Goal: Task Accomplishment & Management: Use online tool/utility

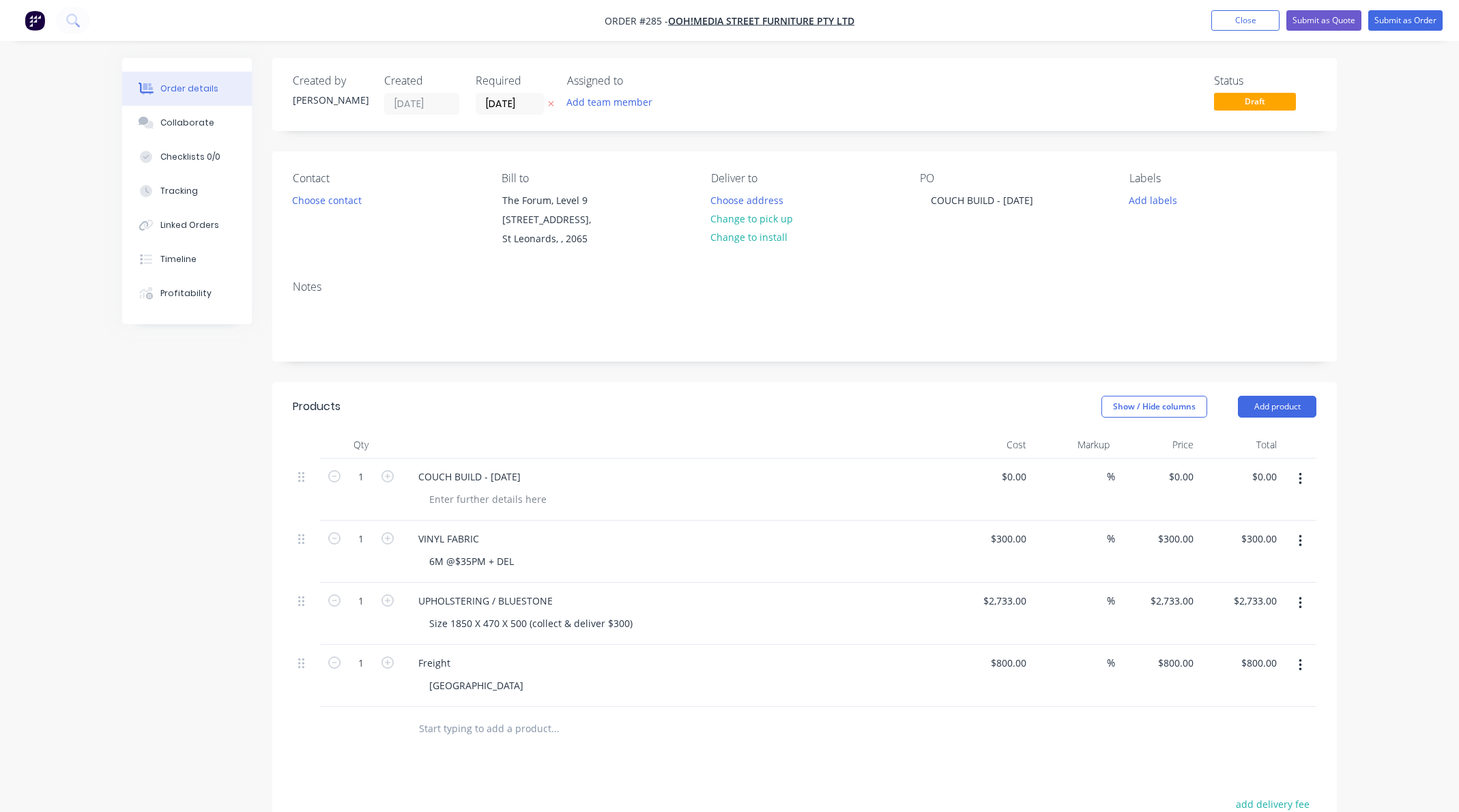
scroll to position [10, 0]
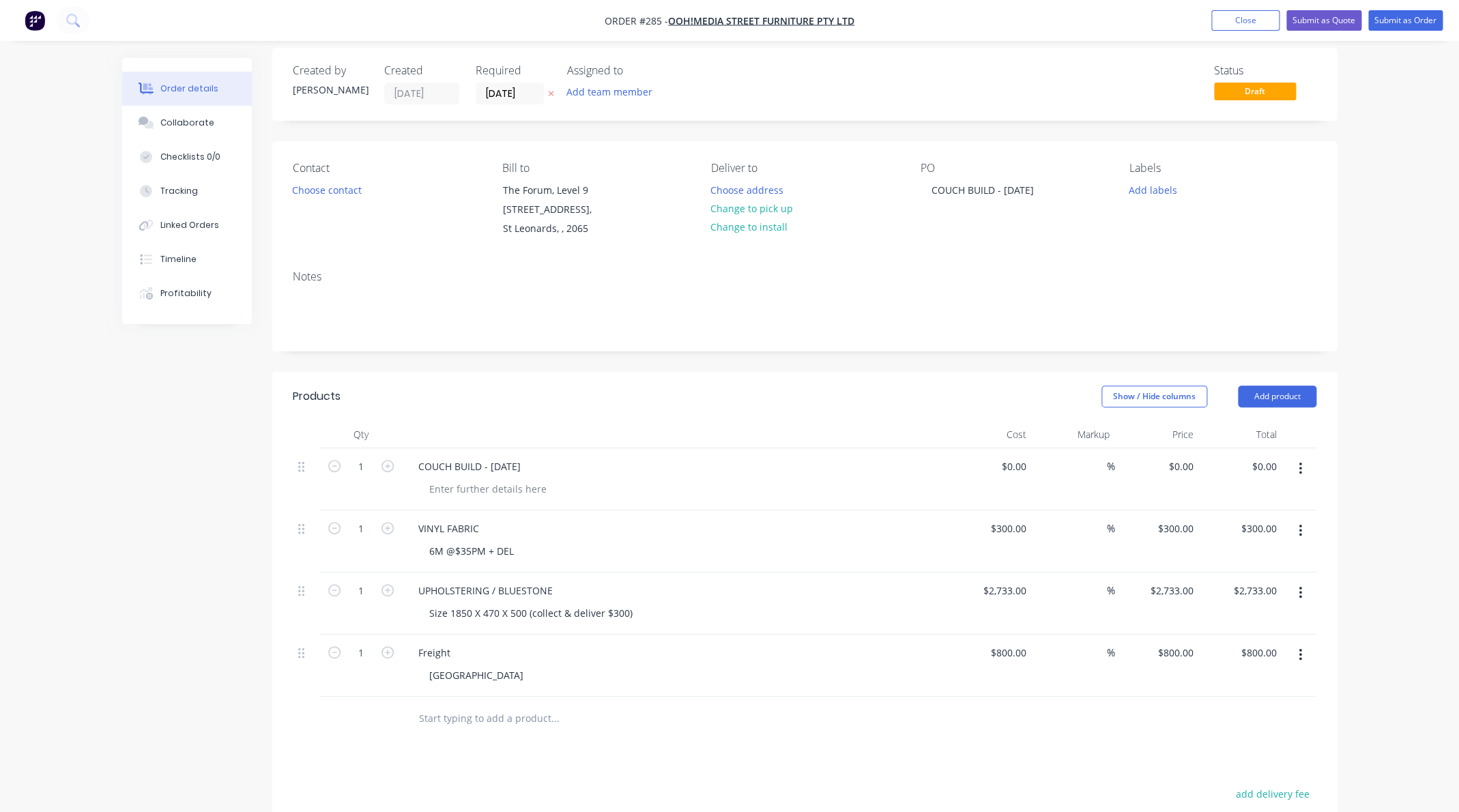
click at [490, 717] on input "text" at bounding box center [554, 718] width 273 height 27
click at [1292, 393] on button "Add product" at bounding box center [1276, 396] width 78 height 22
click at [1220, 566] on div "Labour" at bounding box center [1251, 567] width 105 height 20
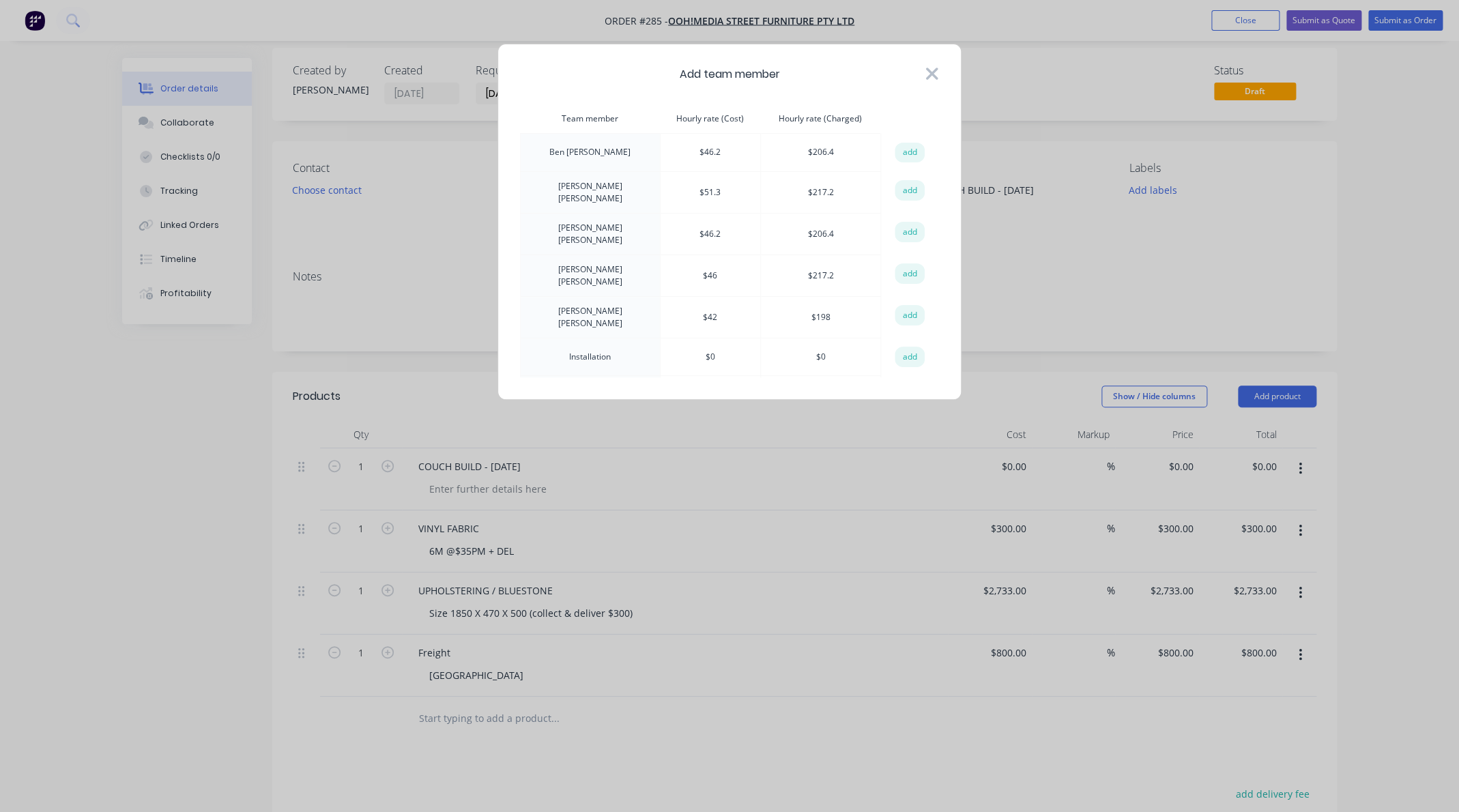
click at [929, 67] on icon at bounding box center [931, 74] width 14 height 19
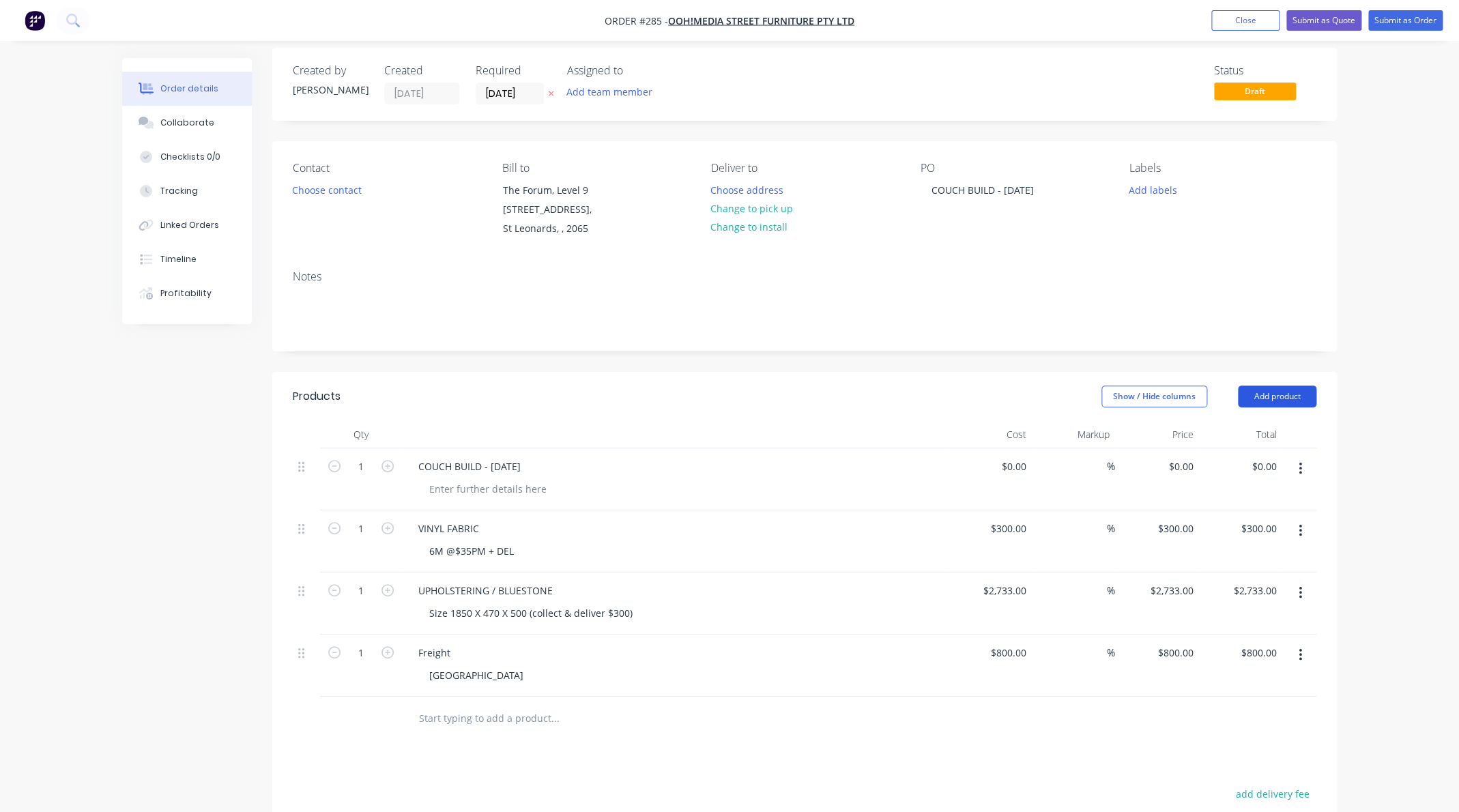
click at [1281, 397] on button "Add product" at bounding box center [1276, 396] width 78 height 22
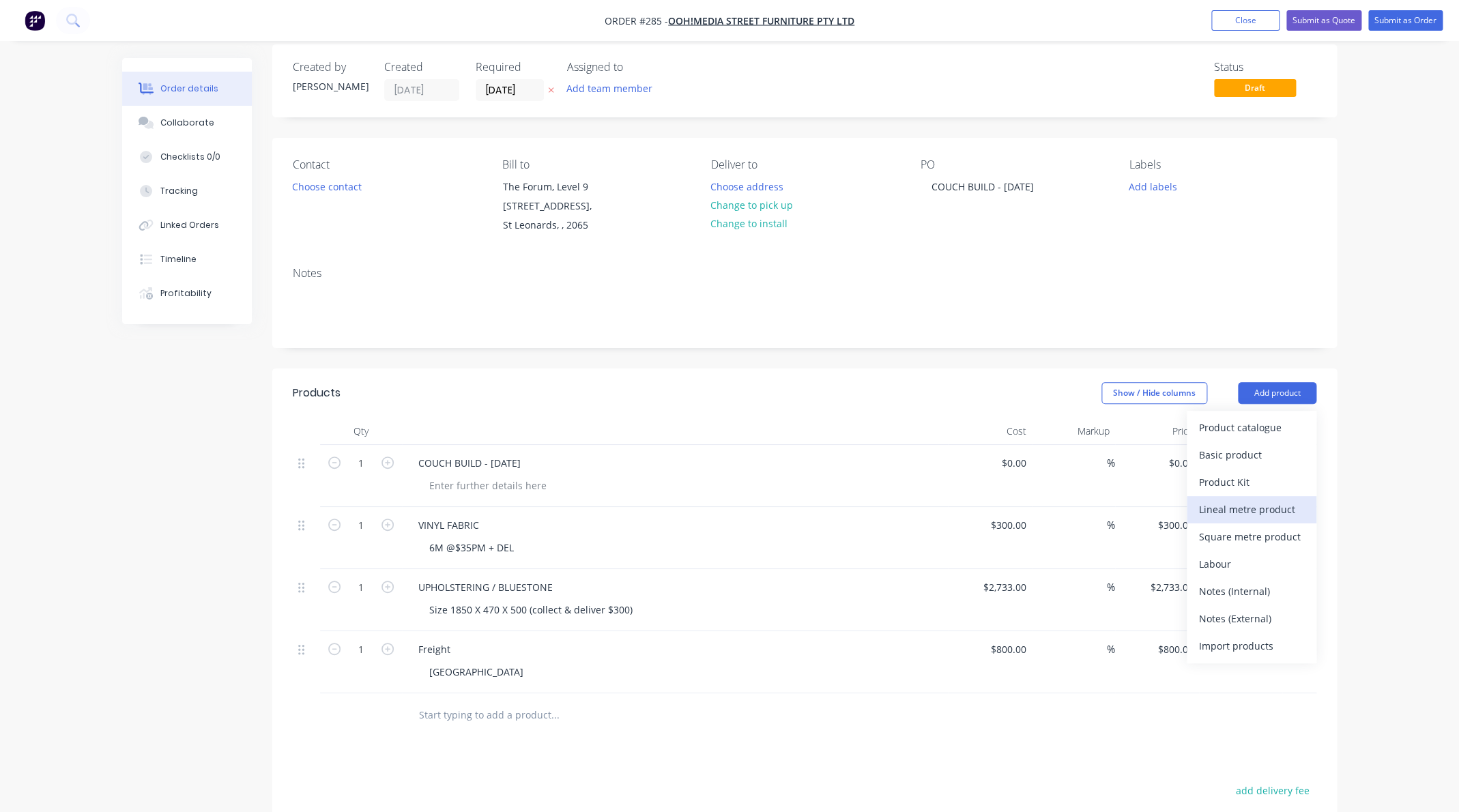
click at [1262, 505] on div "Lineal metre product" at bounding box center [1251, 509] width 105 height 20
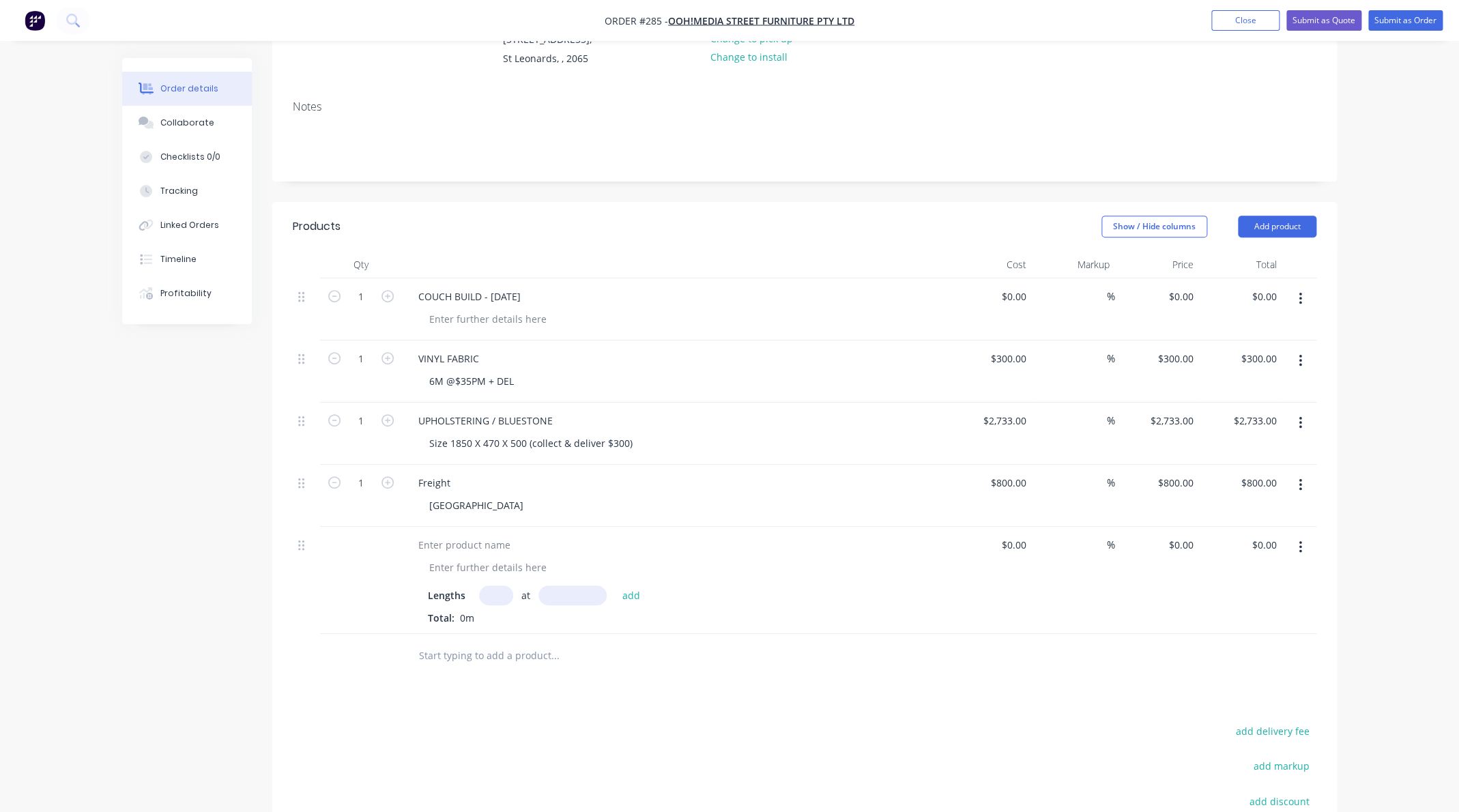
scroll to position [181, 0]
click at [502, 593] on input "text" at bounding box center [496, 594] width 34 height 20
click at [1272, 224] on button "Add product" at bounding box center [1276, 225] width 78 height 22
click at [1247, 260] on div "Product catalogue" at bounding box center [1251, 260] width 105 height 20
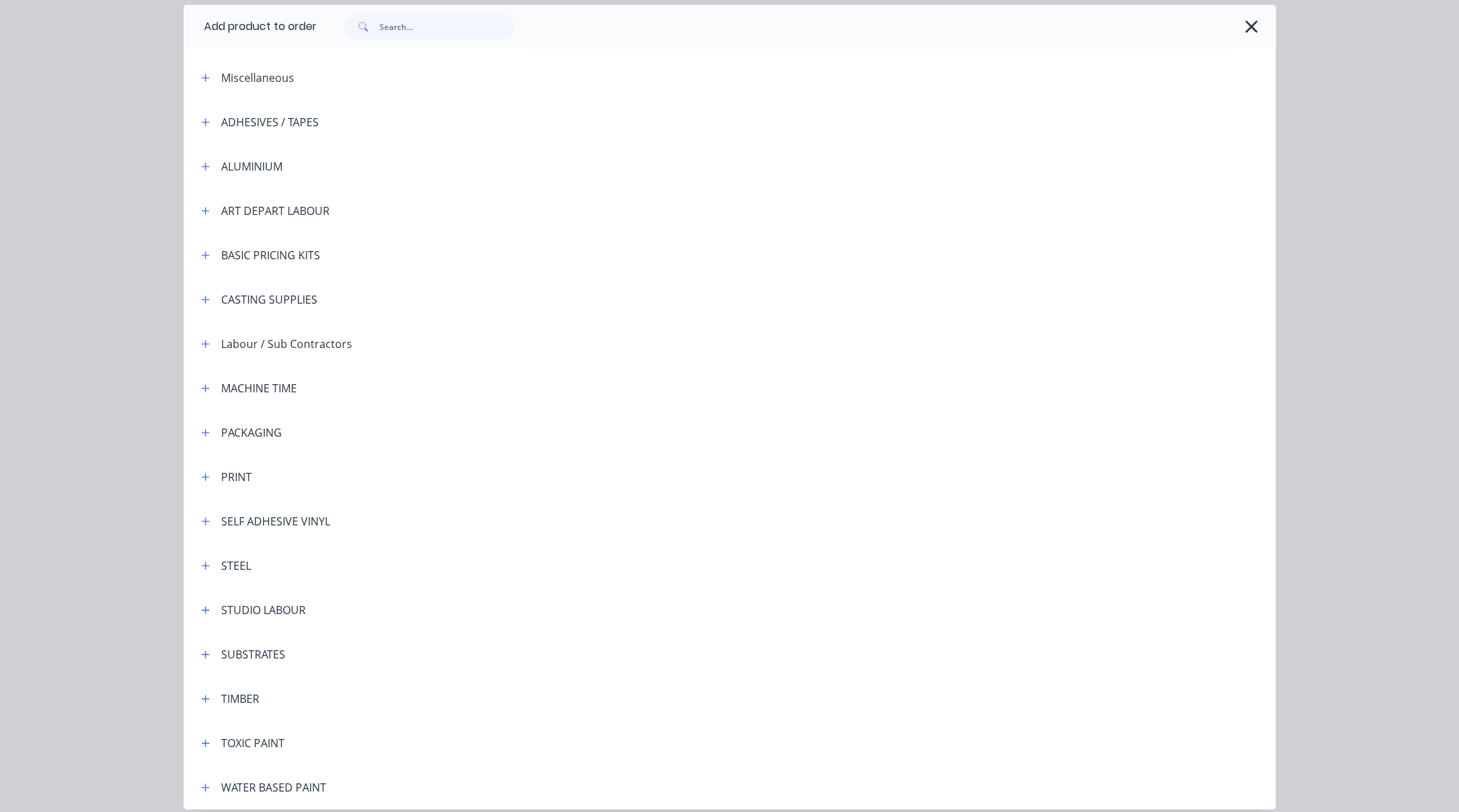
scroll to position [51, 0]
click at [244, 698] on div "TIMBER" at bounding box center [240, 697] width 39 height 16
click at [204, 699] on icon "button" at bounding box center [205, 697] width 8 height 9
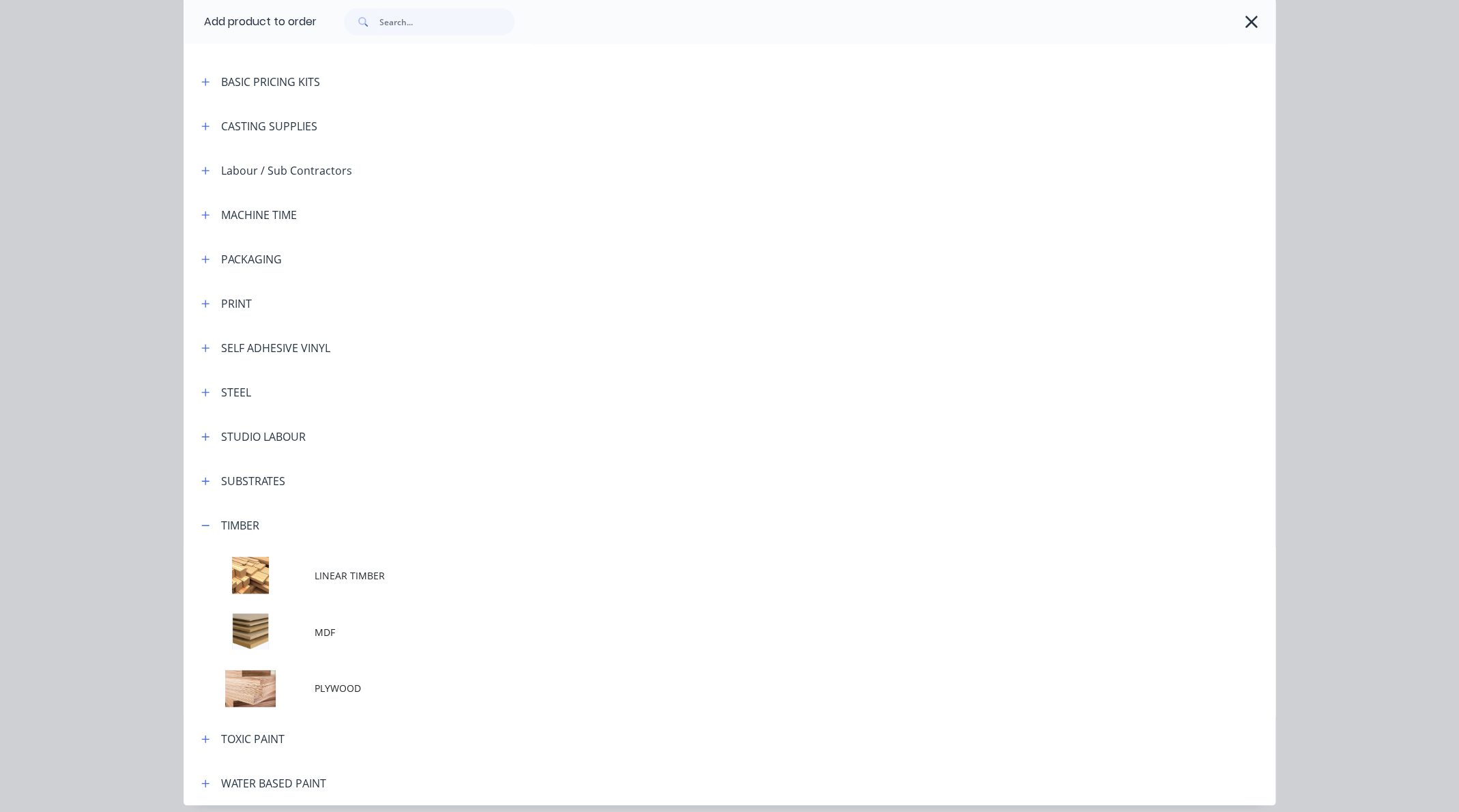
scroll to position [277, 0]
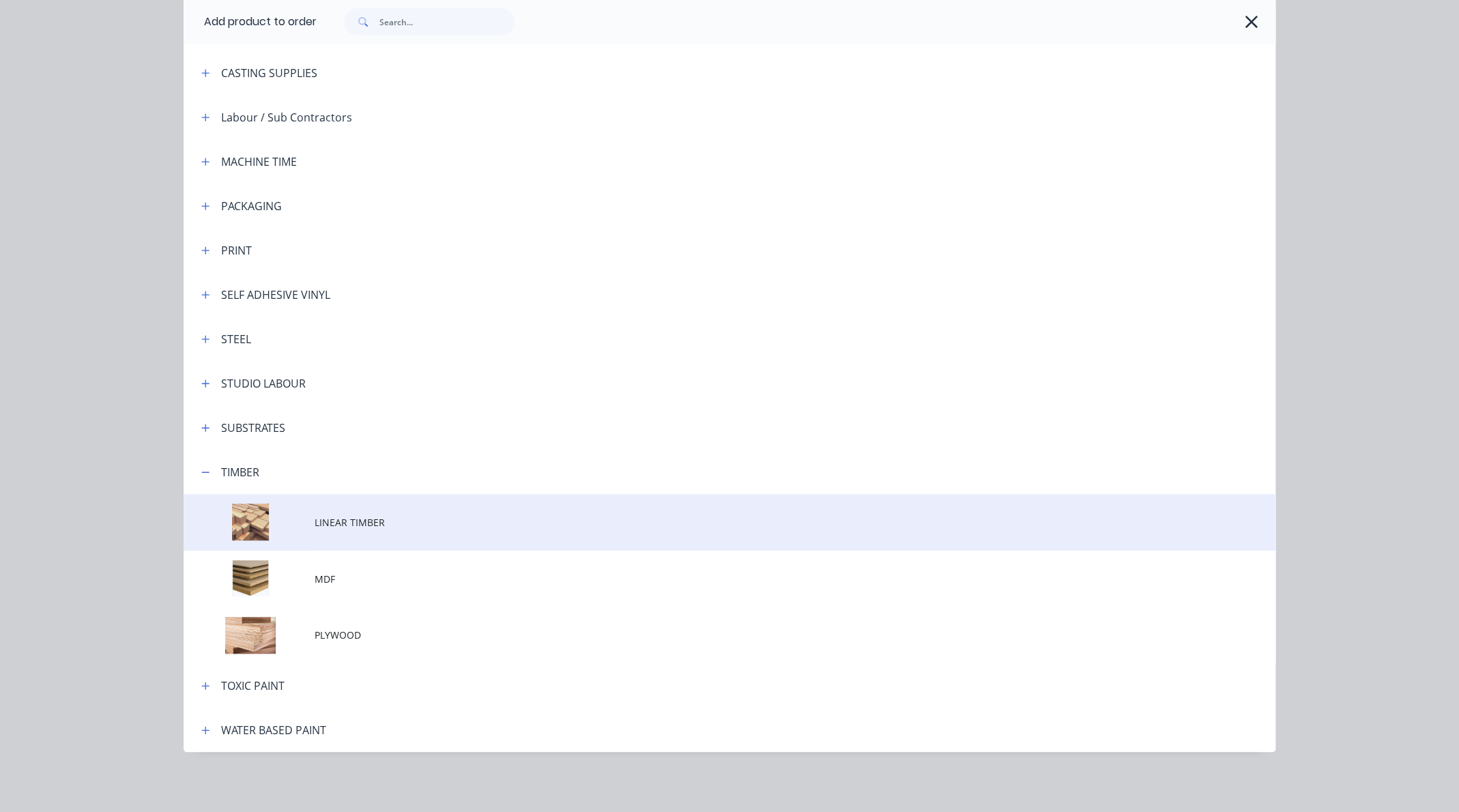
click at [359, 522] on span "LINEAR TIMBER" at bounding box center [699, 522] width 769 height 14
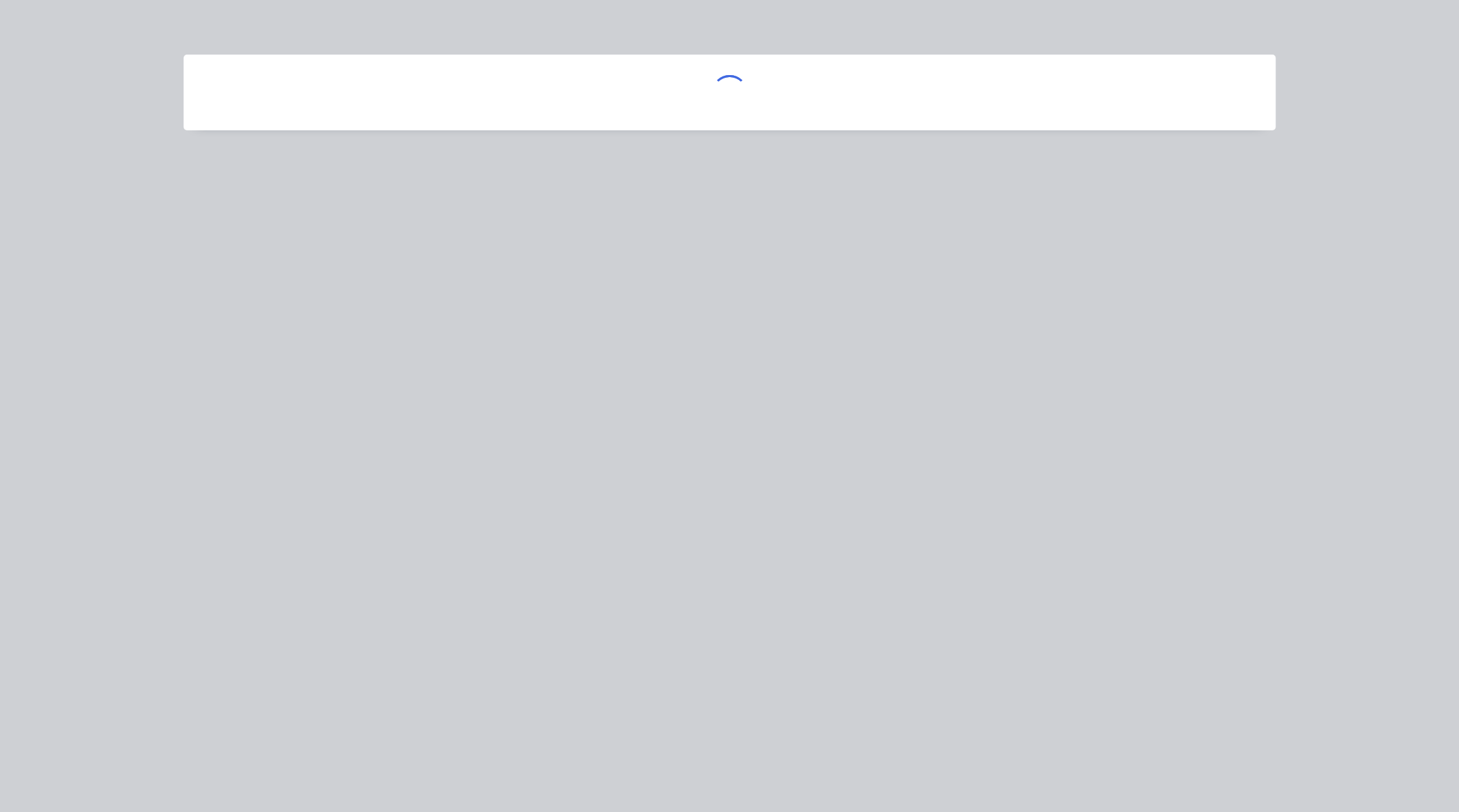
scroll to position [0, 0]
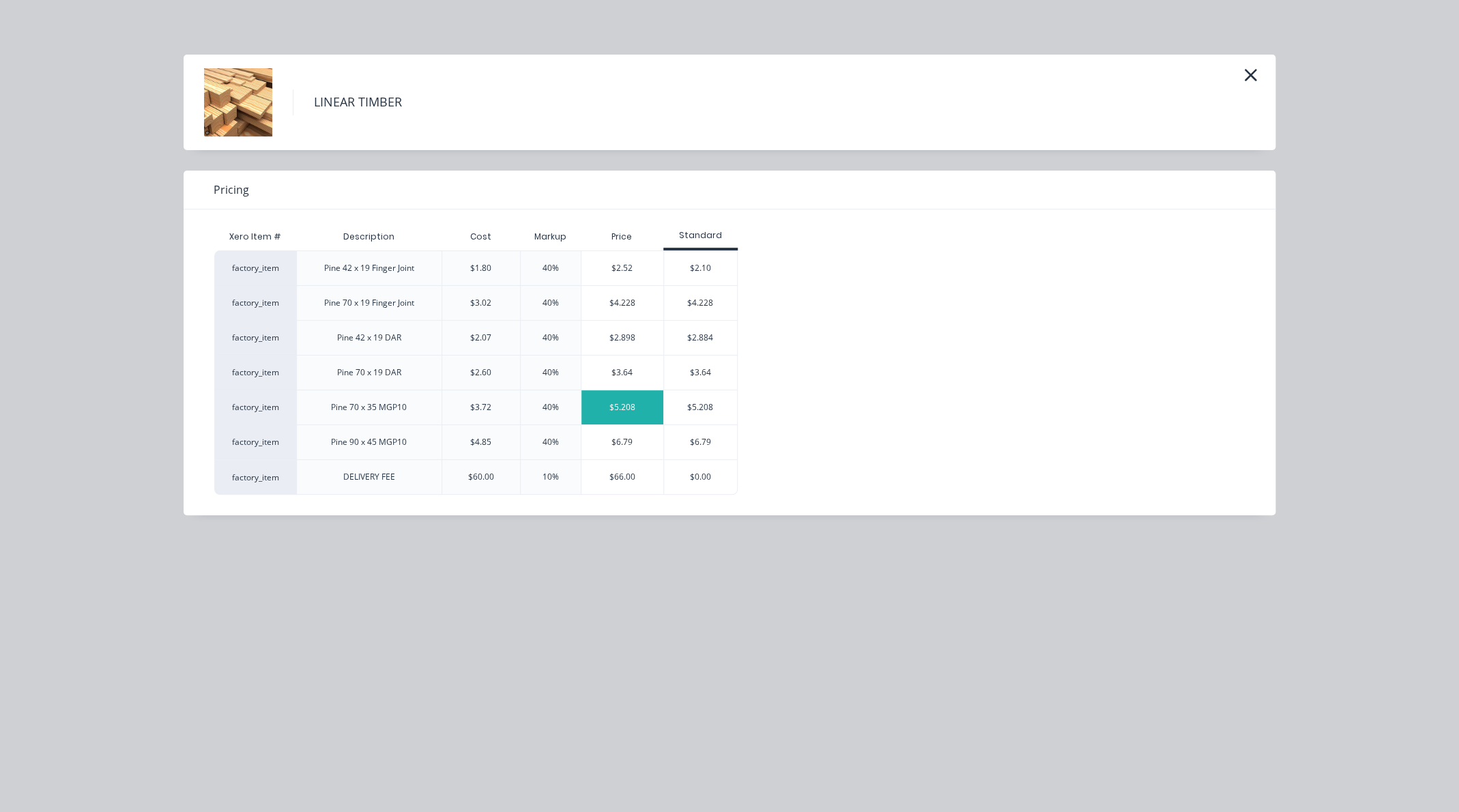
click at [628, 407] on div "$5.208" at bounding box center [622, 407] width 83 height 34
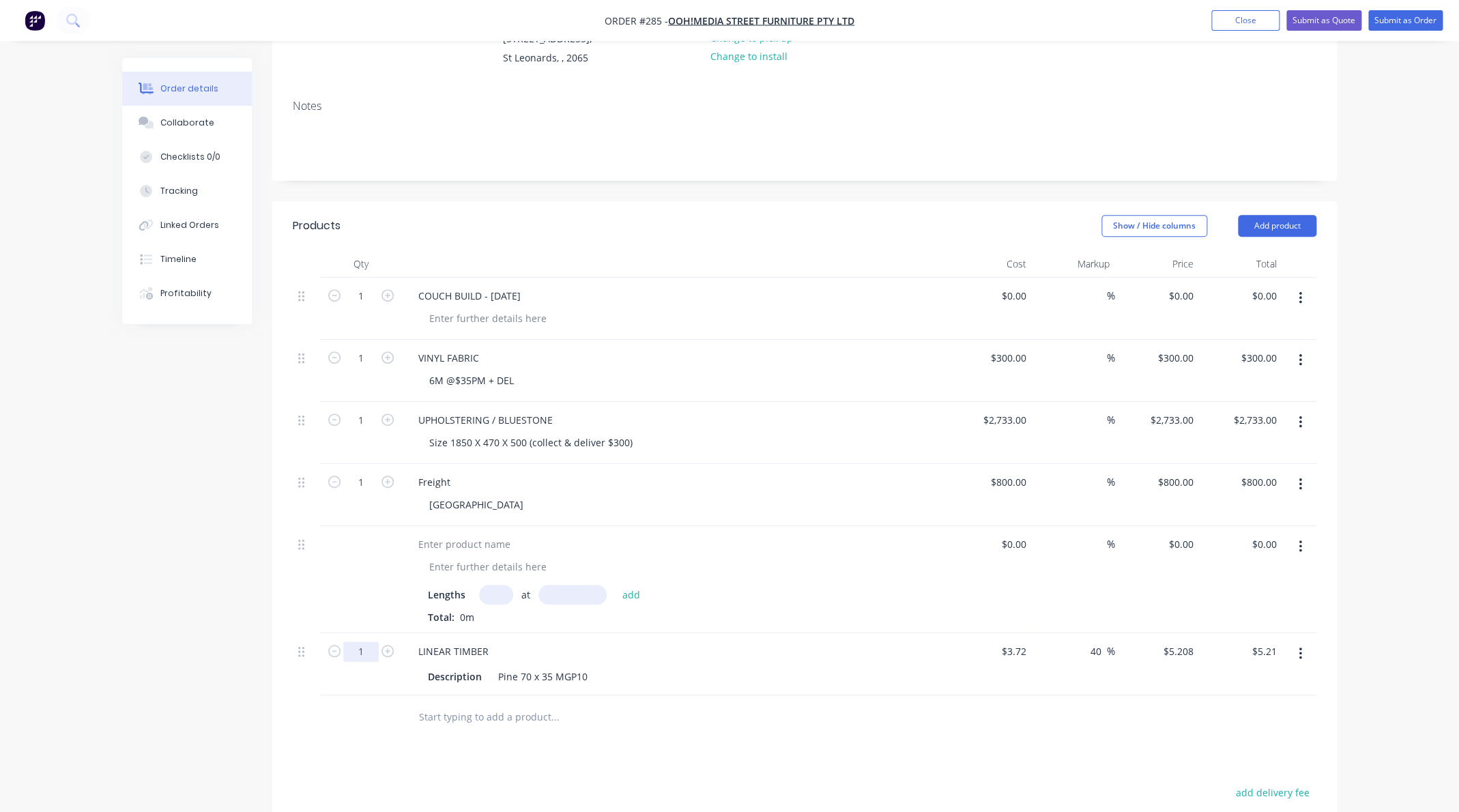
drag, startPoint x: 364, startPoint y: 654, endPoint x: 349, endPoint y: 655, distance: 15.0
click at [349, 655] on input "1" at bounding box center [361, 652] width 36 height 21
drag, startPoint x: 354, startPoint y: 654, endPoint x: 369, endPoint y: 652, distance: 15.1
click at [369, 652] on input "1" at bounding box center [361, 652] width 36 height 21
type input "20"
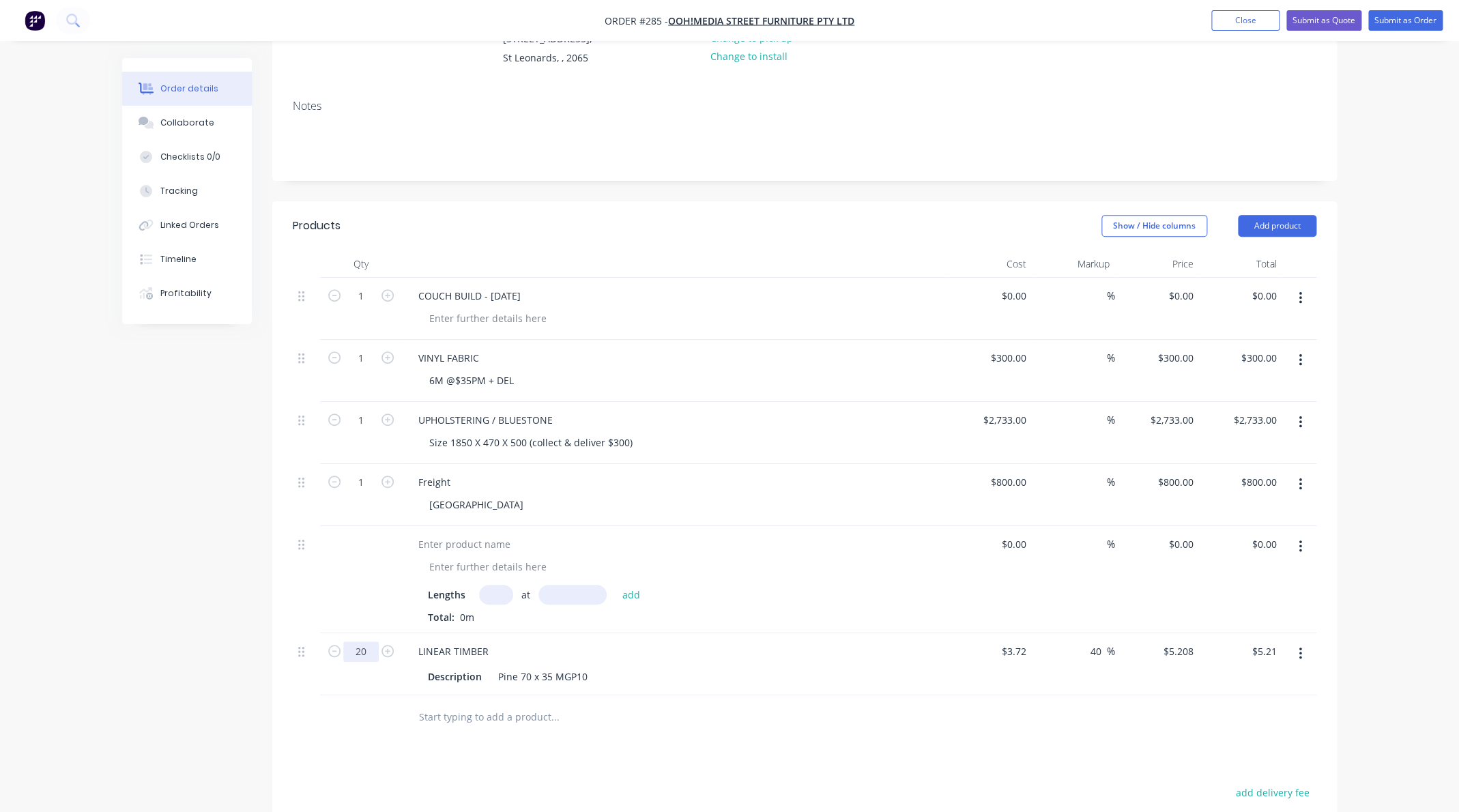
type input "$104.16"
click at [302, 547] on icon at bounding box center [301, 544] width 7 height 12
drag, startPoint x: 304, startPoint y: 548, endPoint x: 314, endPoint y: 552, distance: 10.8
click at [304, 548] on icon at bounding box center [301, 544] width 7 height 10
click at [1299, 546] on icon "button" at bounding box center [1300, 546] width 3 height 12
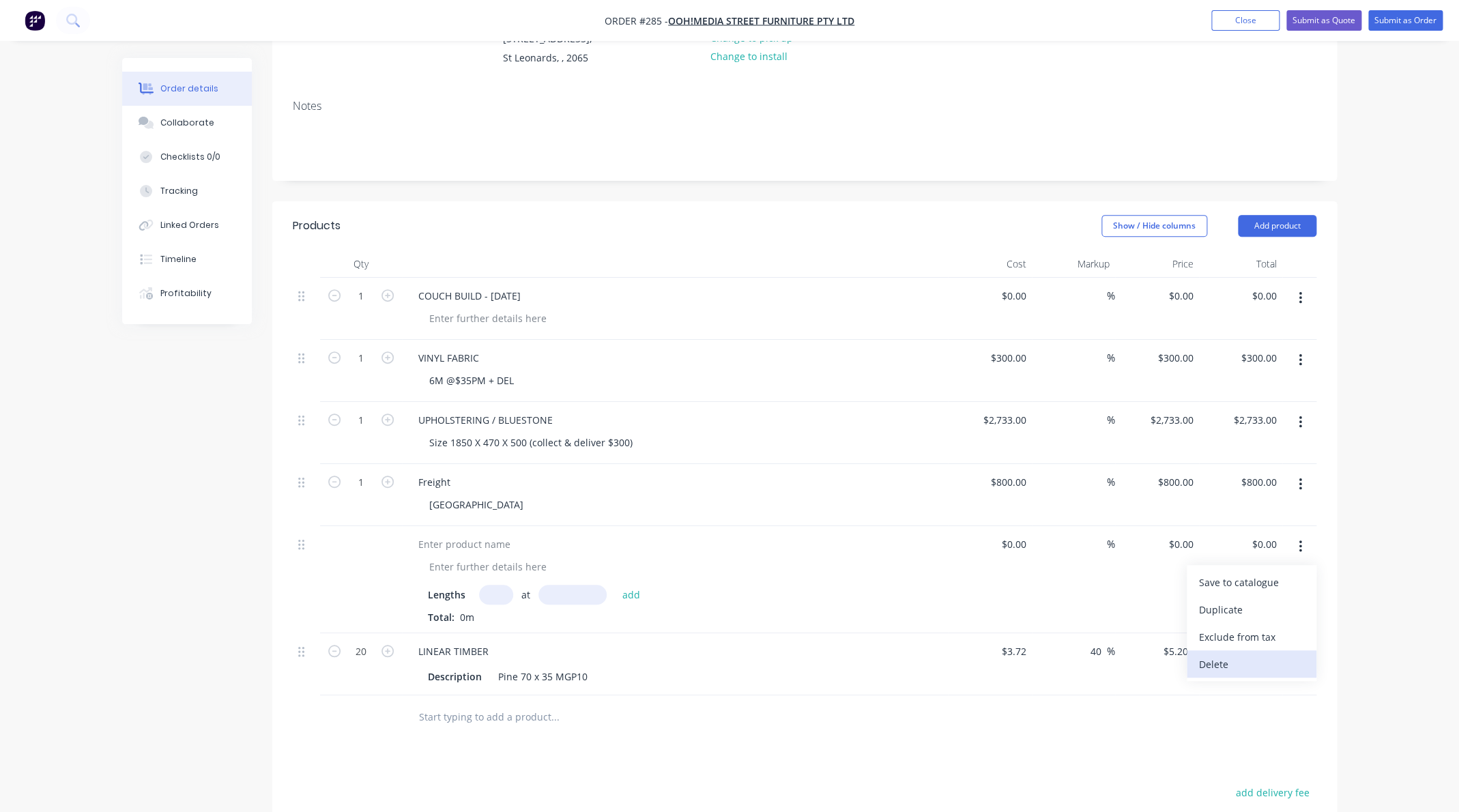
click at [1225, 660] on div "Delete" at bounding box center [1251, 664] width 105 height 20
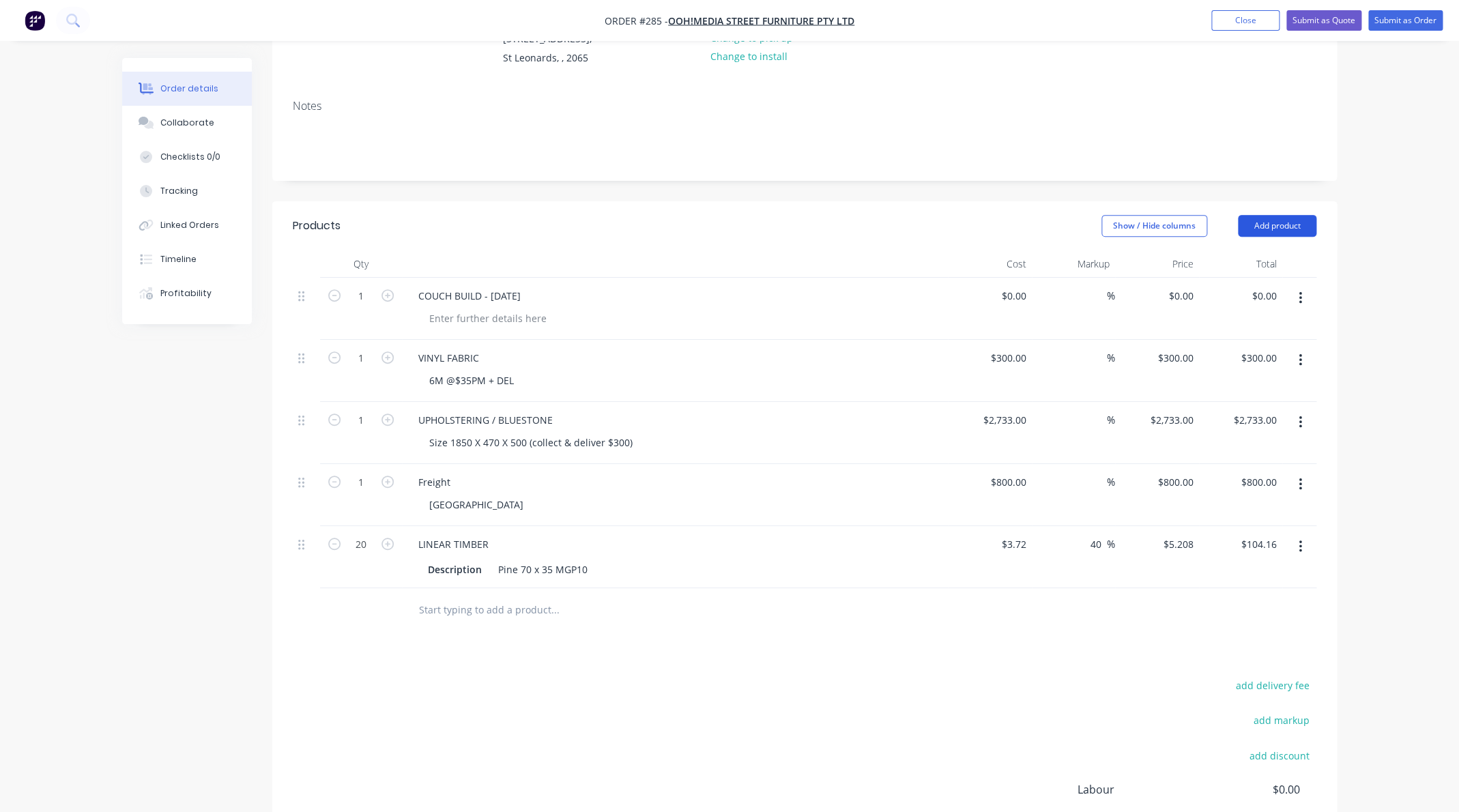
click at [1286, 228] on button "Add product" at bounding box center [1276, 225] width 78 height 22
click at [1256, 263] on div "Product catalogue" at bounding box center [1251, 260] width 105 height 20
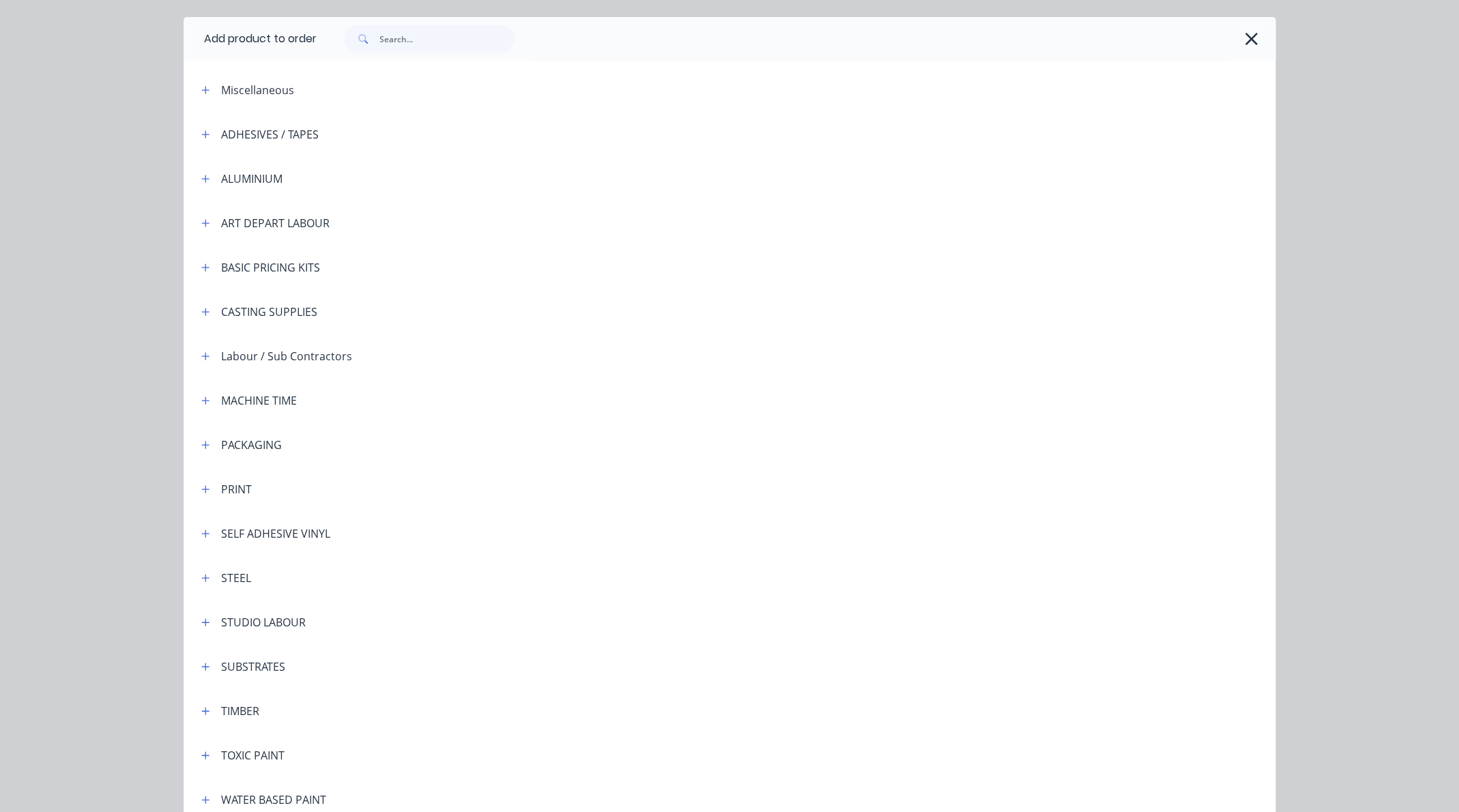
scroll to position [108, 0]
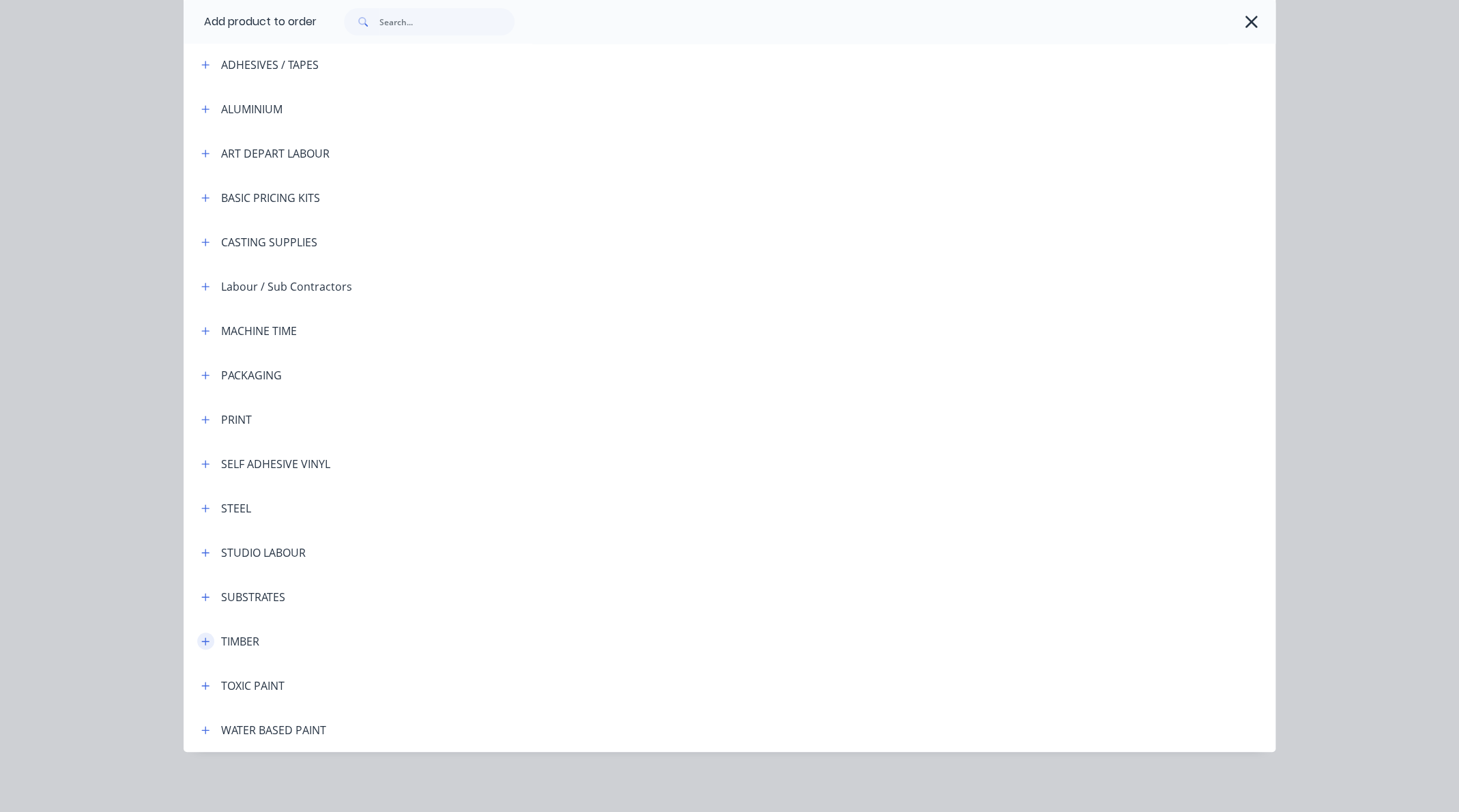
click at [204, 641] on icon "button" at bounding box center [206, 641] width 8 height 8
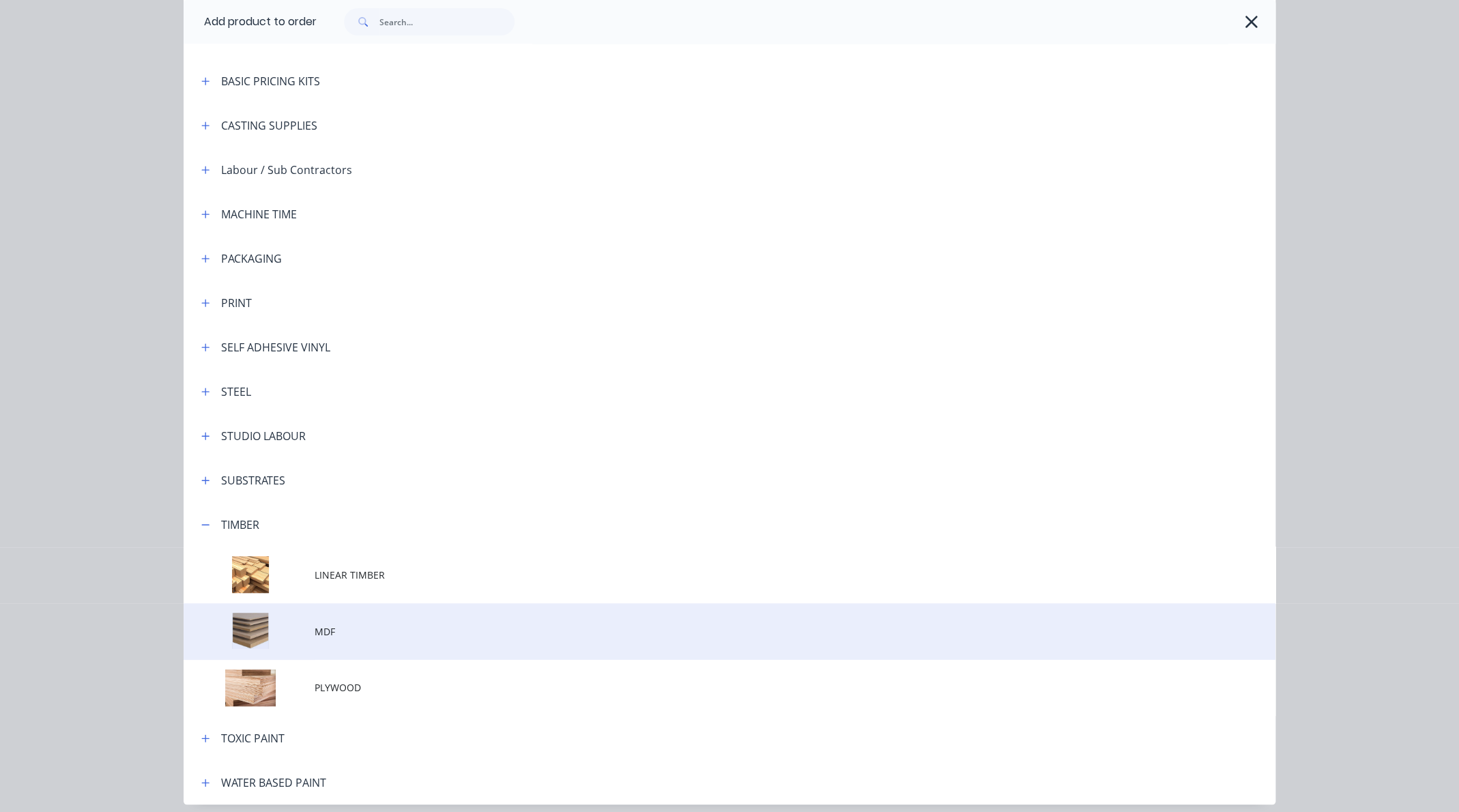
scroll to position [230, 0]
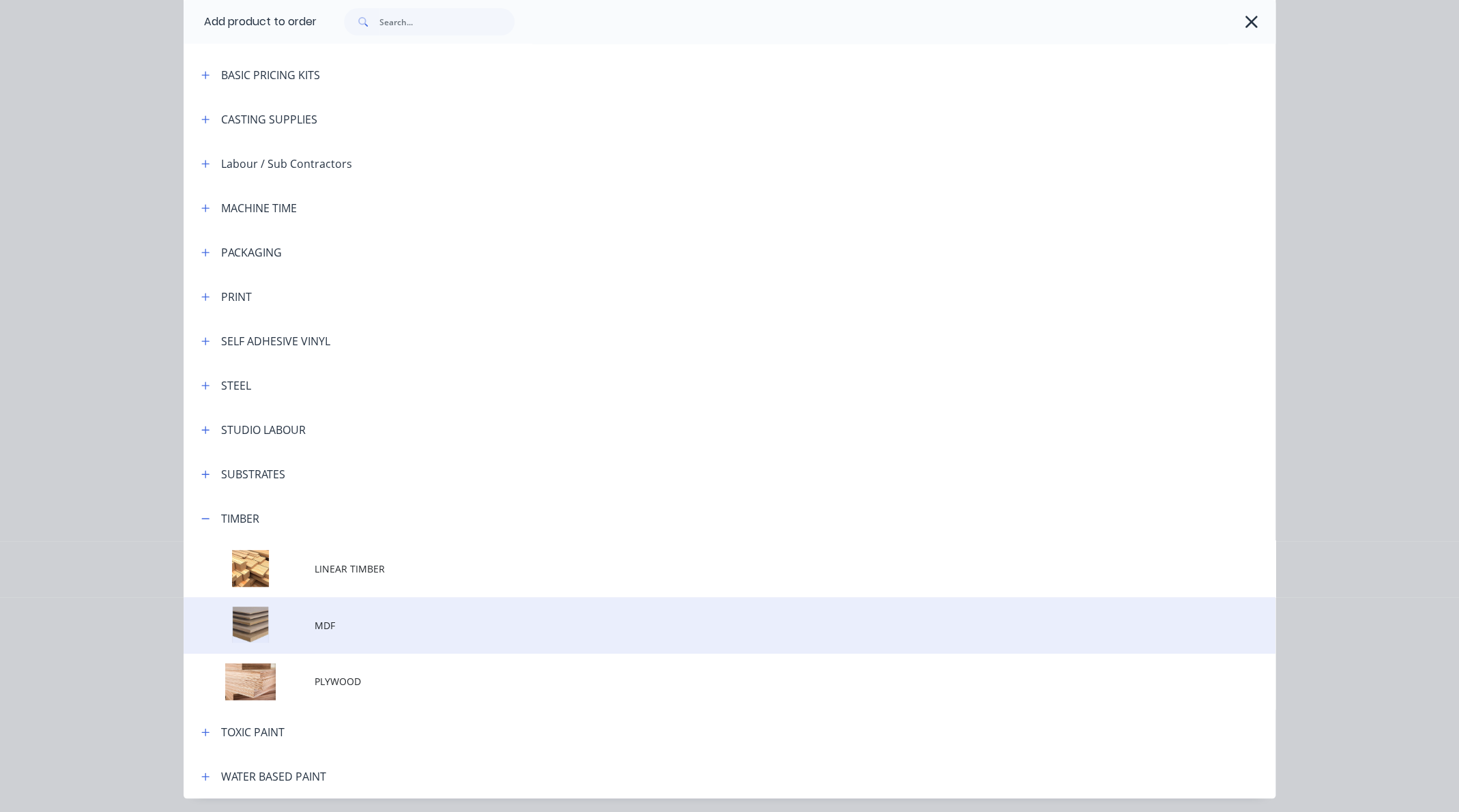
click at [319, 624] on span "MDF" at bounding box center [699, 624] width 769 height 14
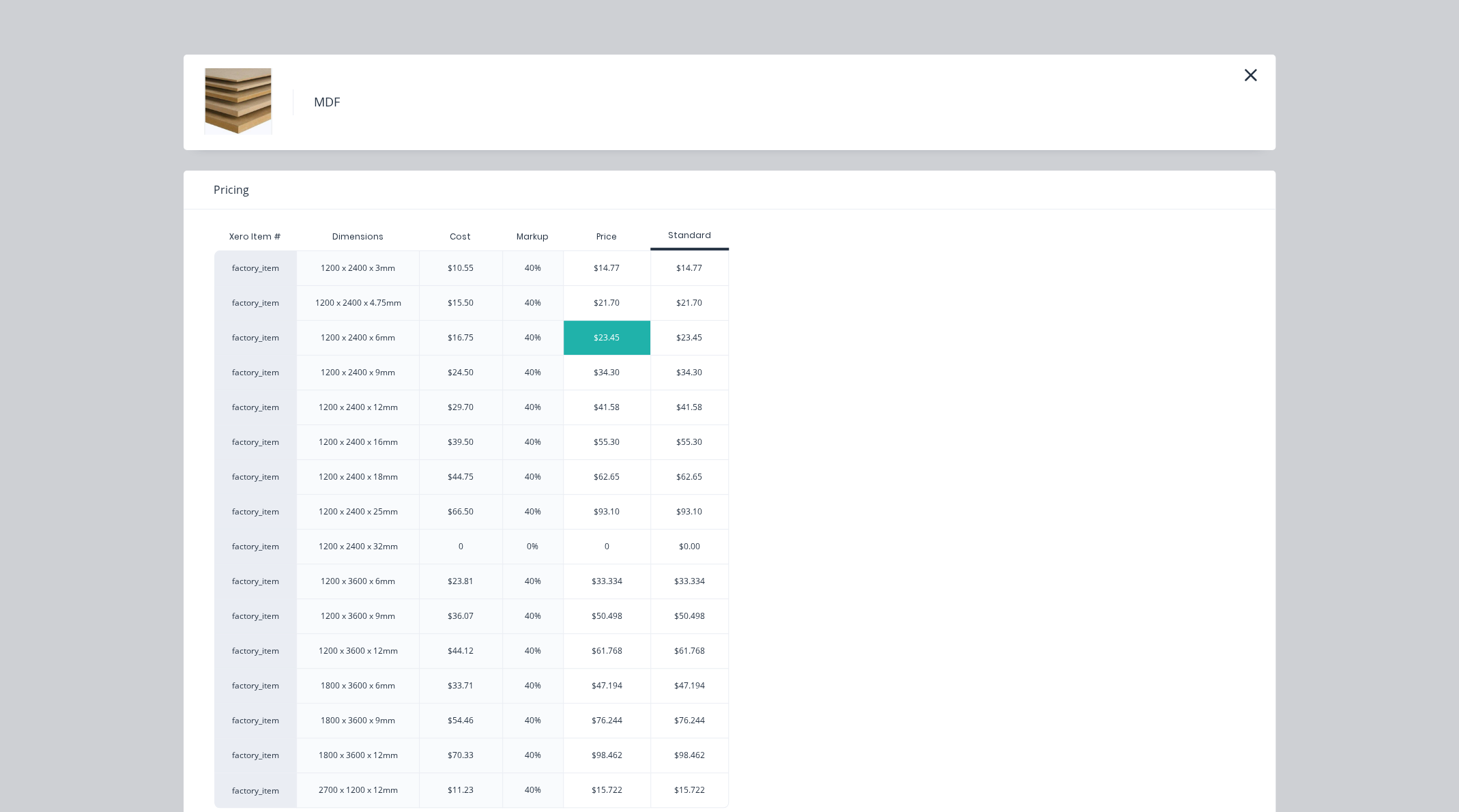
click at [616, 337] on div "$23.45" at bounding box center [607, 338] width 87 height 34
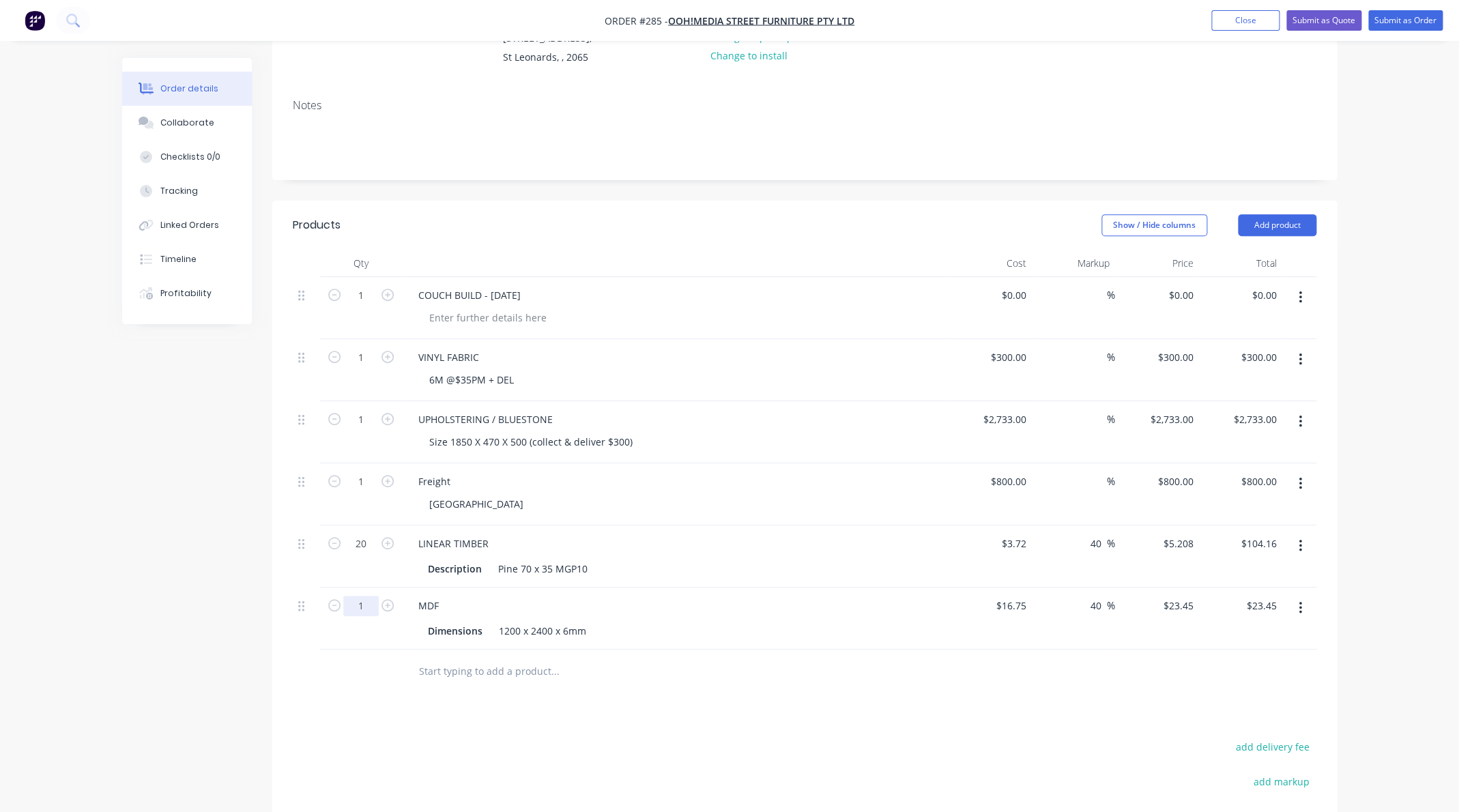
drag, startPoint x: 359, startPoint y: 605, endPoint x: 351, endPoint y: 605, distance: 8.0
click at [351, 605] on input "1" at bounding box center [361, 606] width 36 height 21
type input "3"
type input "$70.35"
click at [523, 674] on input "text" at bounding box center [554, 671] width 273 height 27
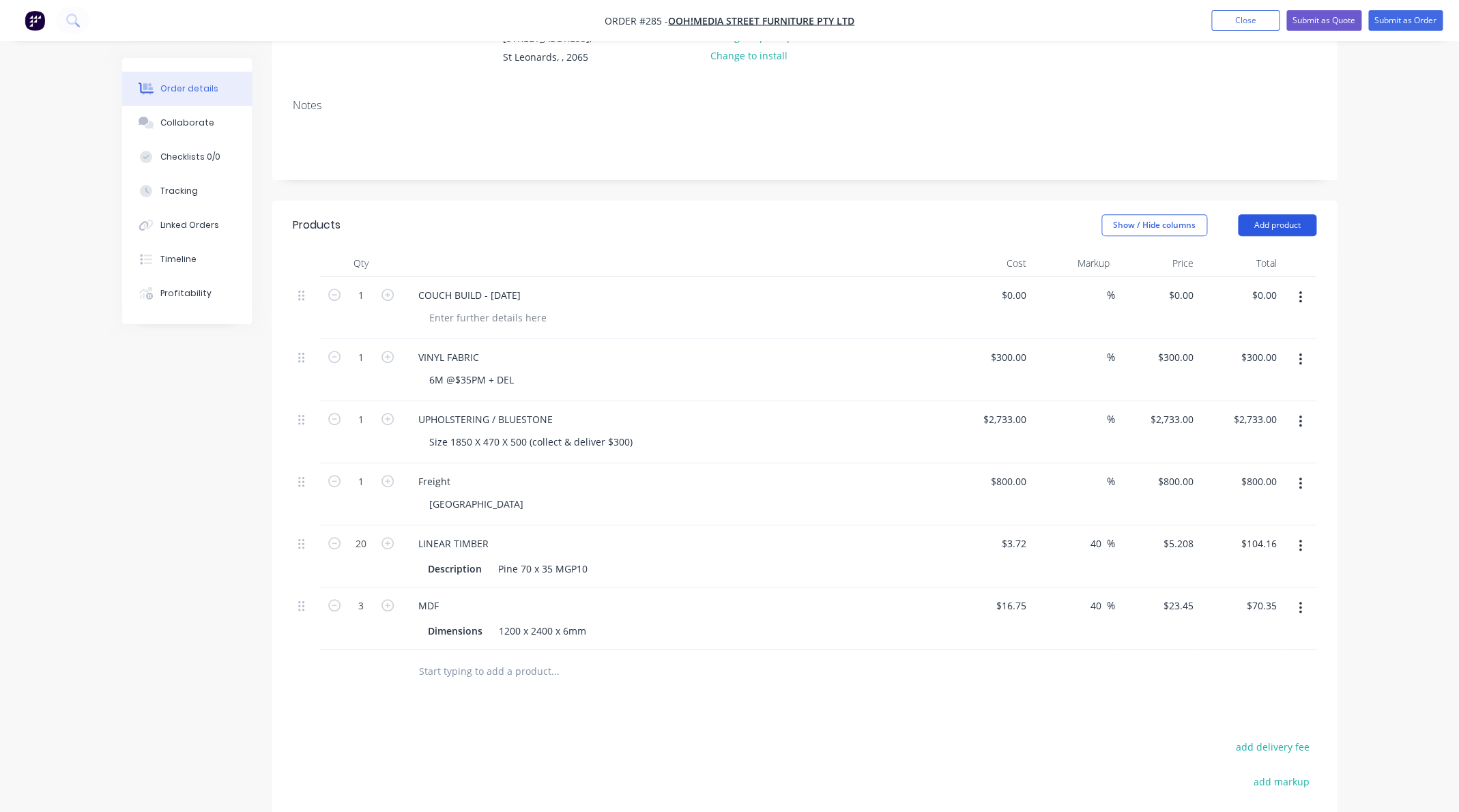
click at [1266, 224] on button "Add product" at bounding box center [1276, 224] width 78 height 22
click at [1239, 260] on div "Product catalogue" at bounding box center [1251, 259] width 105 height 20
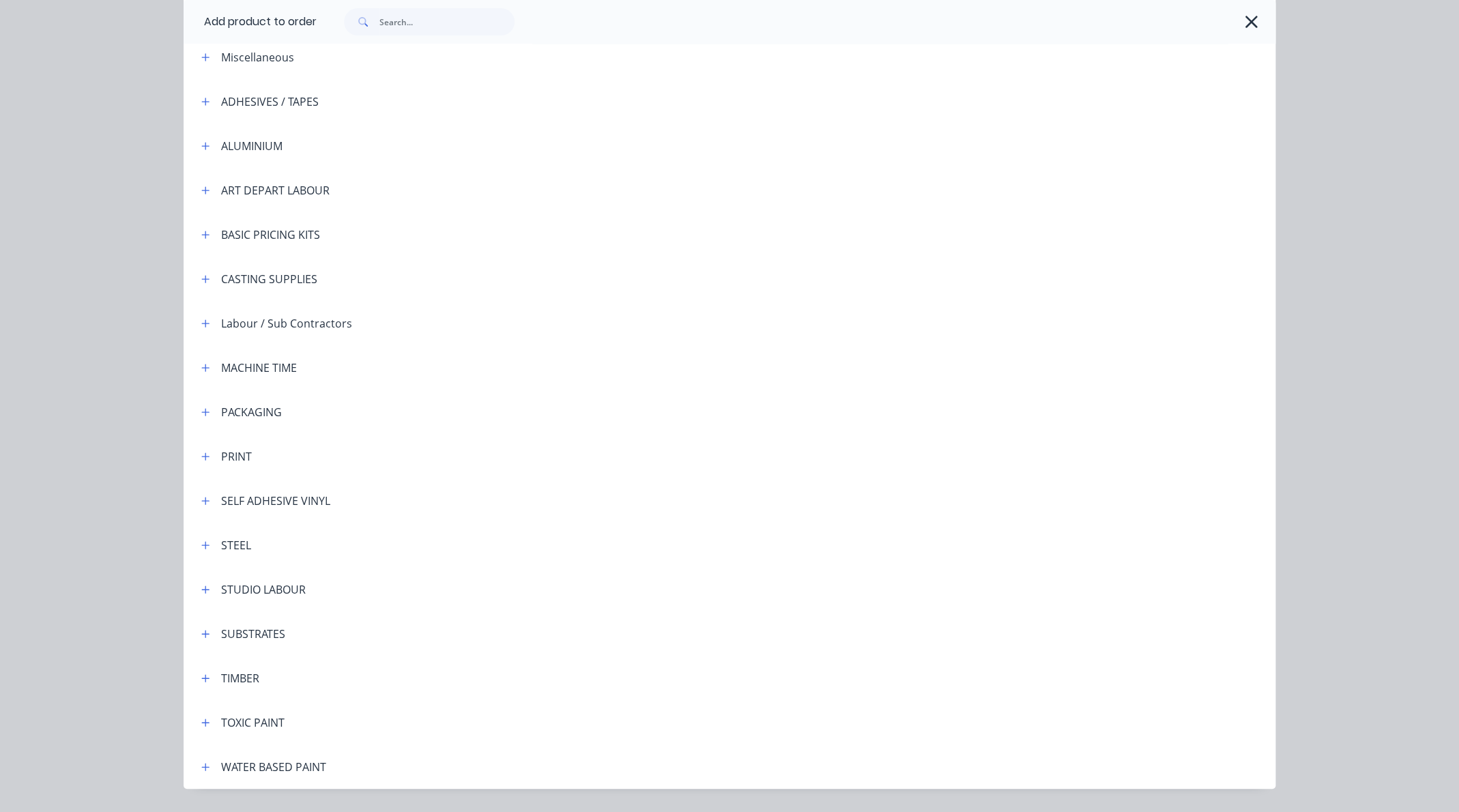
scroll to position [108, 0]
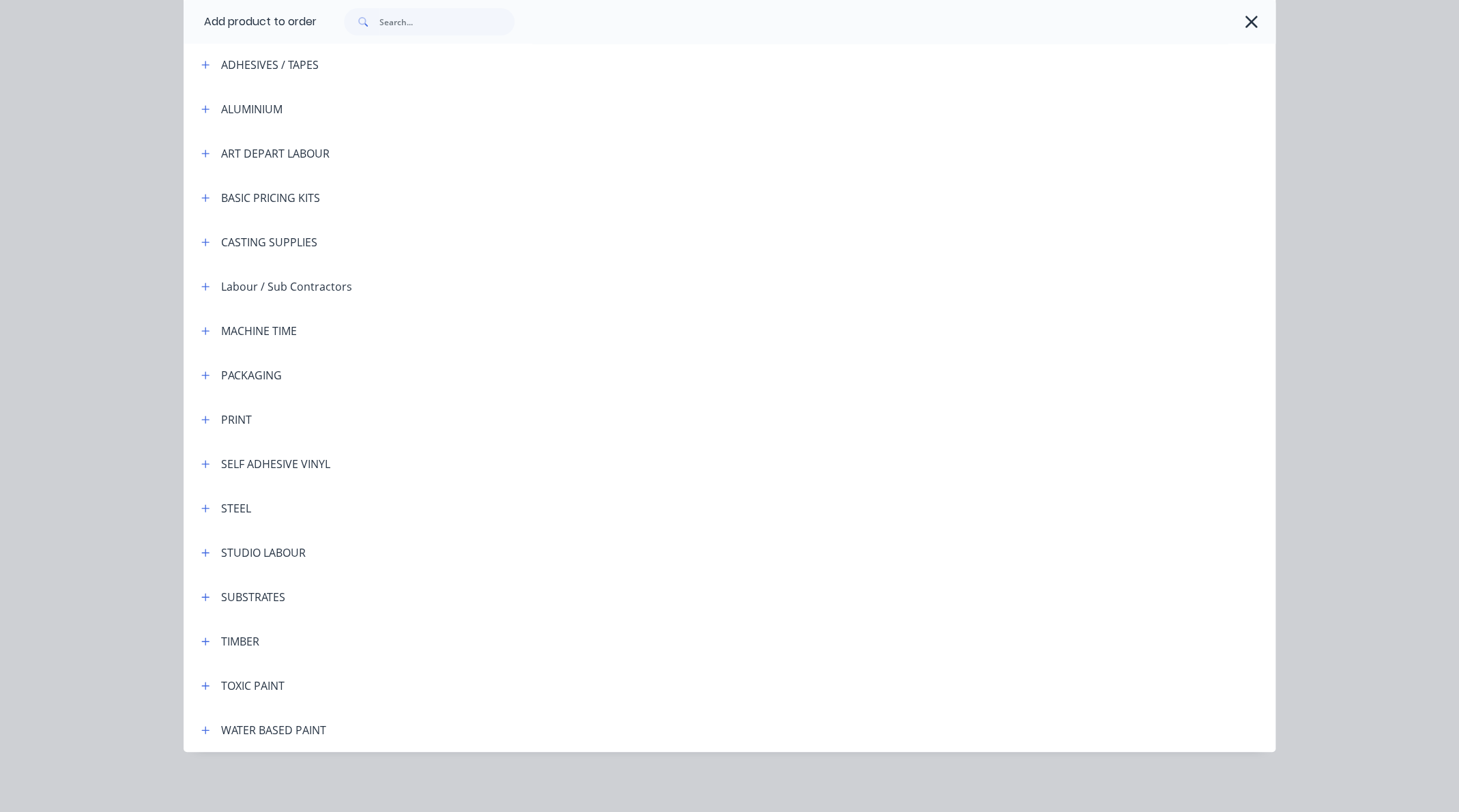
click at [229, 642] on div "TIMBER" at bounding box center [240, 640] width 39 height 16
click at [210, 643] on button "button" at bounding box center [206, 641] width 17 height 17
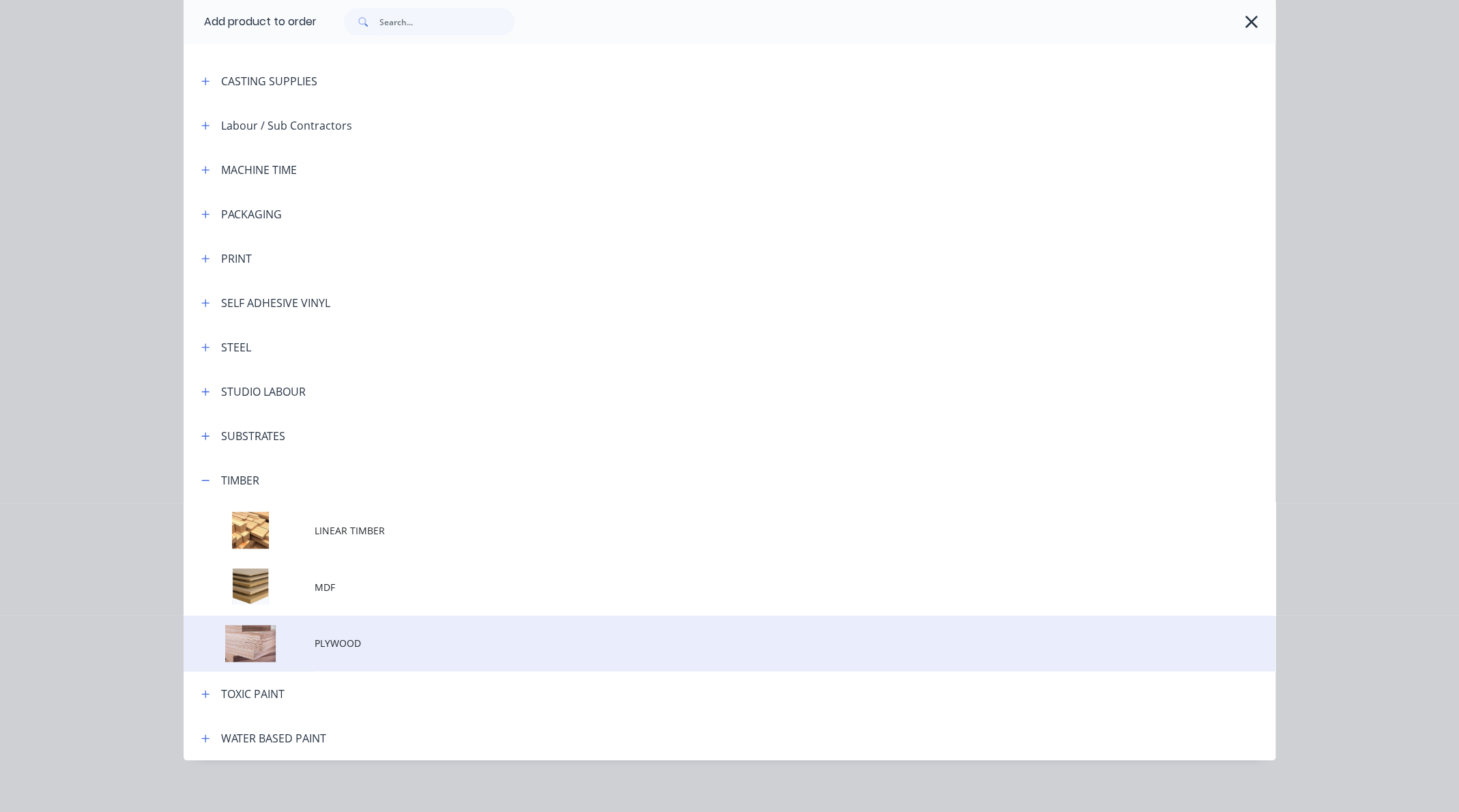
scroll to position [273, 0]
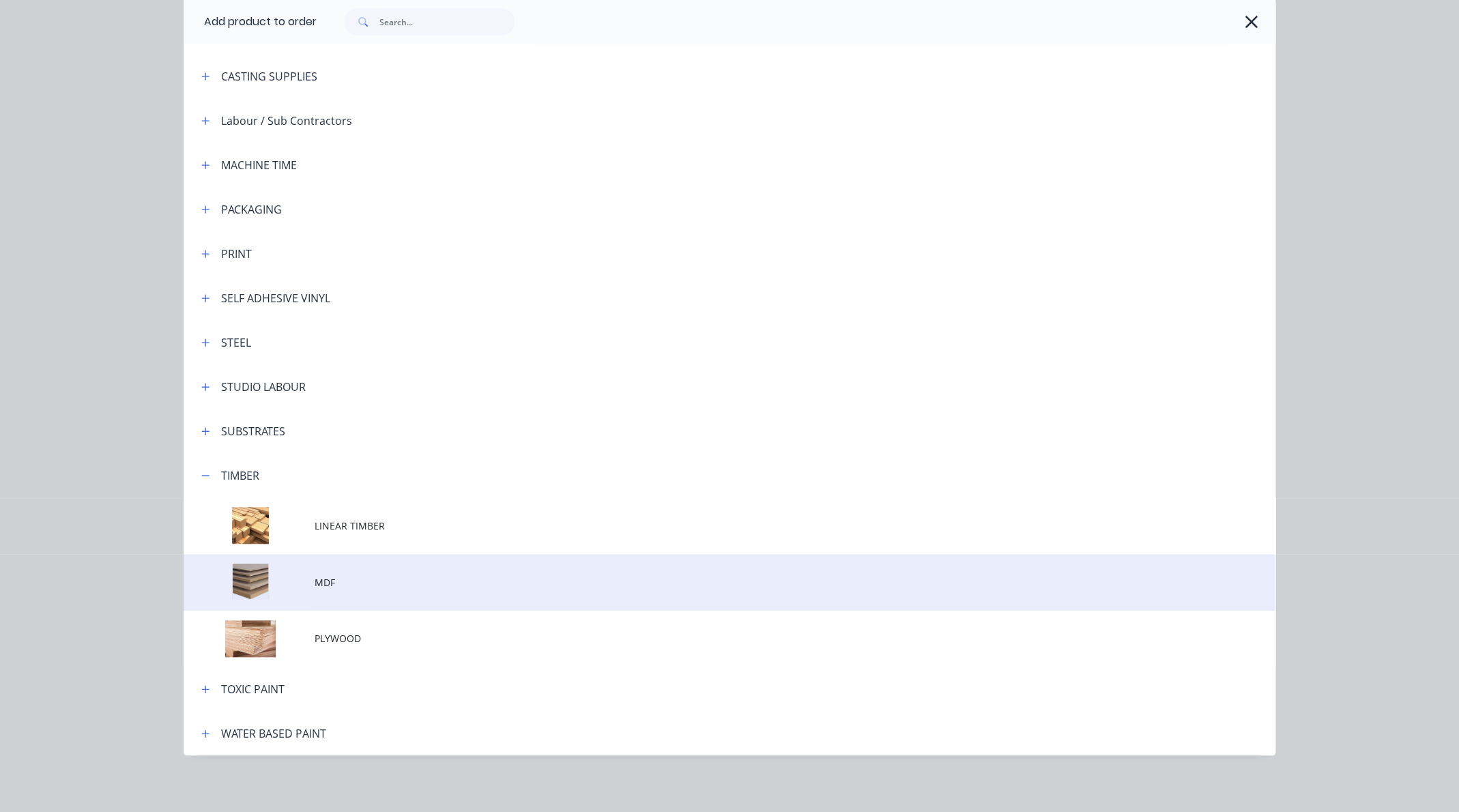
click at [327, 584] on span "MDF" at bounding box center [699, 582] width 769 height 14
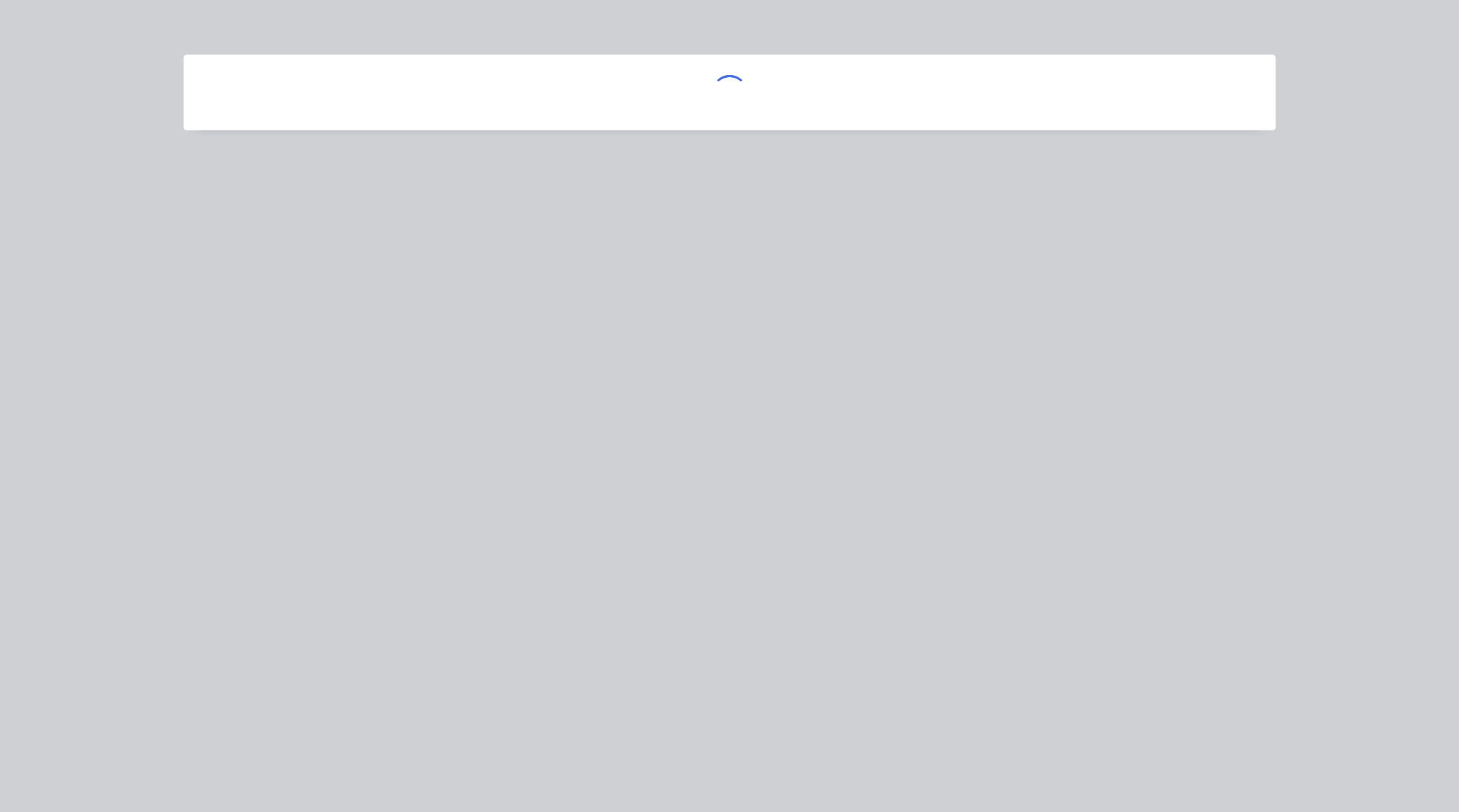
scroll to position [0, 0]
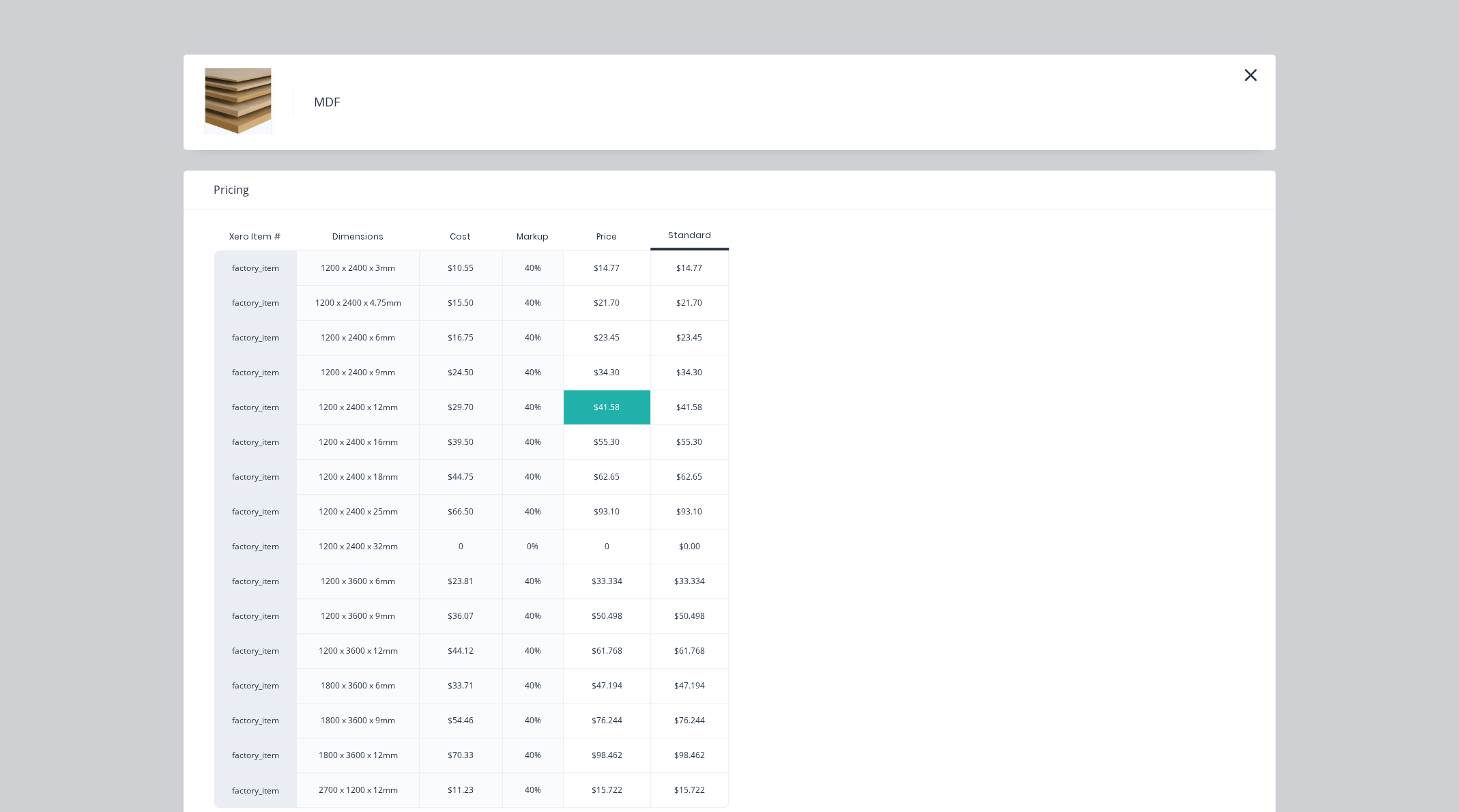
click at [618, 406] on div "$41.58" at bounding box center [607, 407] width 87 height 34
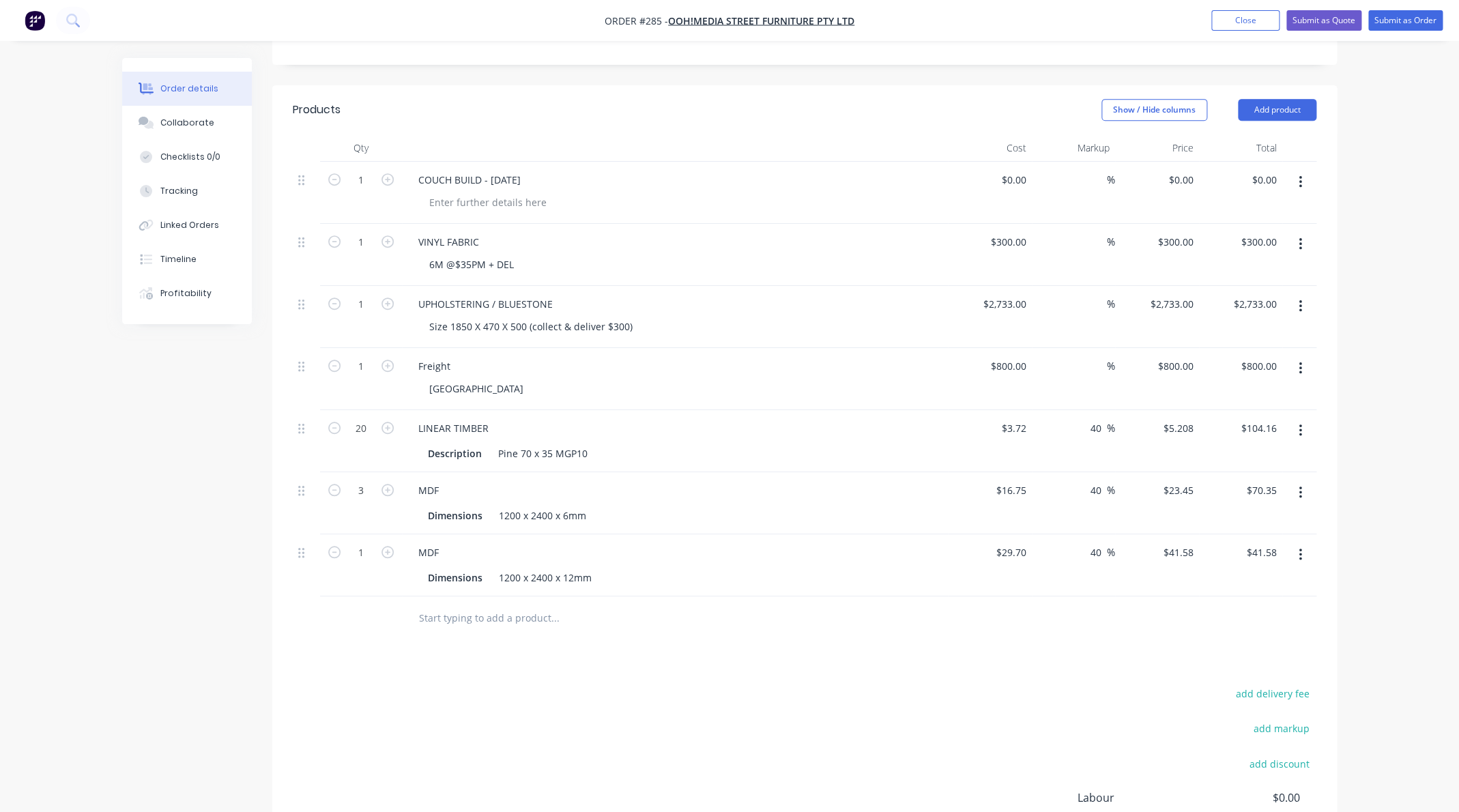
scroll to position [299, 0]
click at [517, 616] on input "text" at bounding box center [554, 616] width 273 height 27
click at [1289, 105] on button "Add product" at bounding box center [1276, 108] width 78 height 22
click at [1257, 141] on div "Product catalogue" at bounding box center [1251, 141] width 105 height 20
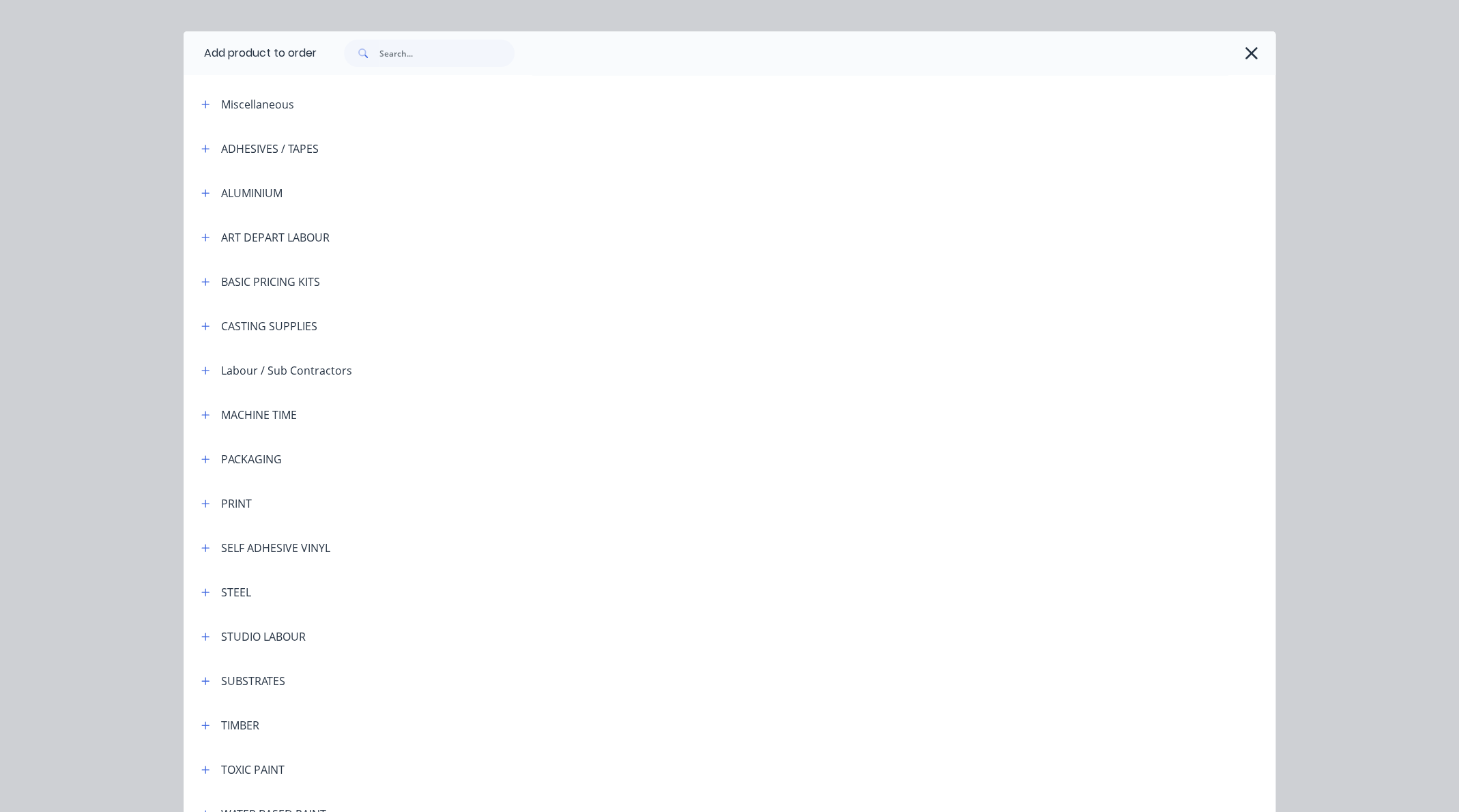
scroll to position [0, 0]
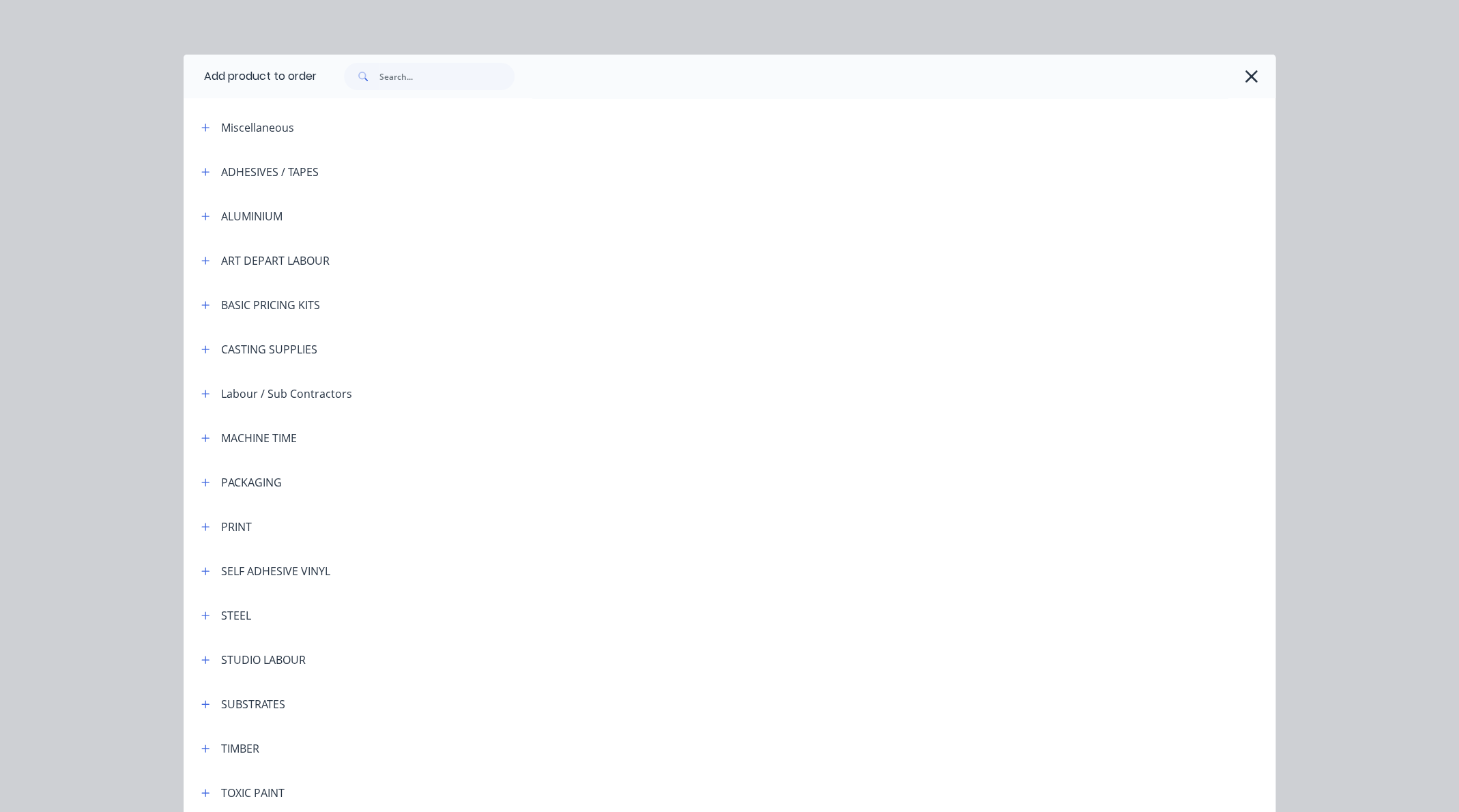
click at [1245, 73] on icon "button" at bounding box center [1251, 76] width 12 height 12
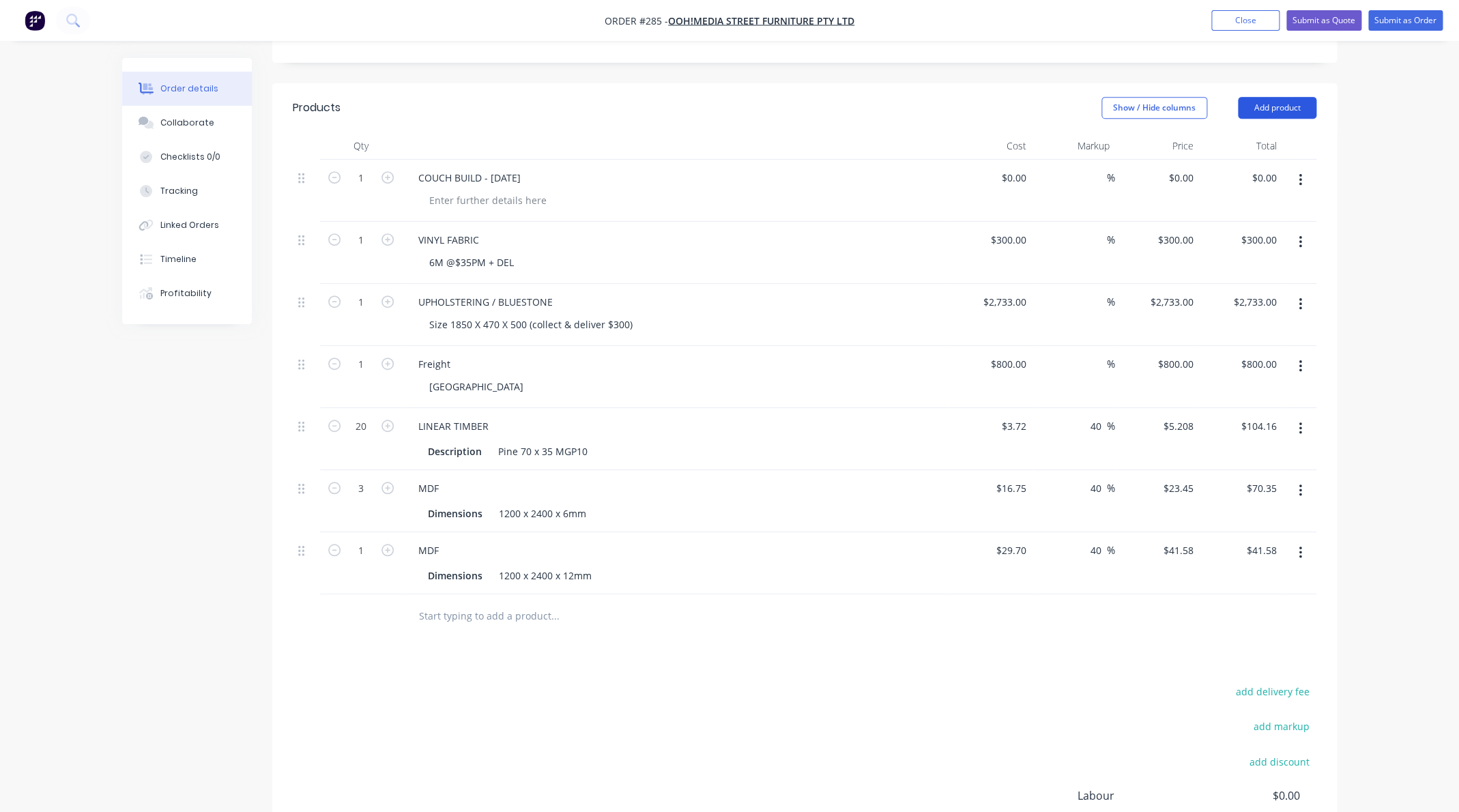
click at [1286, 109] on button "Add product" at bounding box center [1276, 108] width 78 height 22
click at [1218, 276] on div "Labour" at bounding box center [1251, 278] width 105 height 20
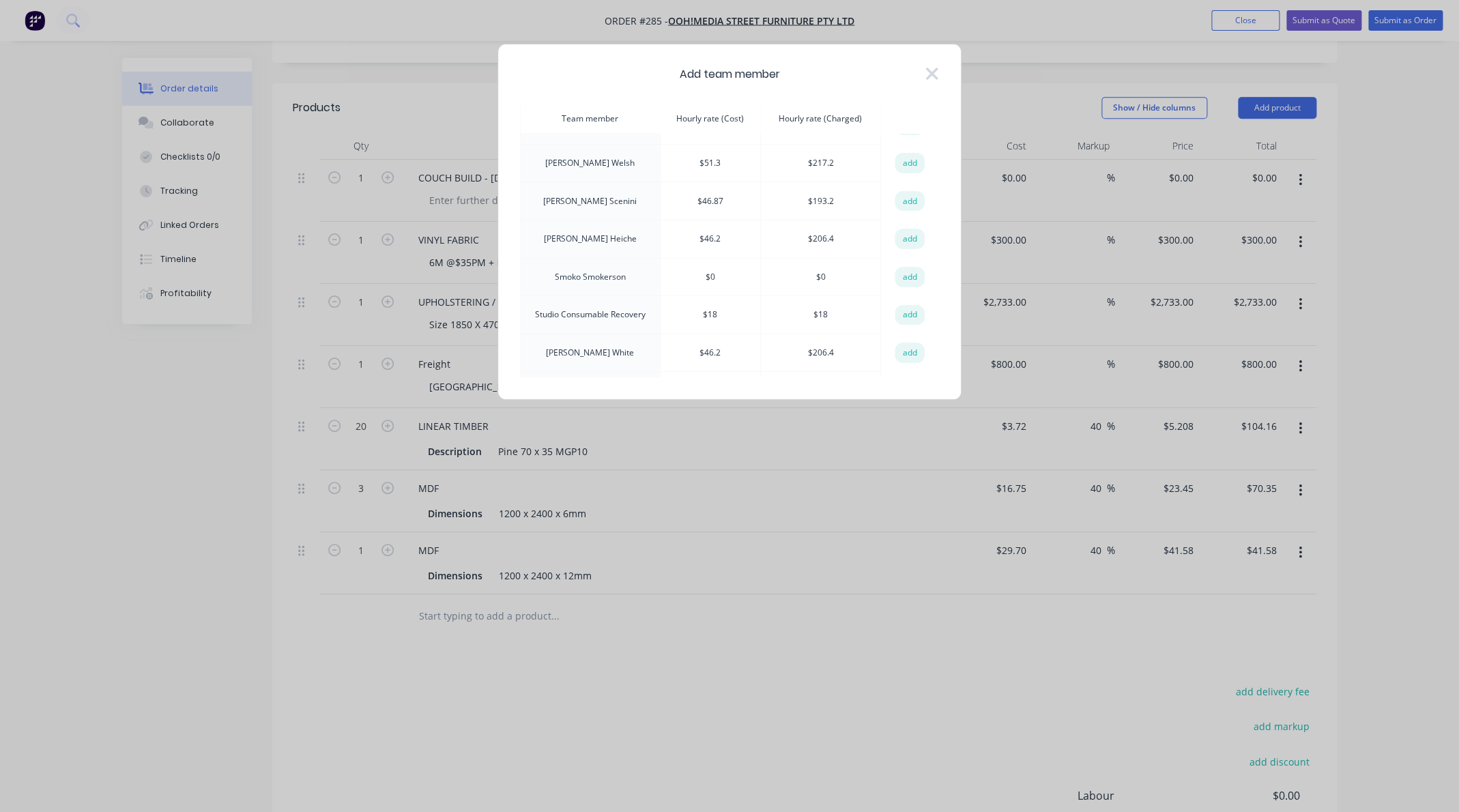
scroll to position [351, 0]
click at [600, 336] on td "[PERSON_NAME]" at bounding box center [590, 355] width 140 height 39
click at [909, 344] on button "add" at bounding box center [909, 355] width 30 height 21
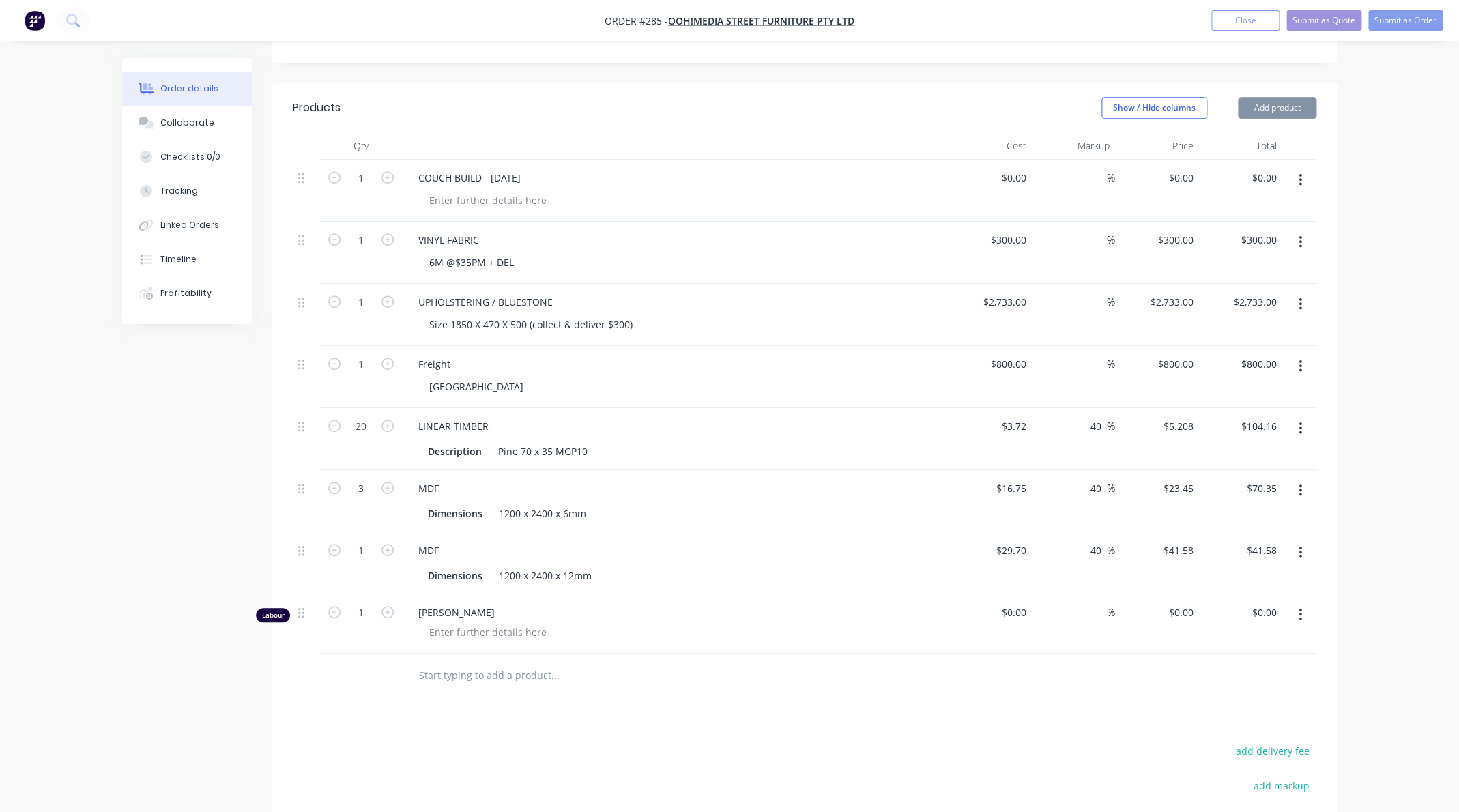
type input "$46.20"
type input "346.75"
type input "$206.40"
drag, startPoint x: 365, startPoint y: 615, endPoint x: 354, endPoint y: 613, distance: 11.2
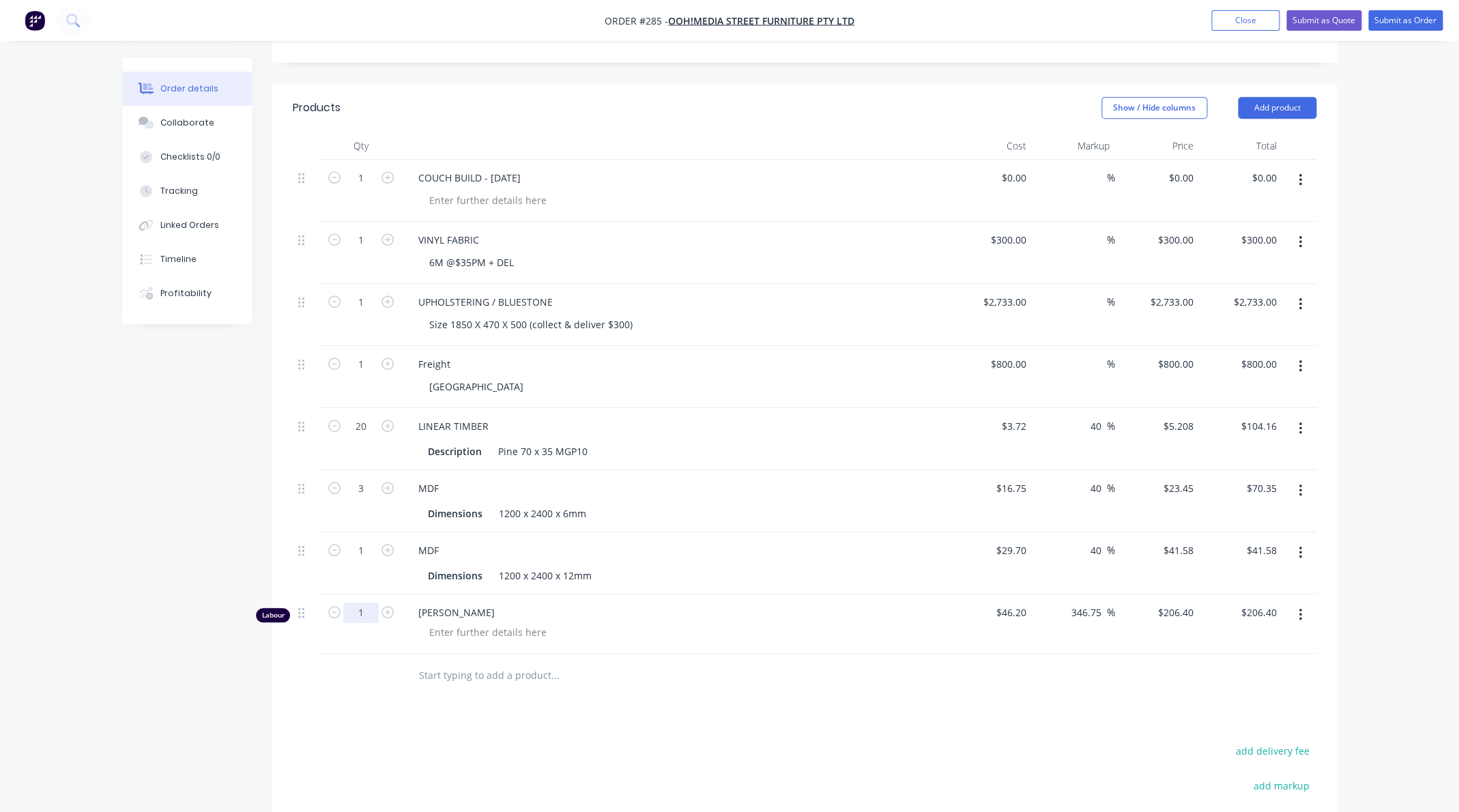
click at [354, 613] on input "1" at bounding box center [361, 613] width 36 height 21
drag, startPoint x: 365, startPoint y: 611, endPoint x: 356, endPoint y: 612, distance: 9.1
click at [356, 612] on input "1" at bounding box center [361, 613] width 36 height 21
type input "7"
type input "$1,444.80"
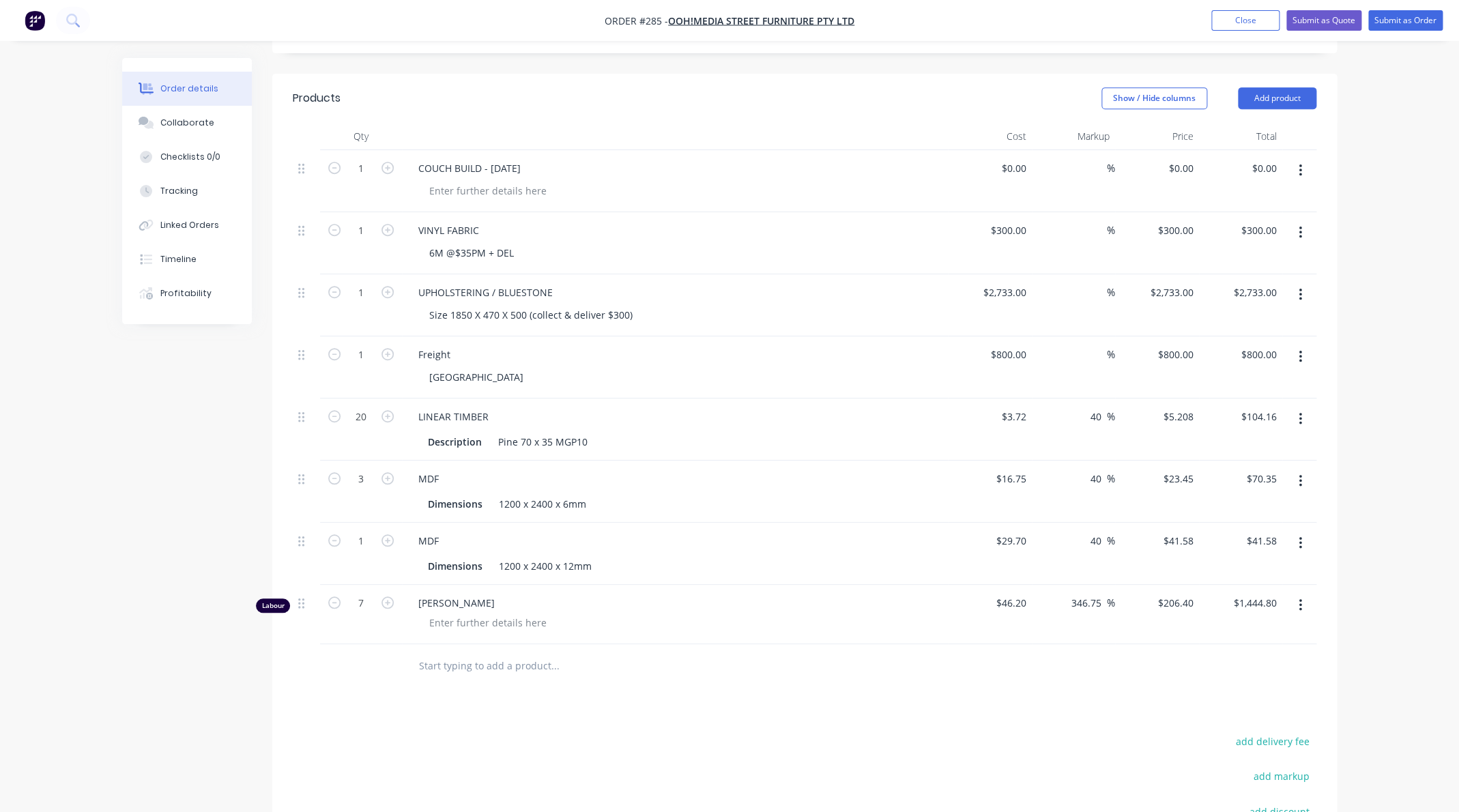
scroll to position [310, 0]
click at [368, 415] on input "20" at bounding box center [361, 415] width 36 height 21
drag, startPoint x: 368, startPoint y: 415, endPoint x: 350, endPoint y: 415, distance: 18.0
click at [350, 415] on input "20" at bounding box center [361, 415] width 36 height 21
type input "15"
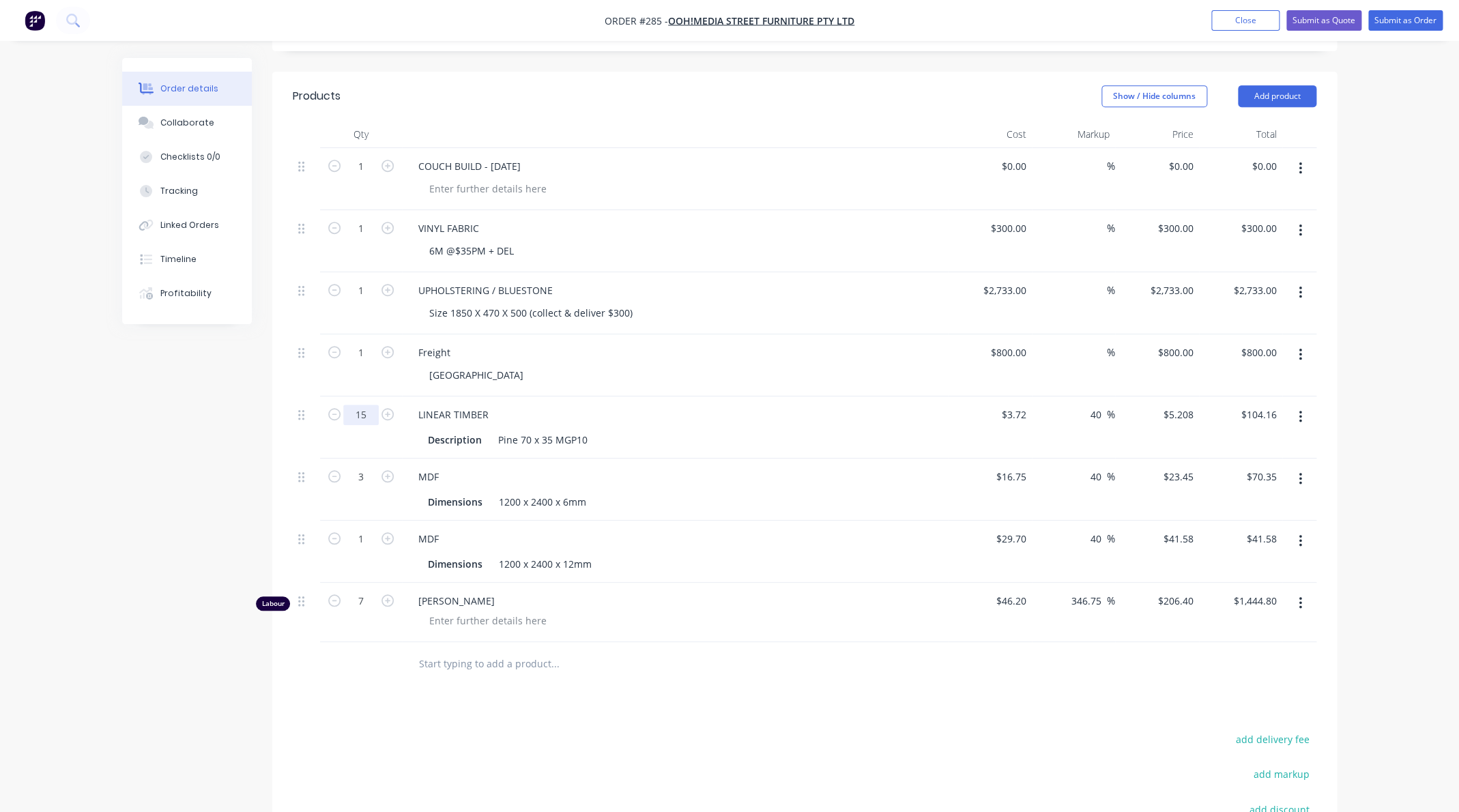
type input "$78.12"
click at [365, 601] on input "7" at bounding box center [361, 602] width 36 height 21
type input "4"
type input "$825.60"
click at [1279, 95] on button "Add product" at bounding box center [1276, 95] width 78 height 22
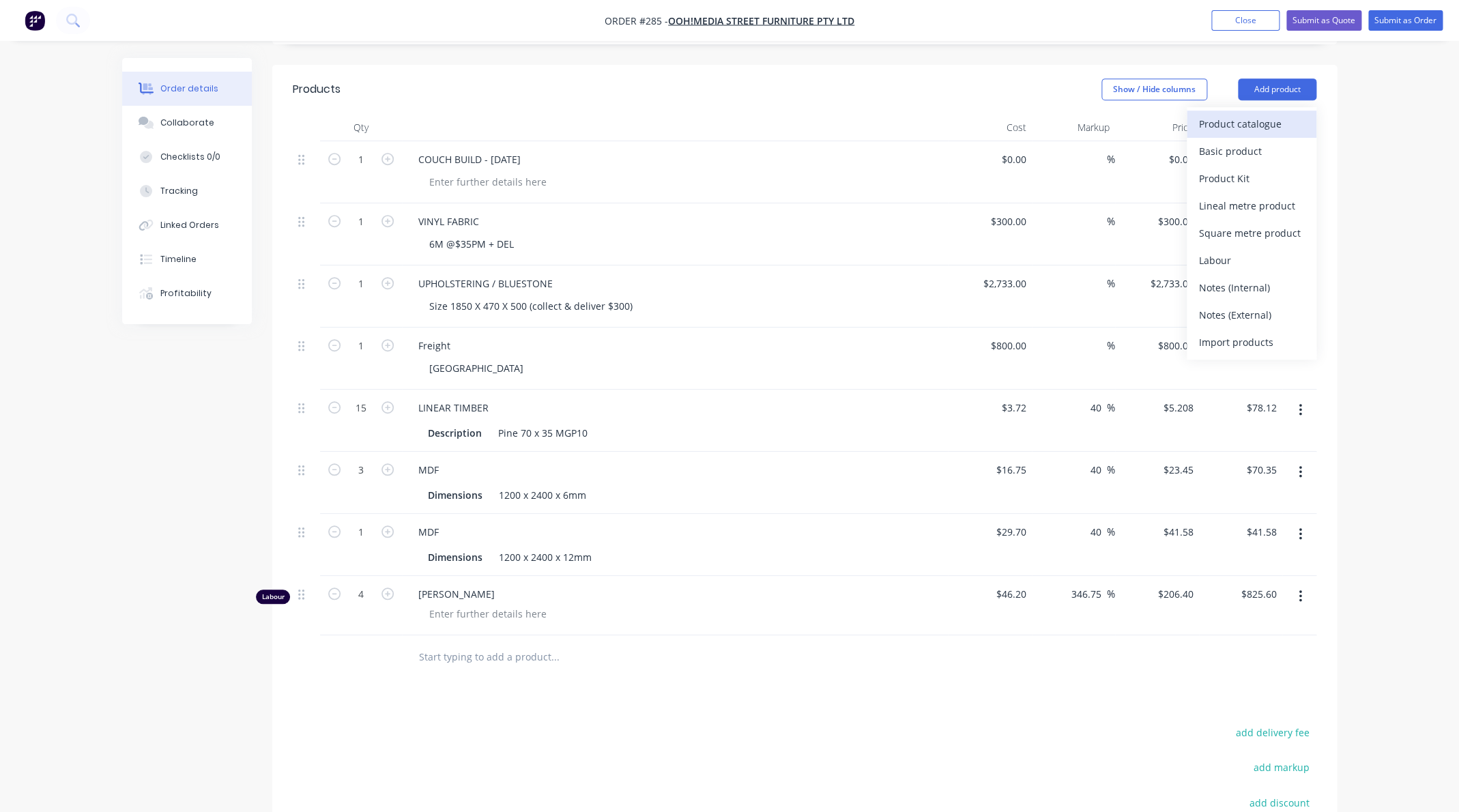
click at [1252, 129] on div "Product catalogue" at bounding box center [1251, 124] width 105 height 20
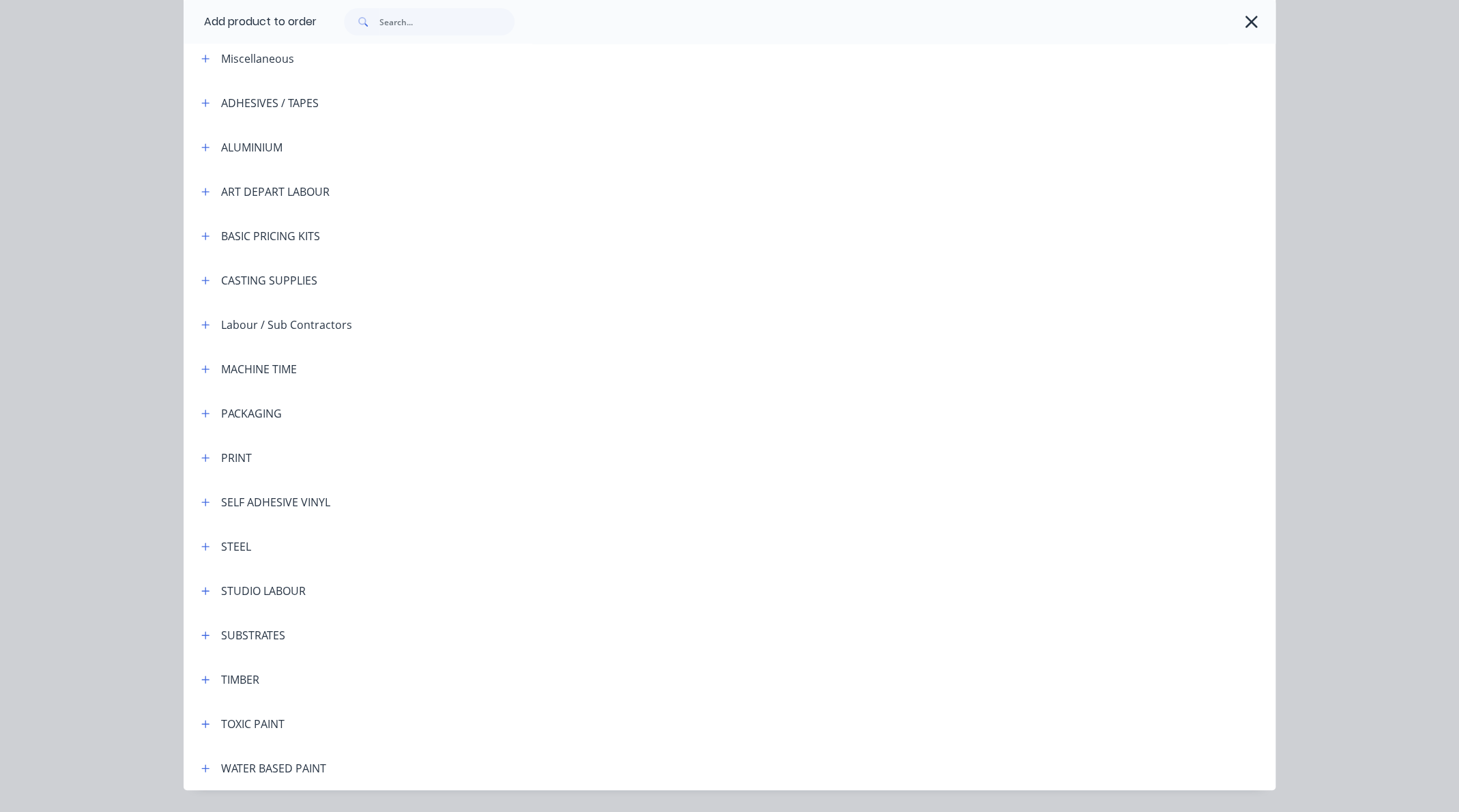
scroll to position [108, 0]
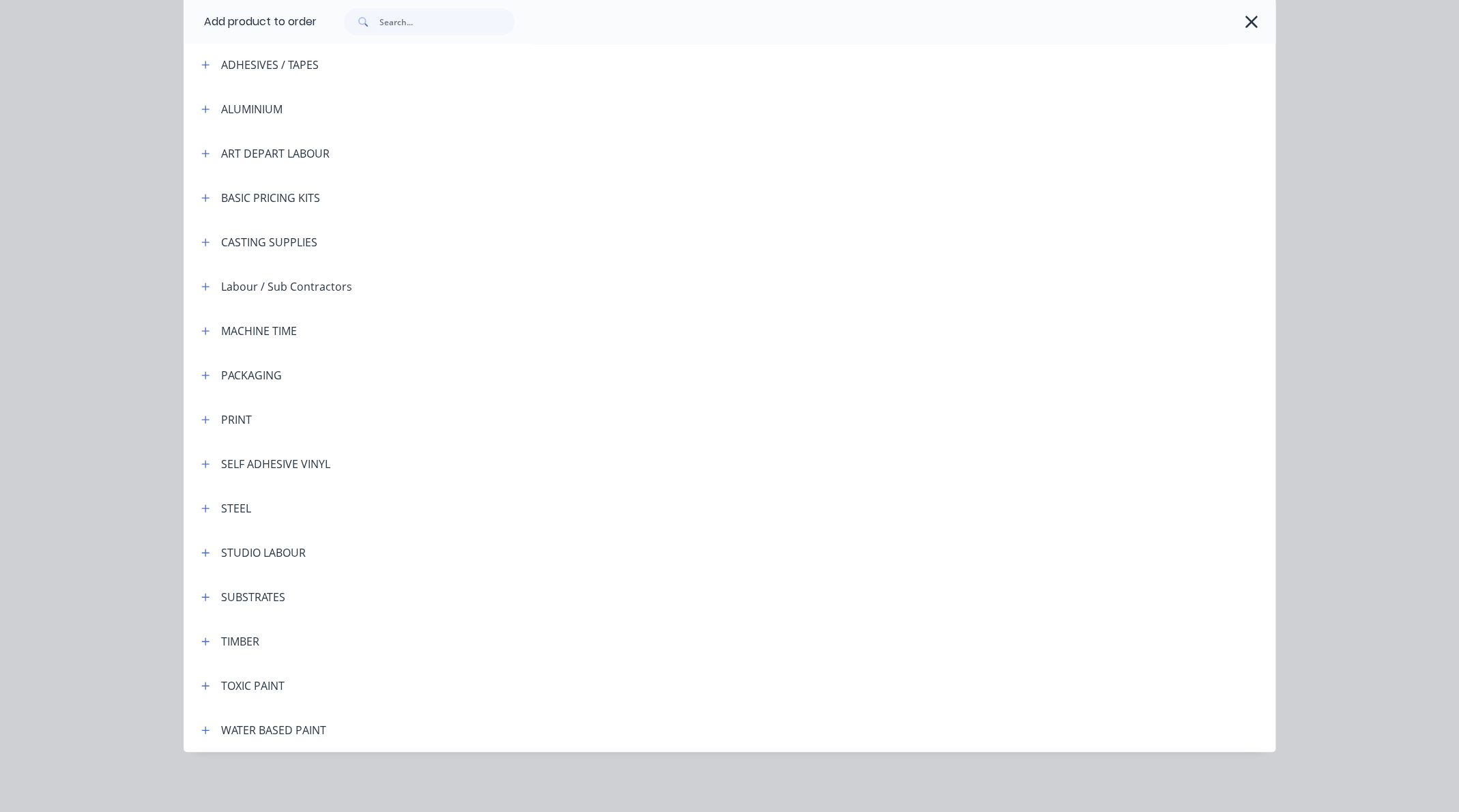
click at [240, 503] on div "STEEL" at bounding box center [236, 507] width 30 height 16
click at [228, 509] on div "STEEL" at bounding box center [236, 507] width 30 height 16
click at [207, 509] on icon "button" at bounding box center [205, 508] width 8 height 9
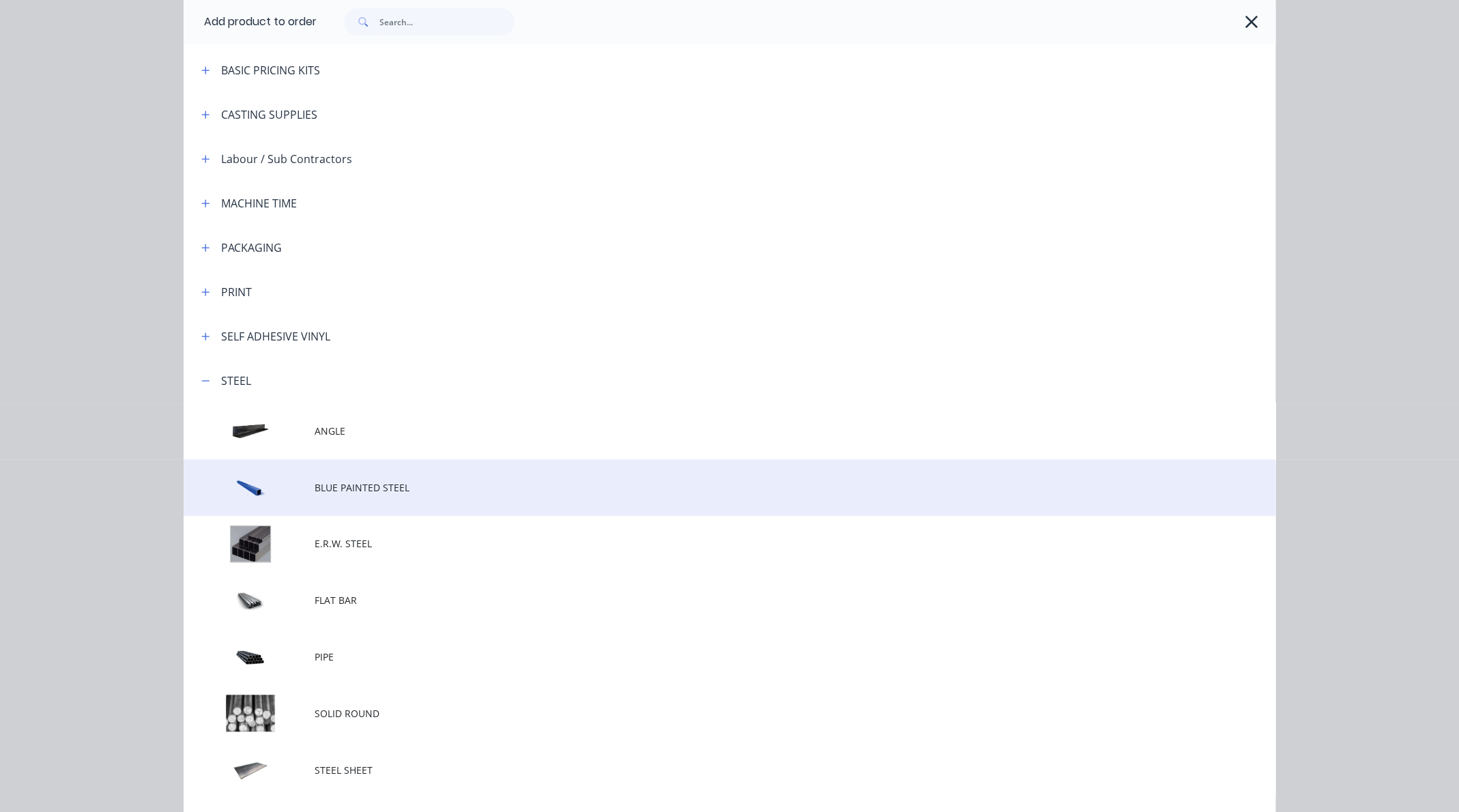
scroll to position [238, 0]
click at [383, 483] on span "BLUE PAINTED STEEL" at bounding box center [699, 484] width 769 height 14
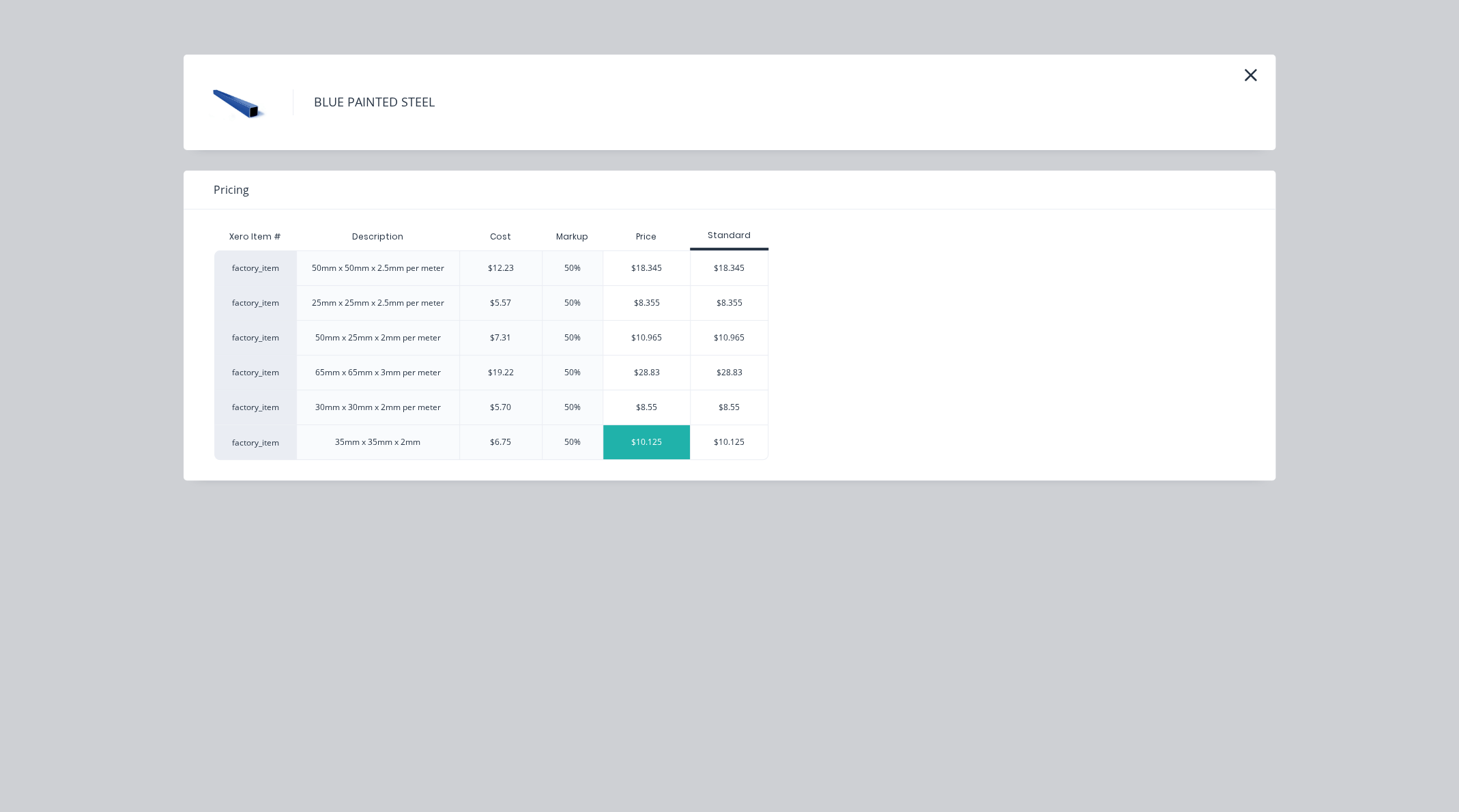
click at [658, 444] on div "$10.125" at bounding box center [647, 442] width 87 height 34
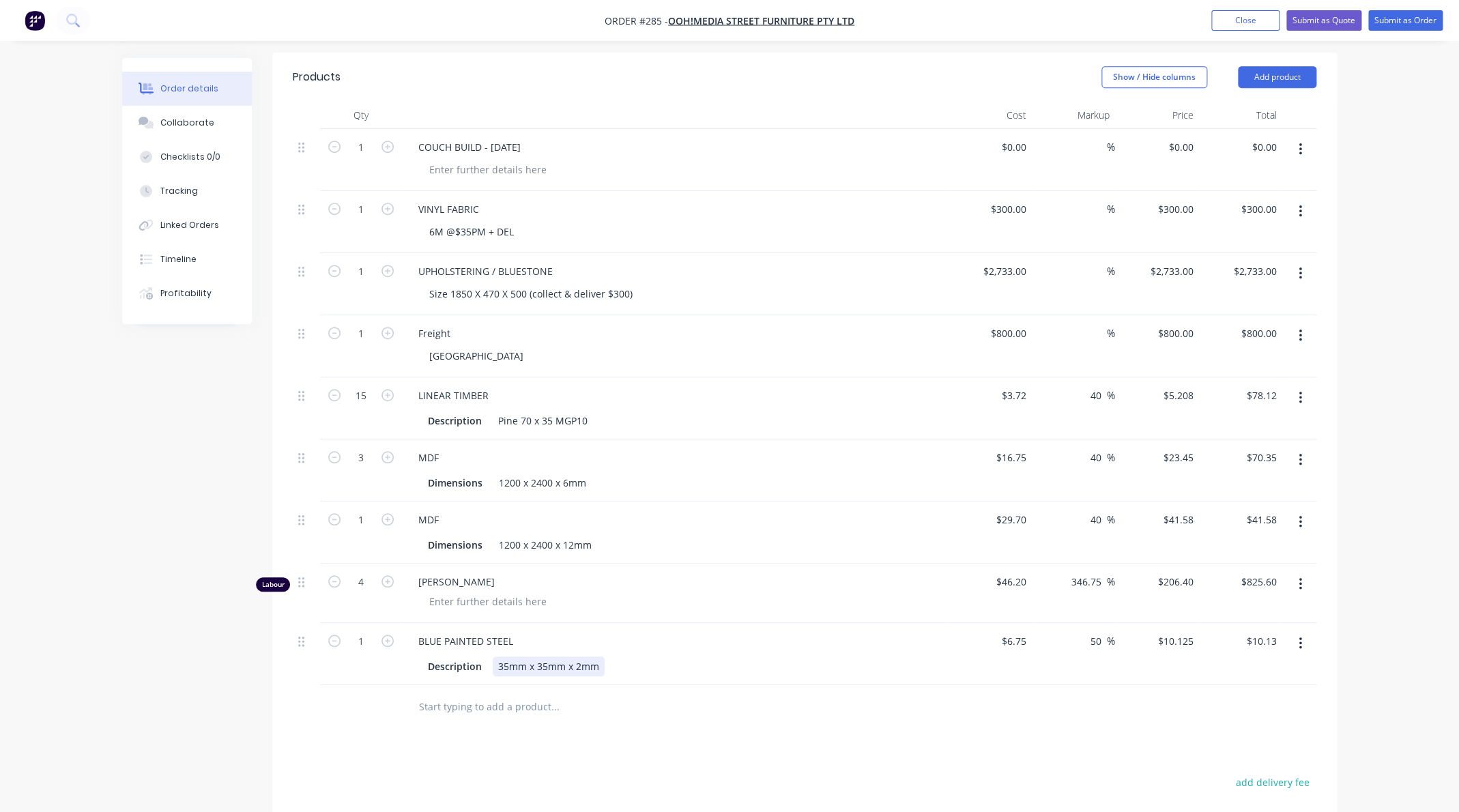
click at [526, 670] on div "35mm x 35mm x 2mm" at bounding box center [548, 666] width 112 height 20
click at [493, 646] on div "BLUE PAINTED STEEL" at bounding box center [466, 640] width 117 height 20
click at [505, 642] on div "BLUE PAINTED STEEL" at bounding box center [466, 640] width 117 height 20
click at [1278, 73] on button "Add product" at bounding box center [1276, 76] width 78 height 22
click at [1247, 112] on div "Product catalogue" at bounding box center [1251, 111] width 105 height 20
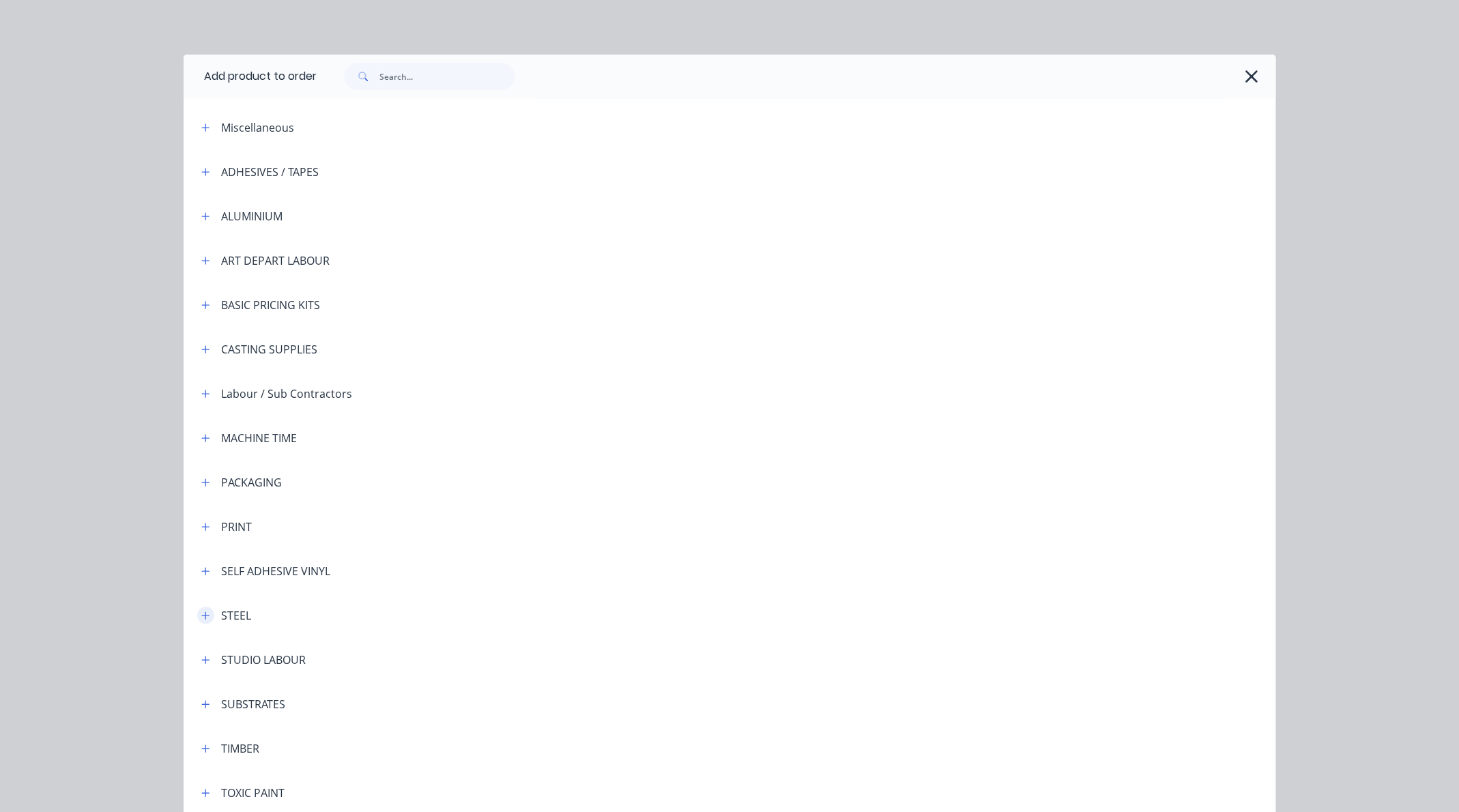
click at [205, 619] on icon "button" at bounding box center [205, 615] width 8 height 9
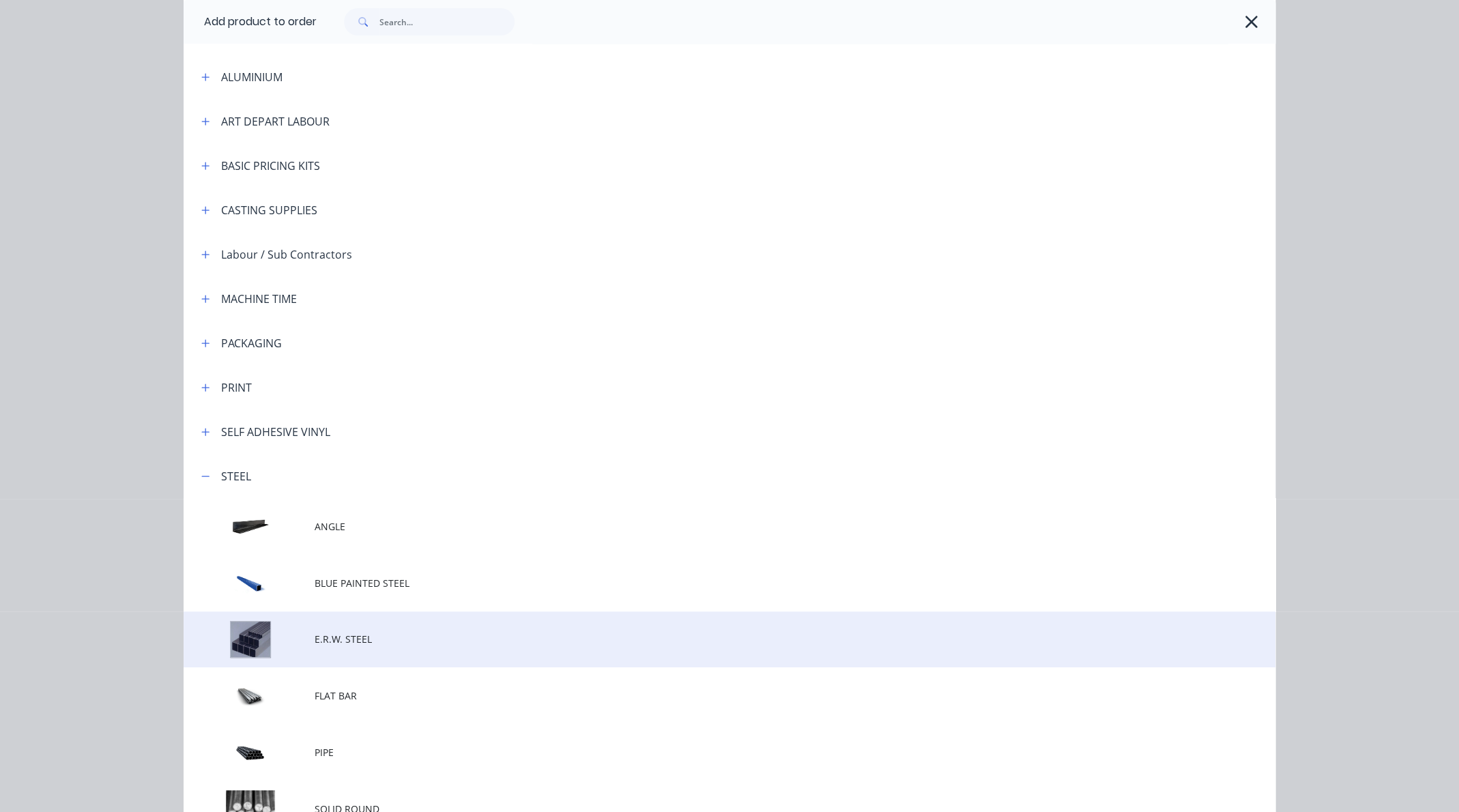
scroll to position [143, 0]
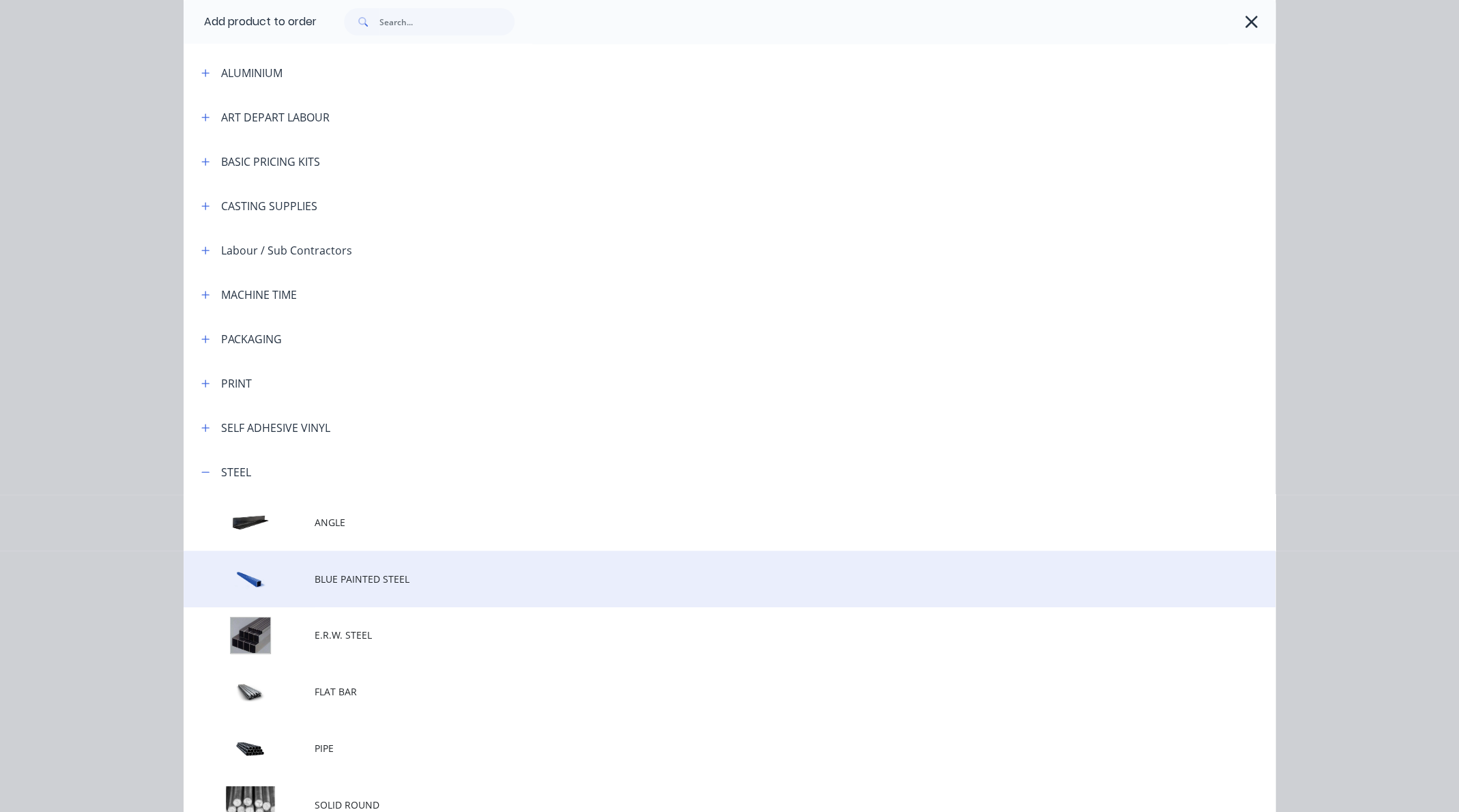
click at [354, 578] on span "BLUE PAINTED STEEL" at bounding box center [699, 578] width 769 height 14
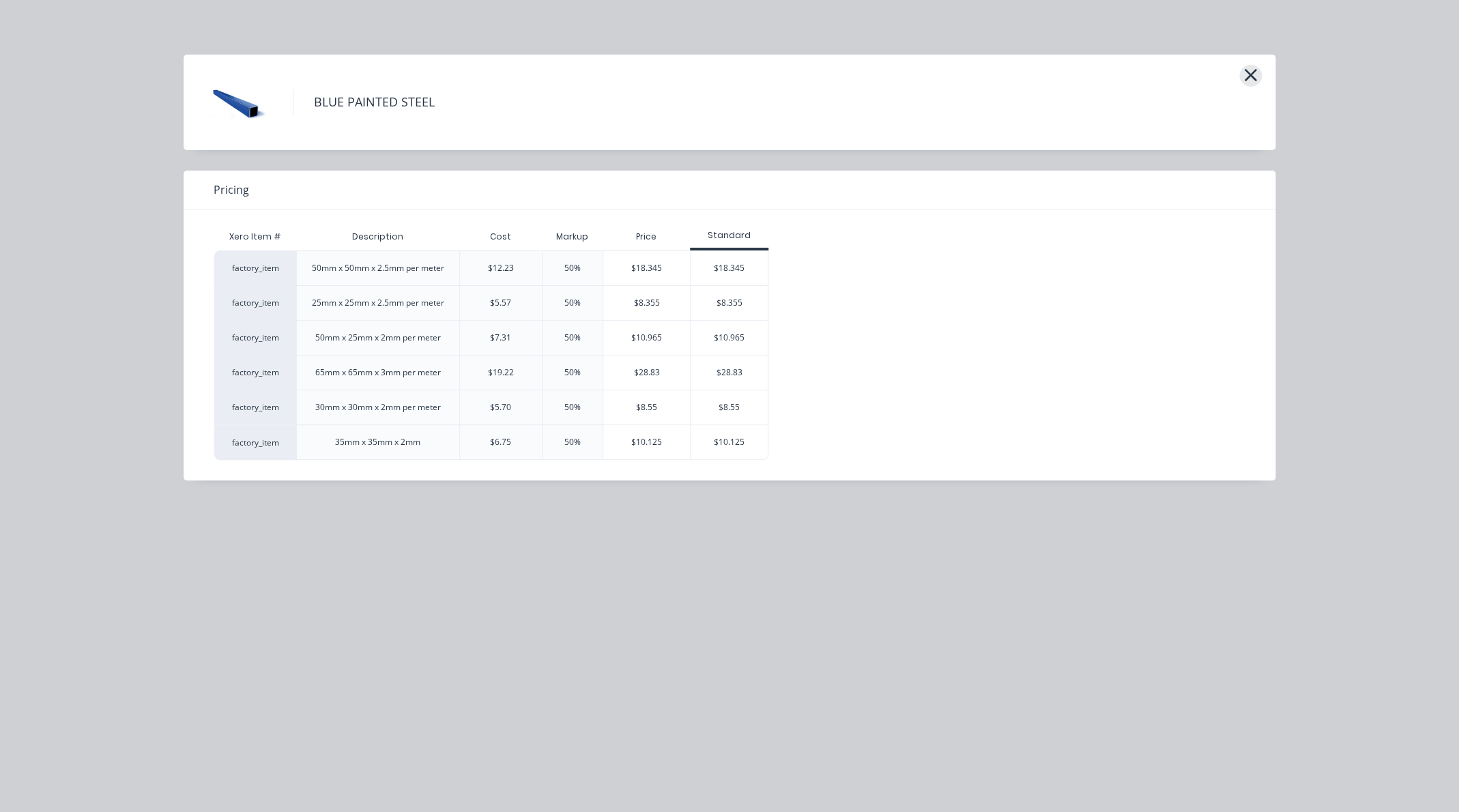
click at [1250, 76] on icon "button" at bounding box center [1251, 75] width 12 height 12
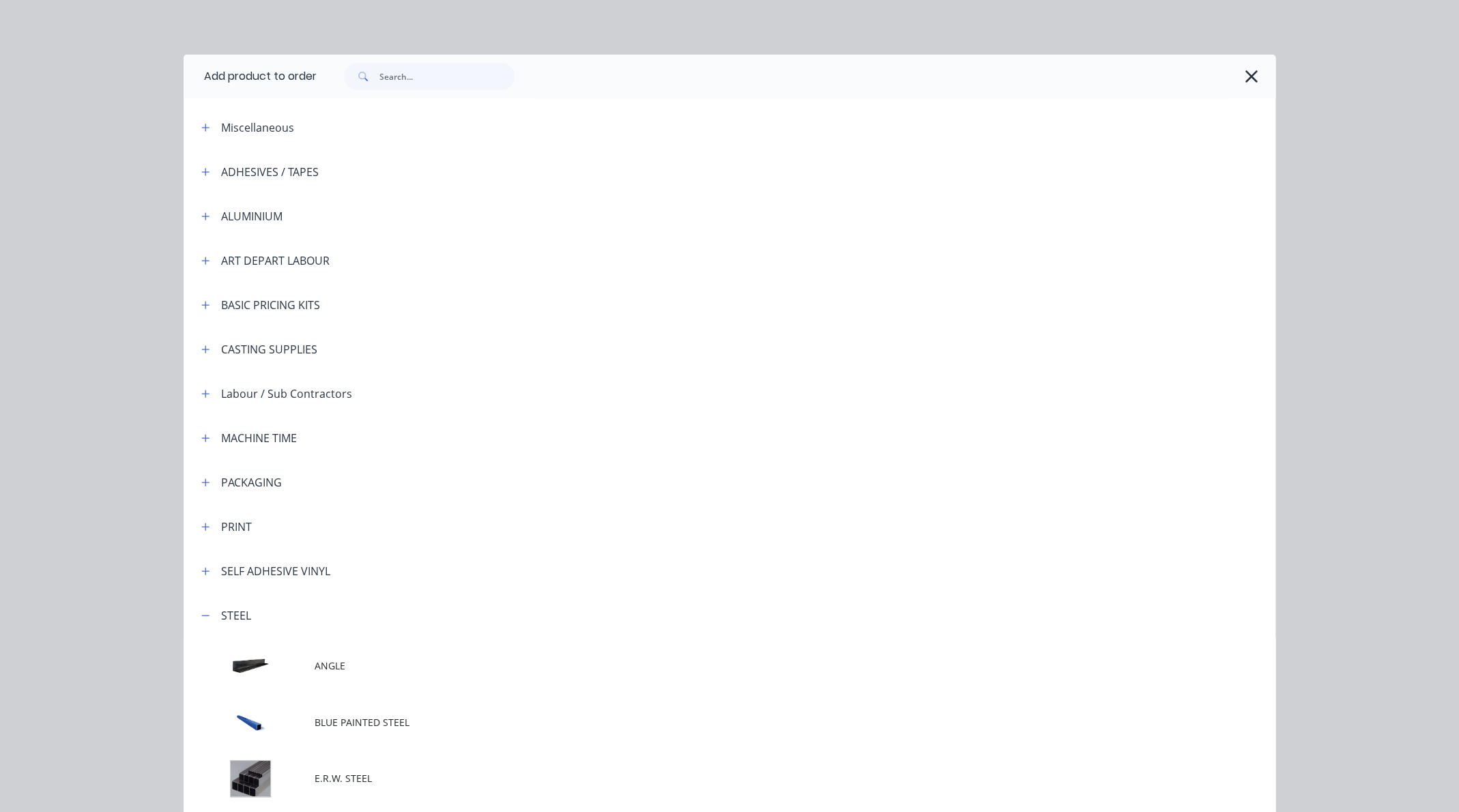
scroll to position [503, 0]
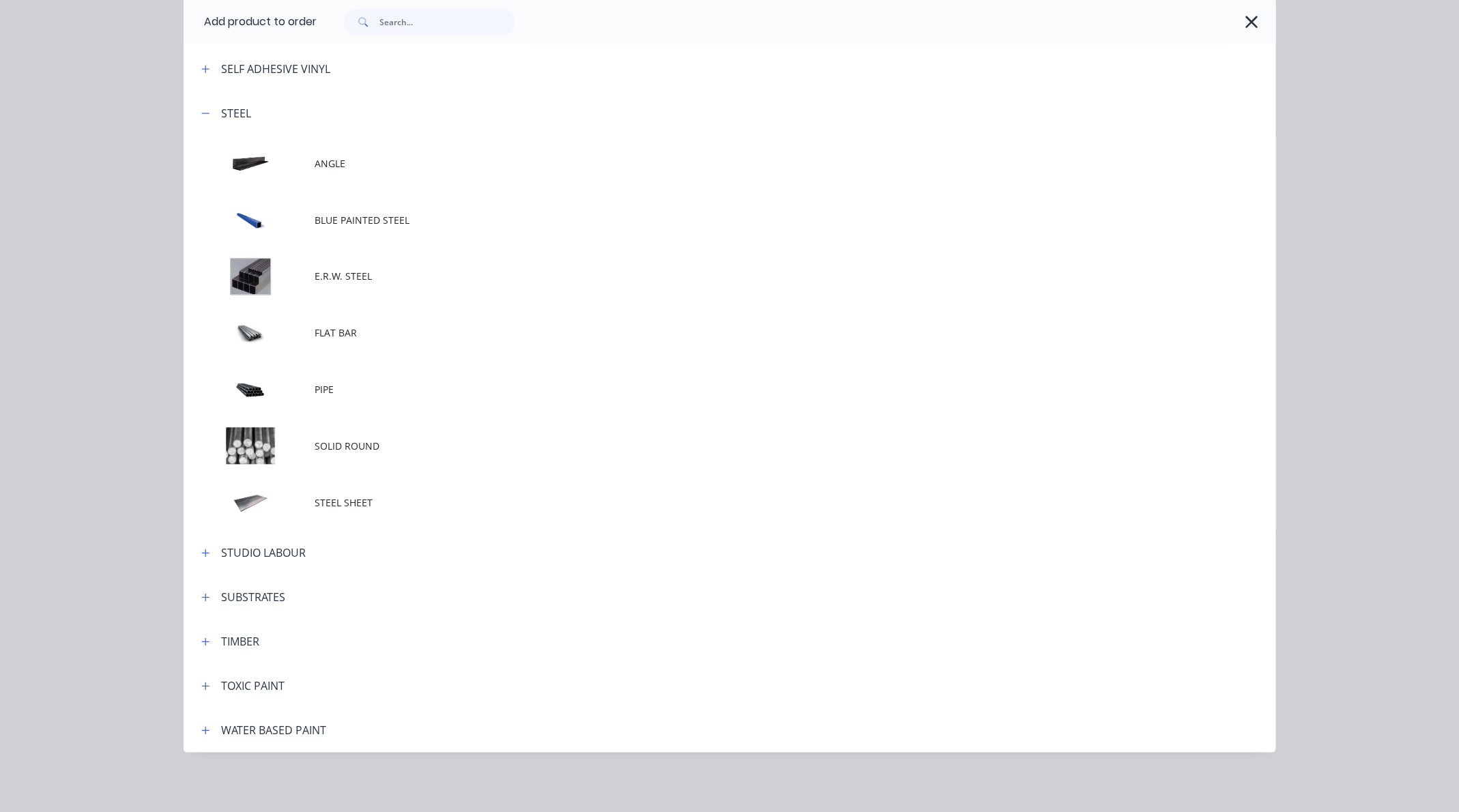
drag, startPoint x: 1251, startPoint y: 17, endPoint x: 1183, endPoint y: 58, distance: 79.4
click at [1251, 17] on icon "button" at bounding box center [1251, 22] width 14 height 19
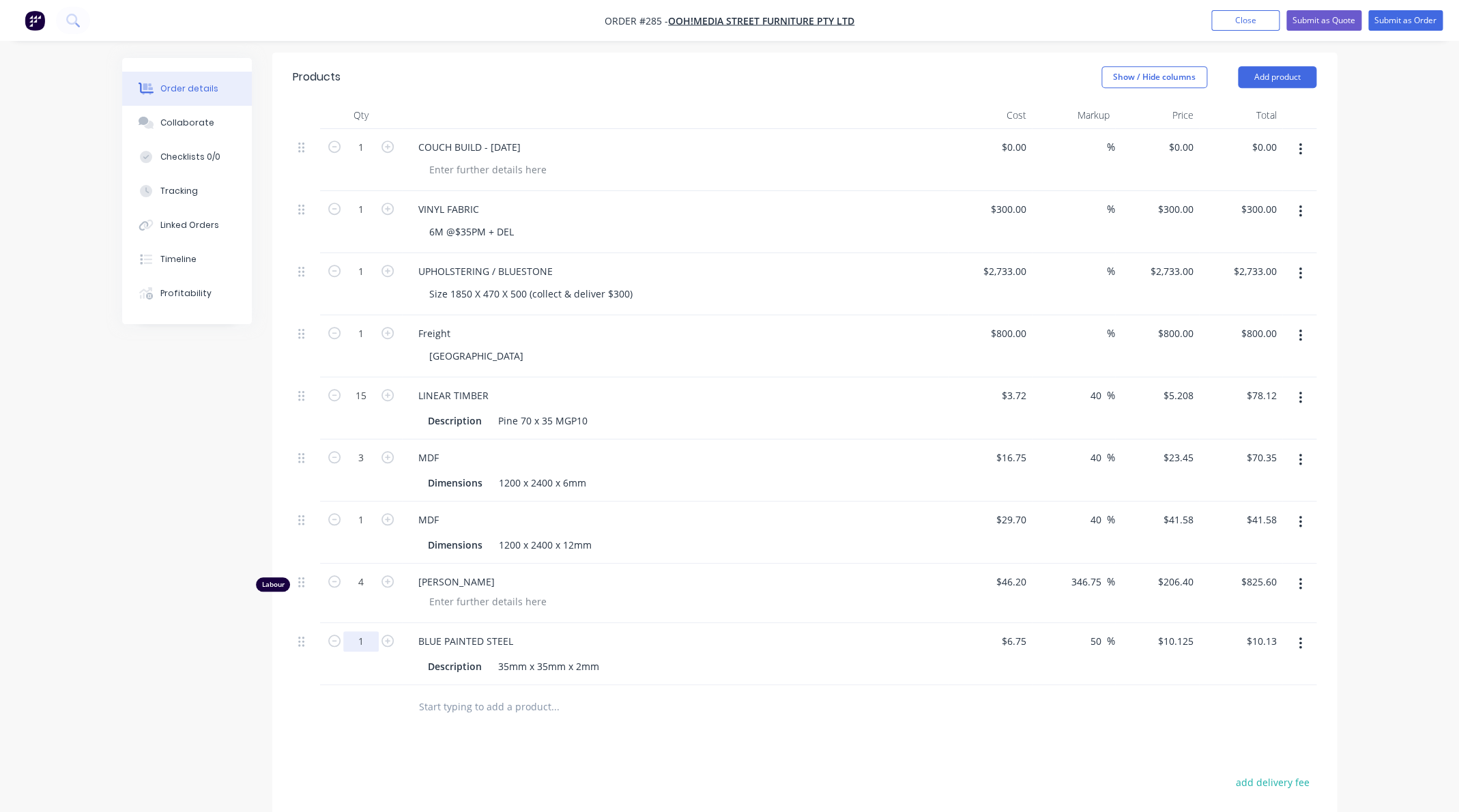
click at [365, 640] on input "1" at bounding box center [361, 641] width 36 height 21
type input "20"
type input "$202.50"
click at [493, 708] on input "text" at bounding box center [554, 706] width 273 height 27
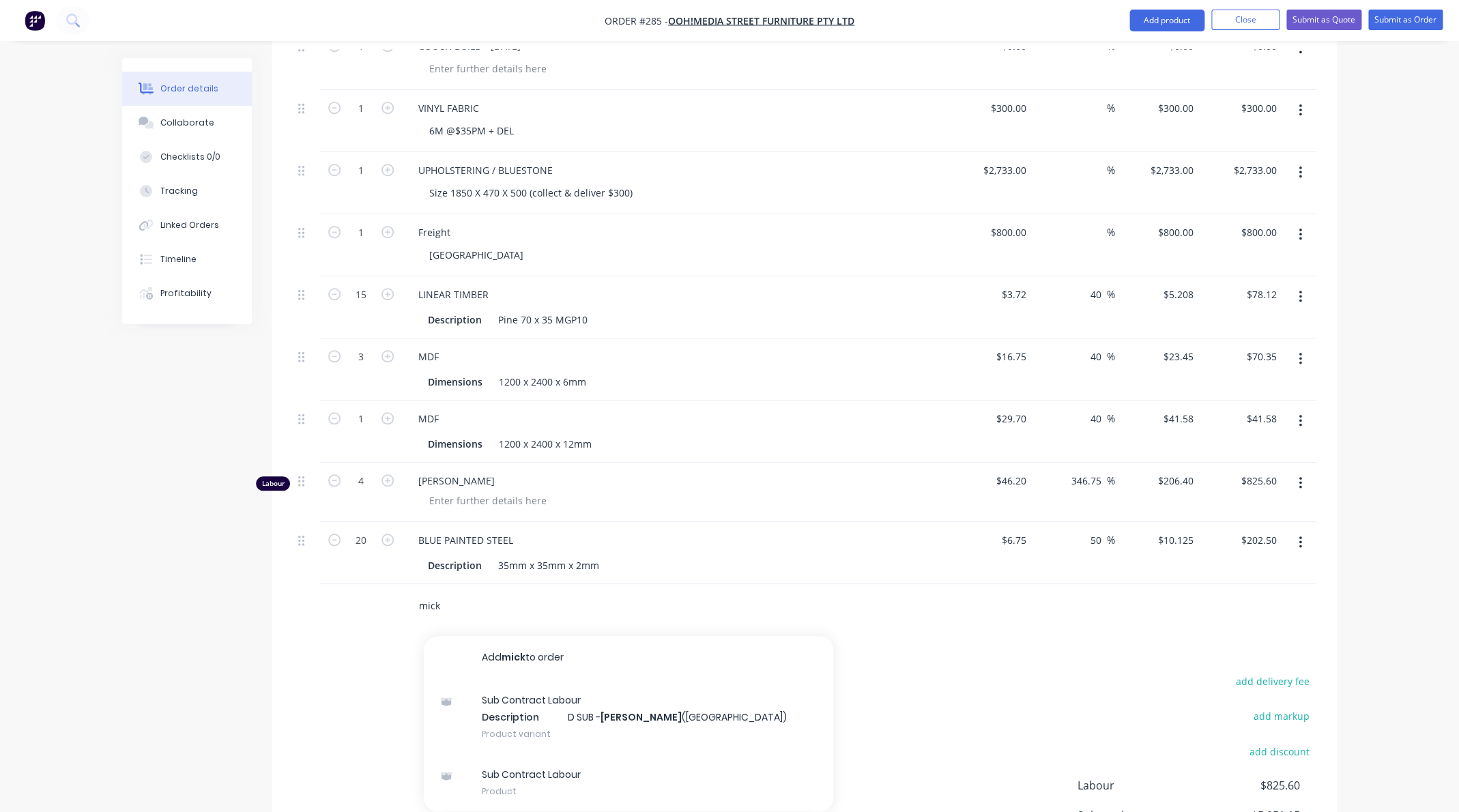
scroll to position [430, 0]
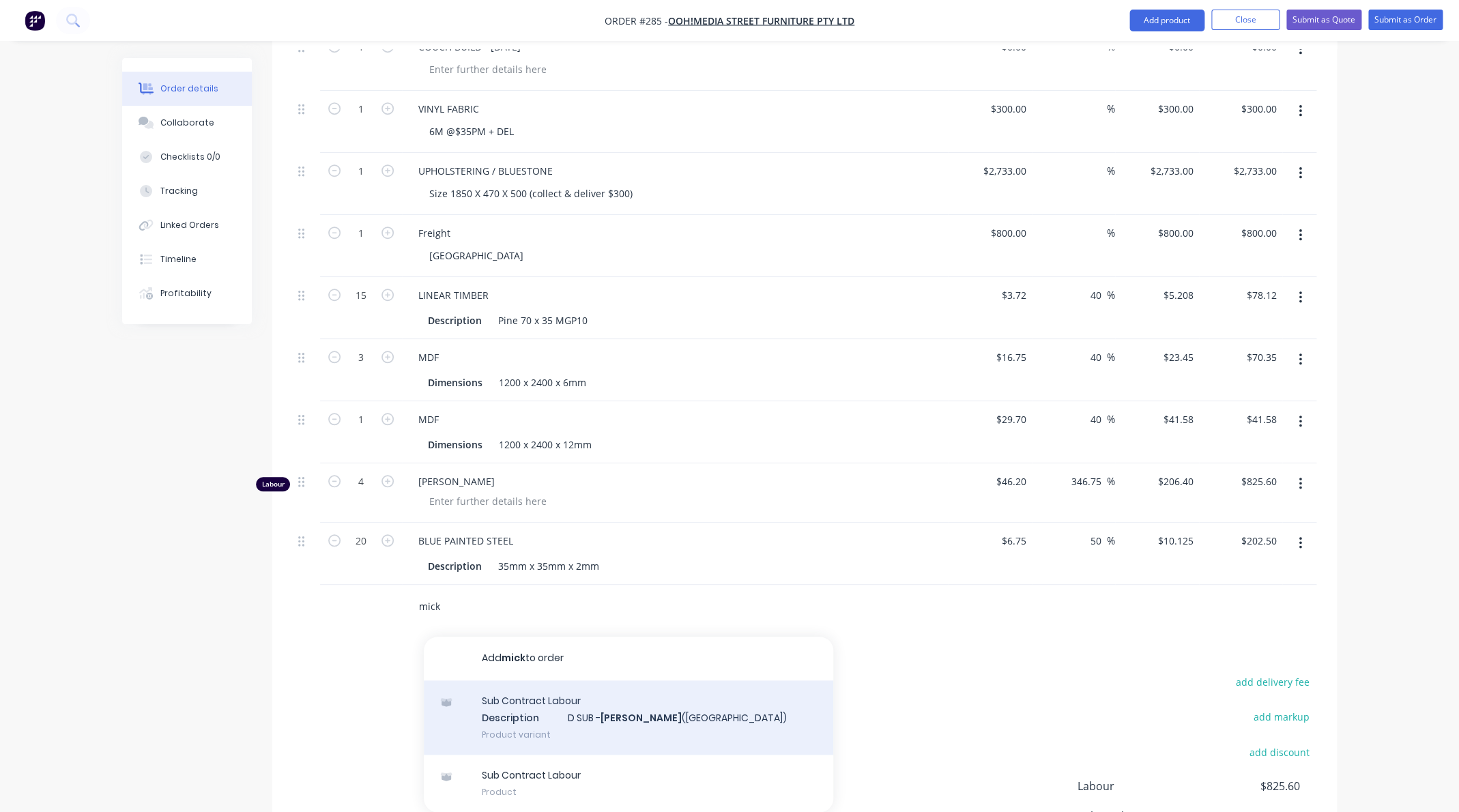
type input "mick"
click at [530, 702] on div "Sub Contract Labour Description D SUB - Mick (Welding) Product variant" at bounding box center [628, 718] width 409 height 75
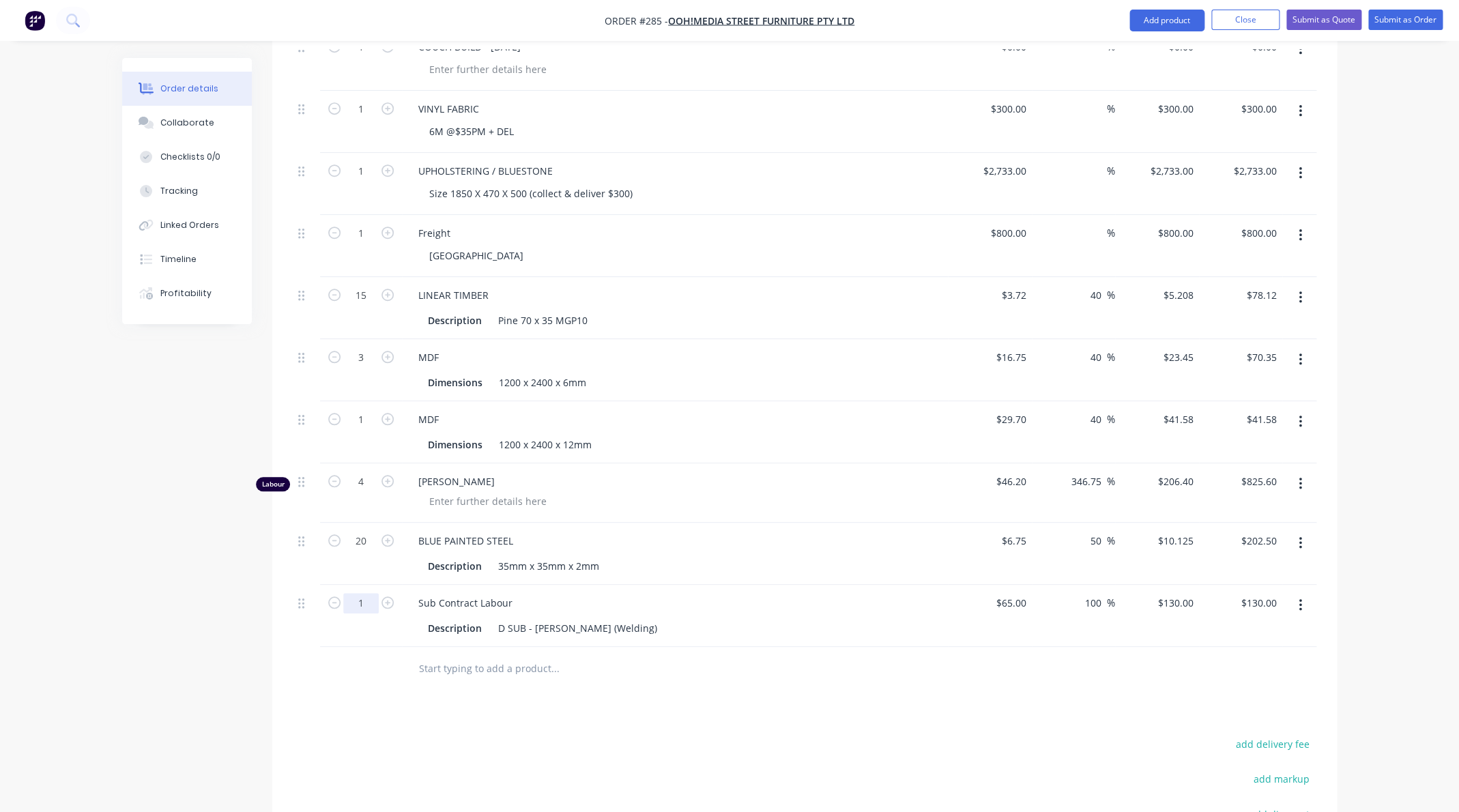
click at [372, 605] on input "1" at bounding box center [361, 604] width 36 height 21
type input "8"
type input "$1,040.00"
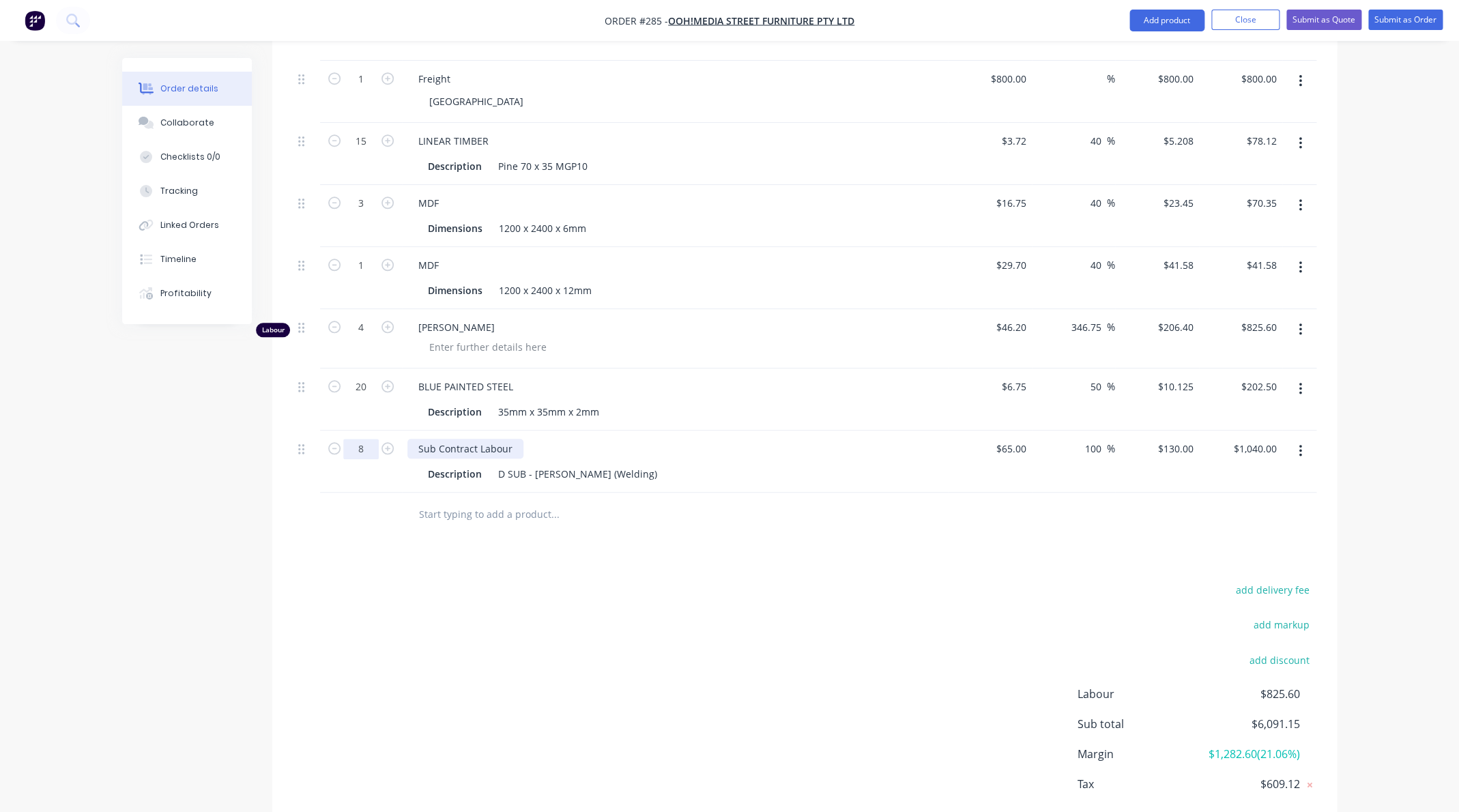
scroll to position [657, 0]
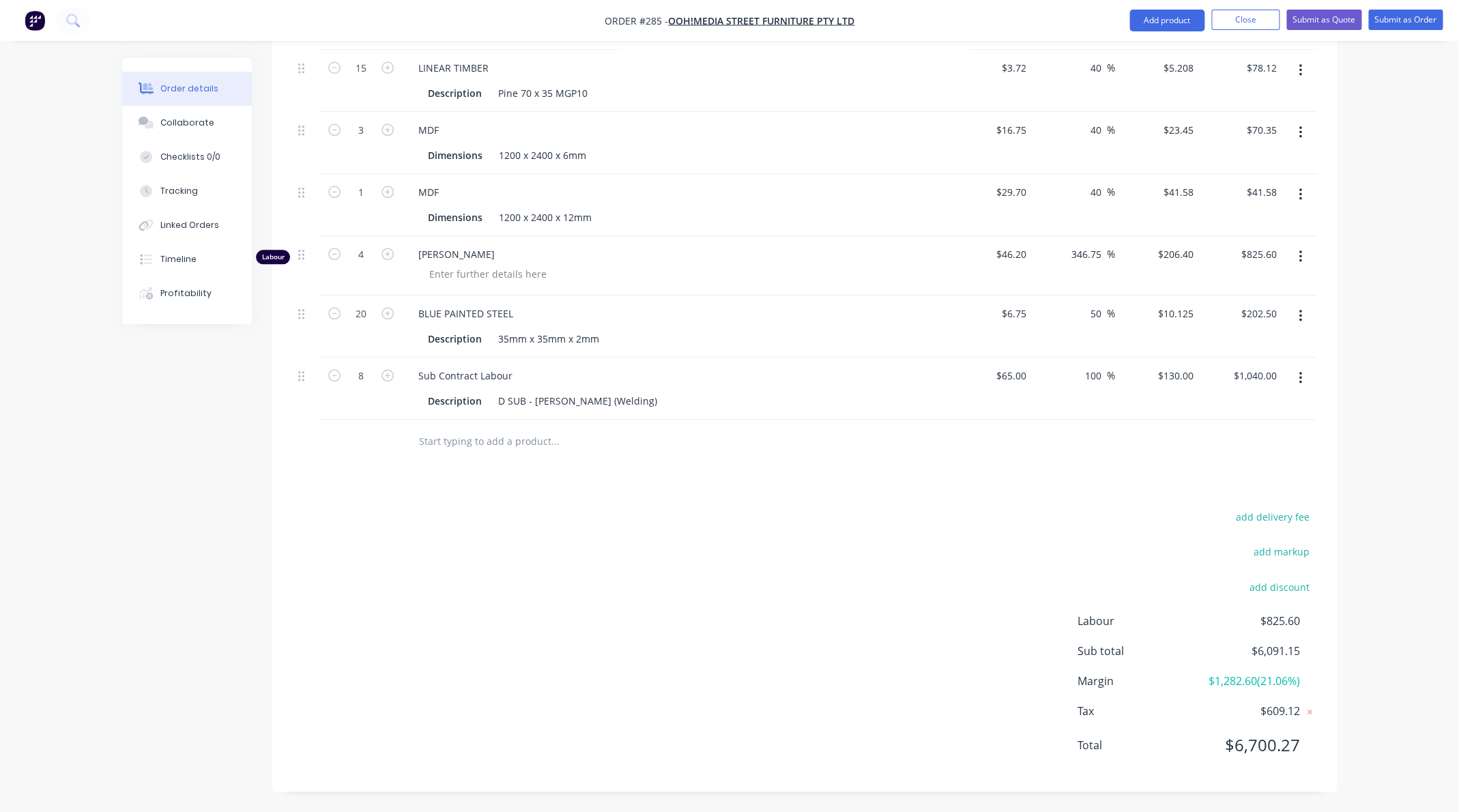
click at [482, 443] on input "text" at bounding box center [554, 441] width 273 height 27
type input "C"
click at [546, 443] on input "text" at bounding box center [554, 441] width 273 height 27
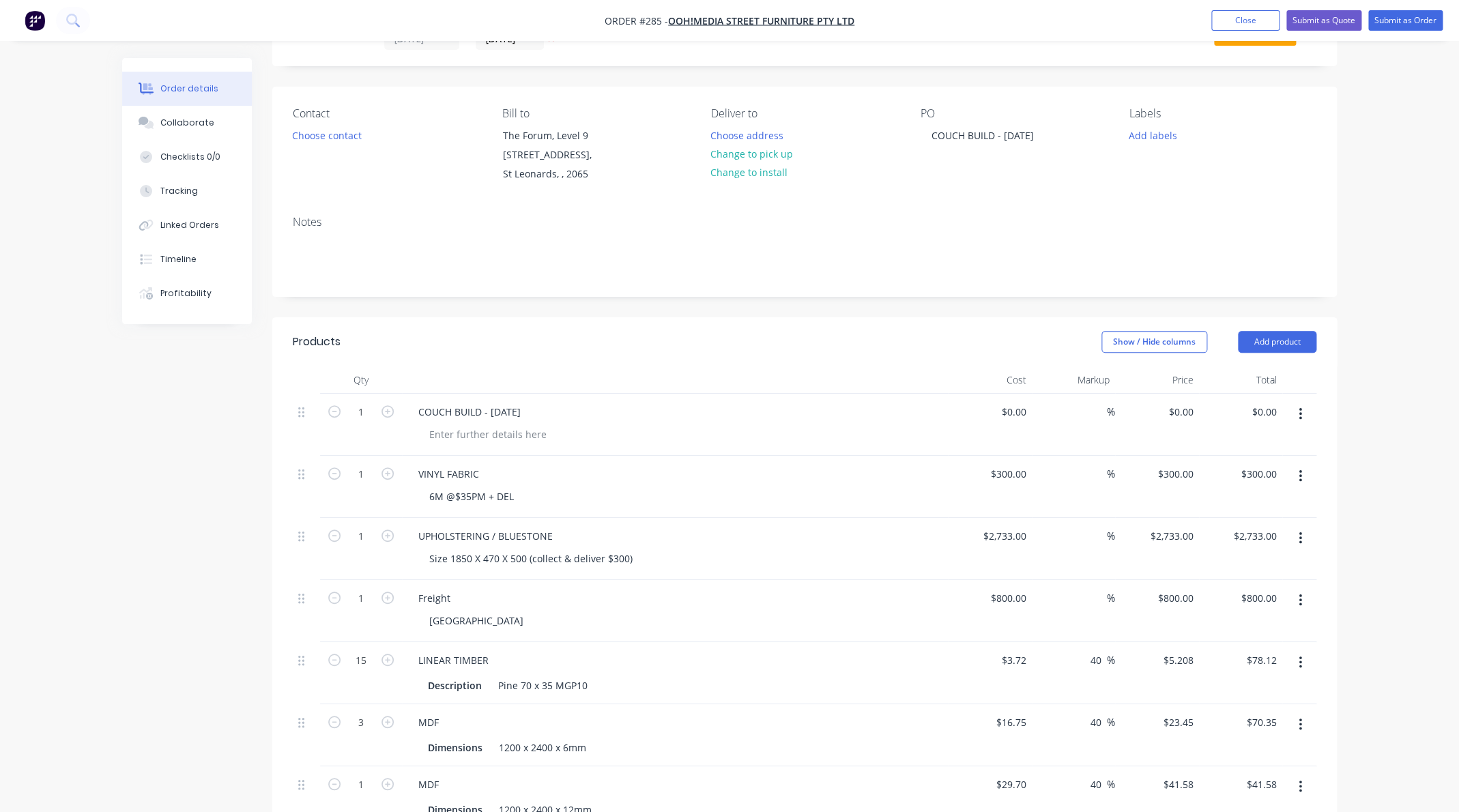
scroll to position [0, 0]
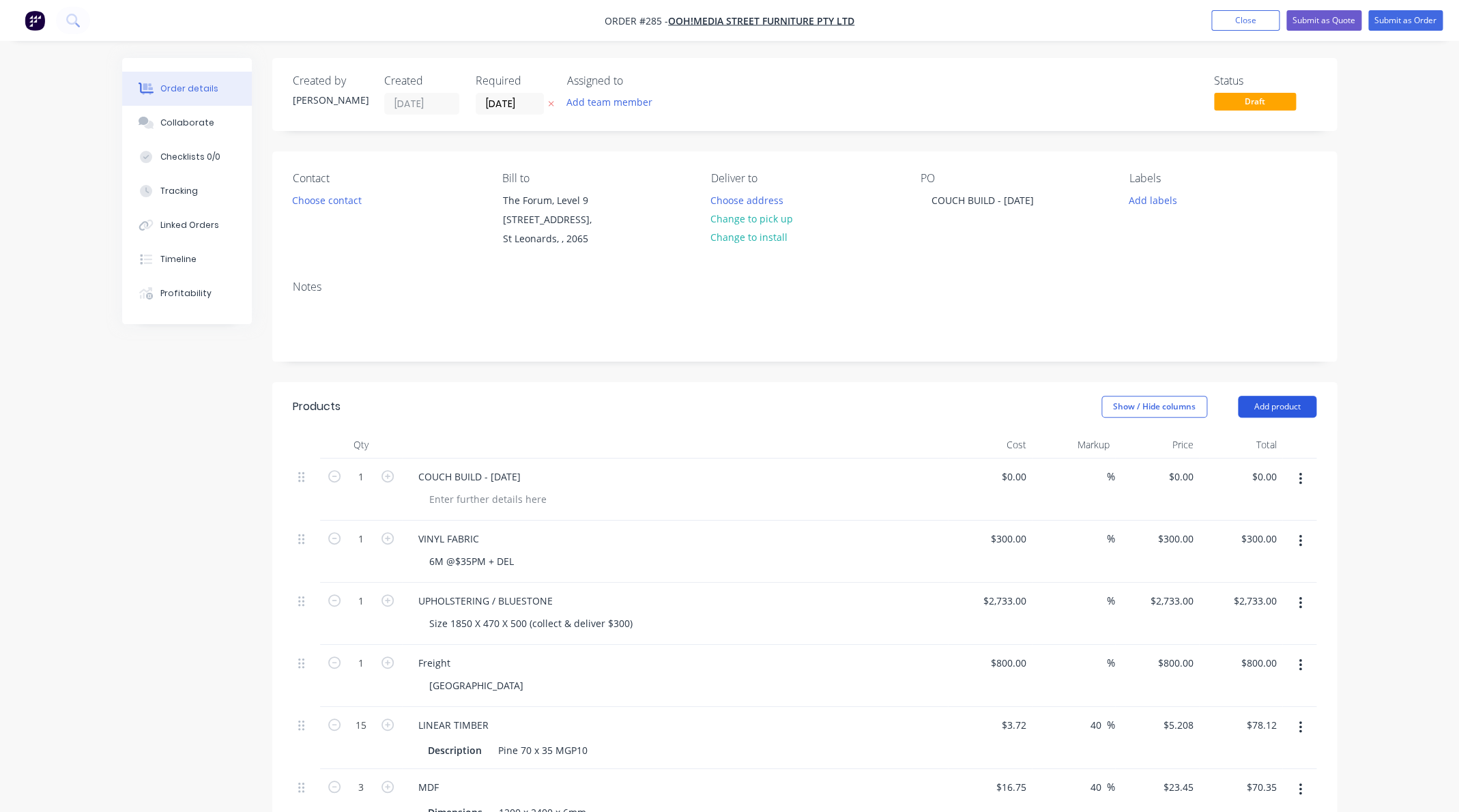
click at [1268, 408] on button "Add product" at bounding box center [1276, 406] width 78 height 22
click at [1212, 573] on div "Labour" at bounding box center [1251, 577] width 105 height 20
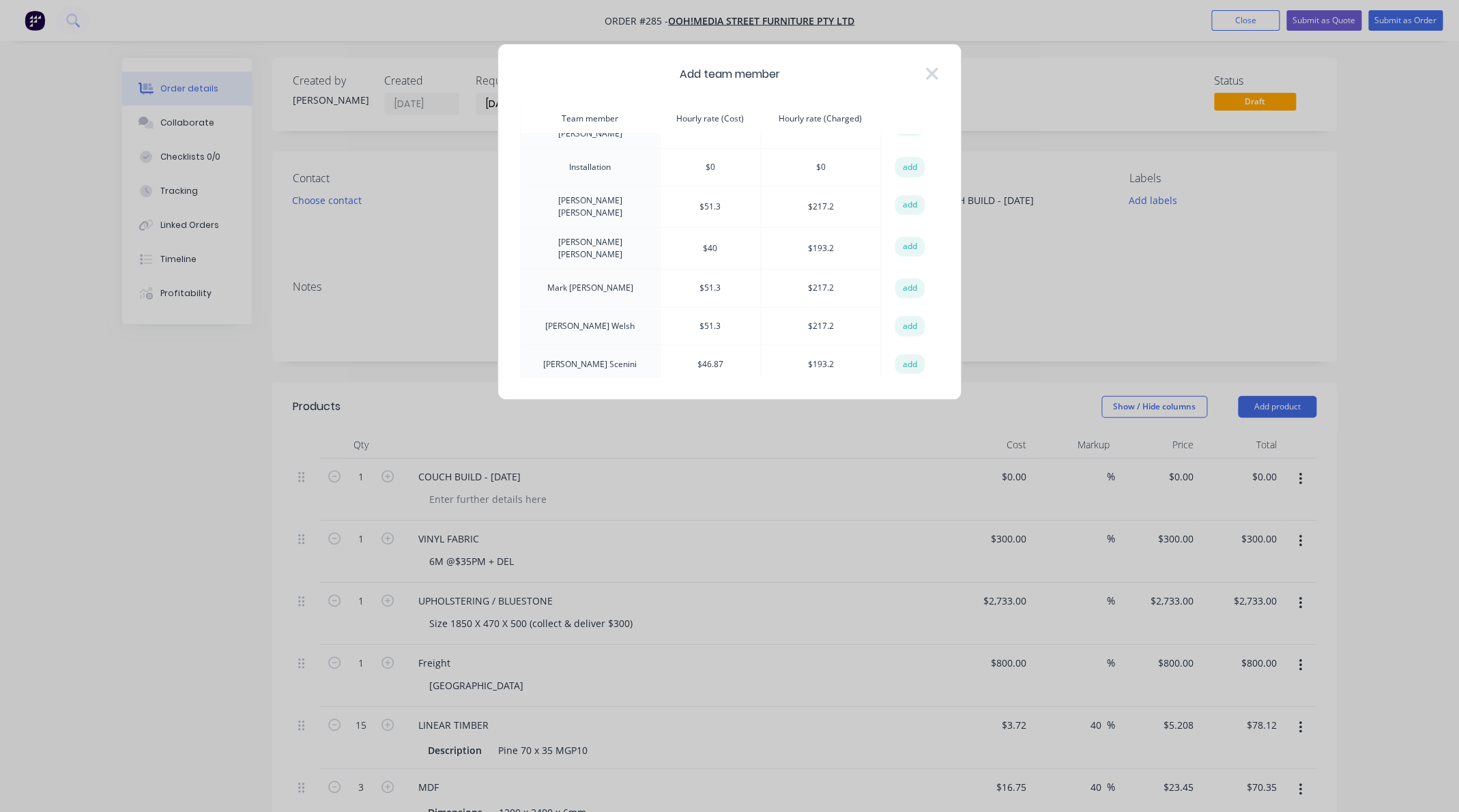
scroll to position [193, 0]
click at [601, 303] on td "[PERSON_NAME]" at bounding box center [590, 322] width 140 height 39
click at [828, 305] on td "$ 217.2" at bounding box center [820, 322] width 120 height 39
click at [909, 312] on button "add" at bounding box center [909, 323] width 30 height 21
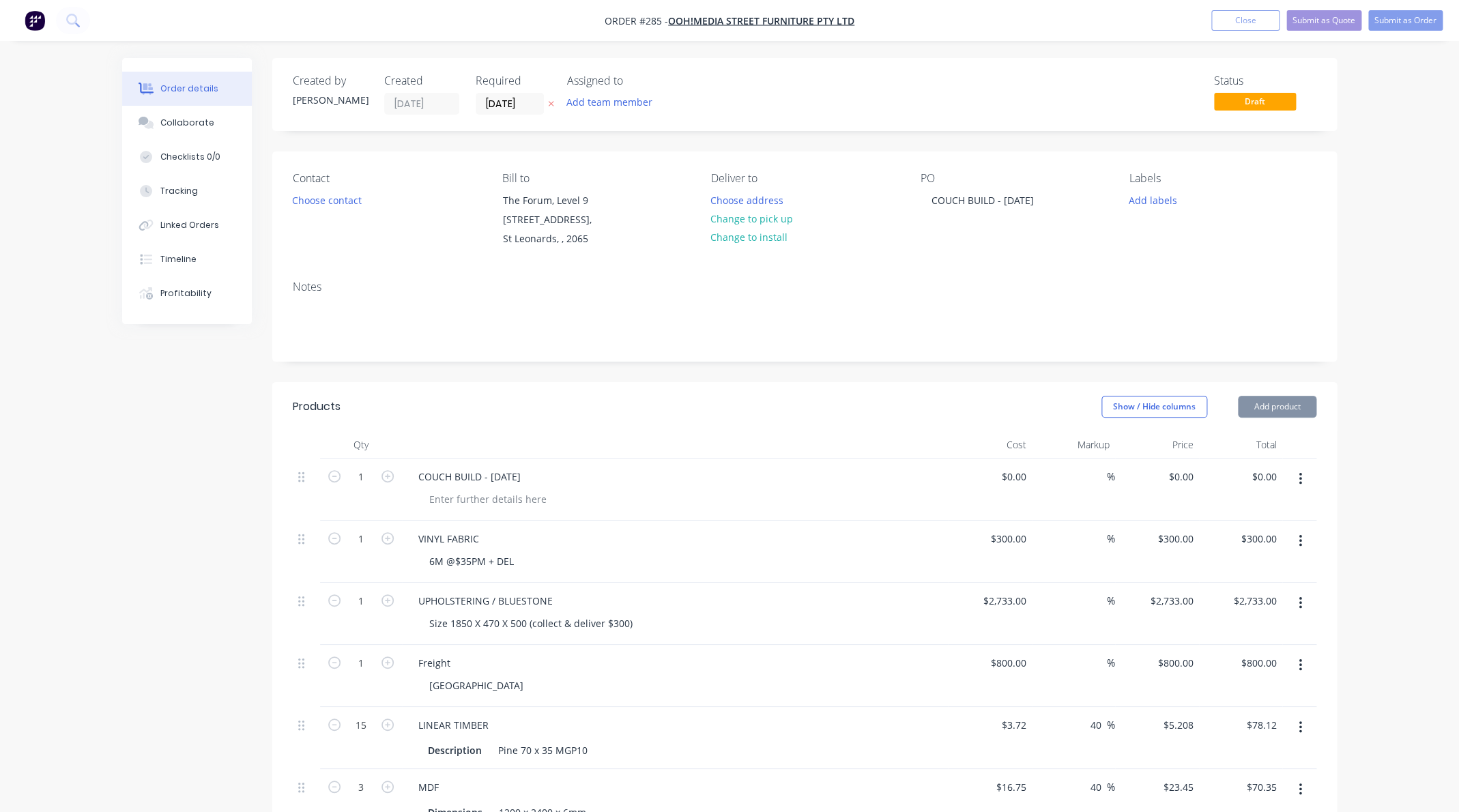
type input "$51.30"
type input "323.39"
type input "$217.20"
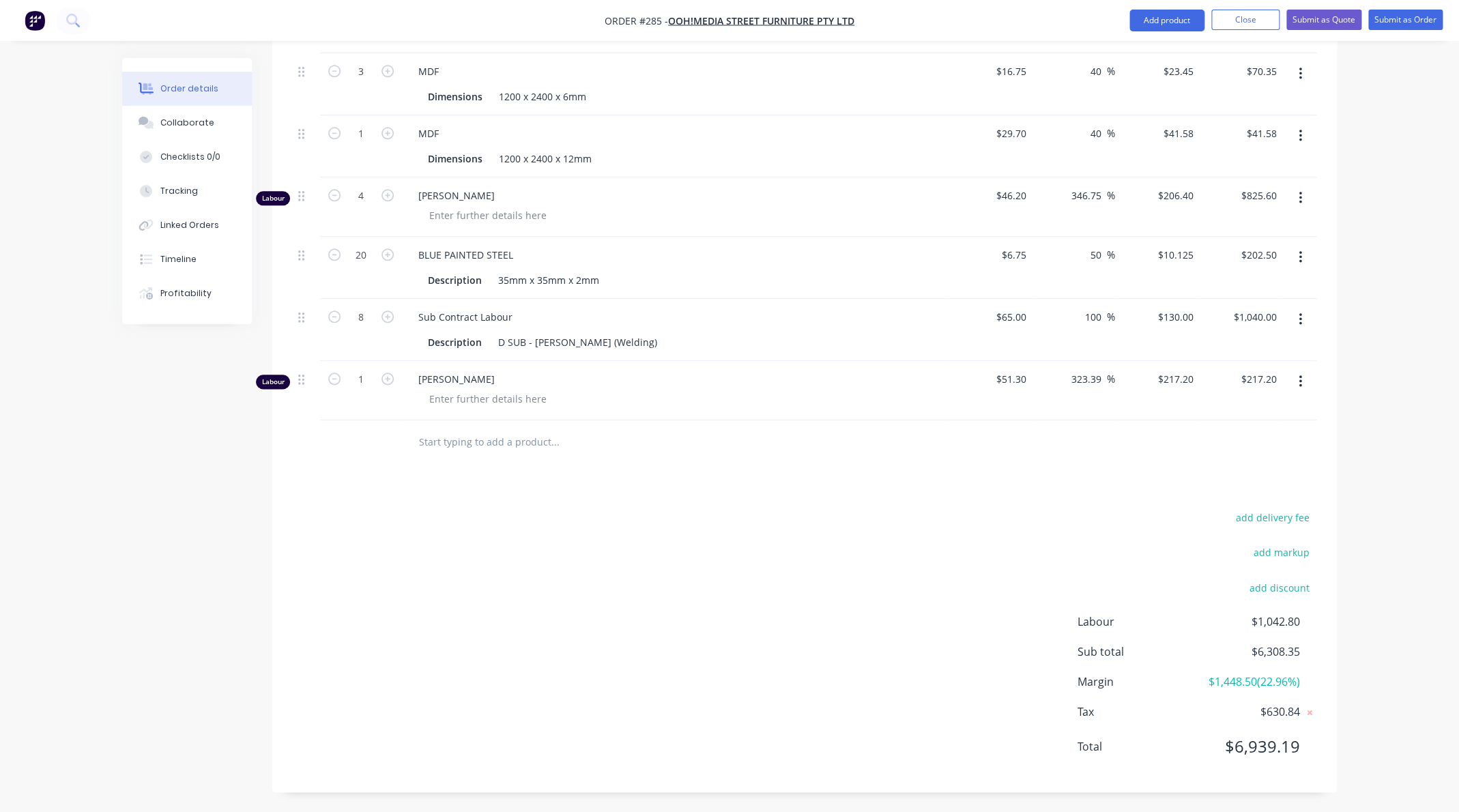
scroll to position [717, 0]
click at [453, 396] on div at bounding box center [488, 398] width 140 height 20
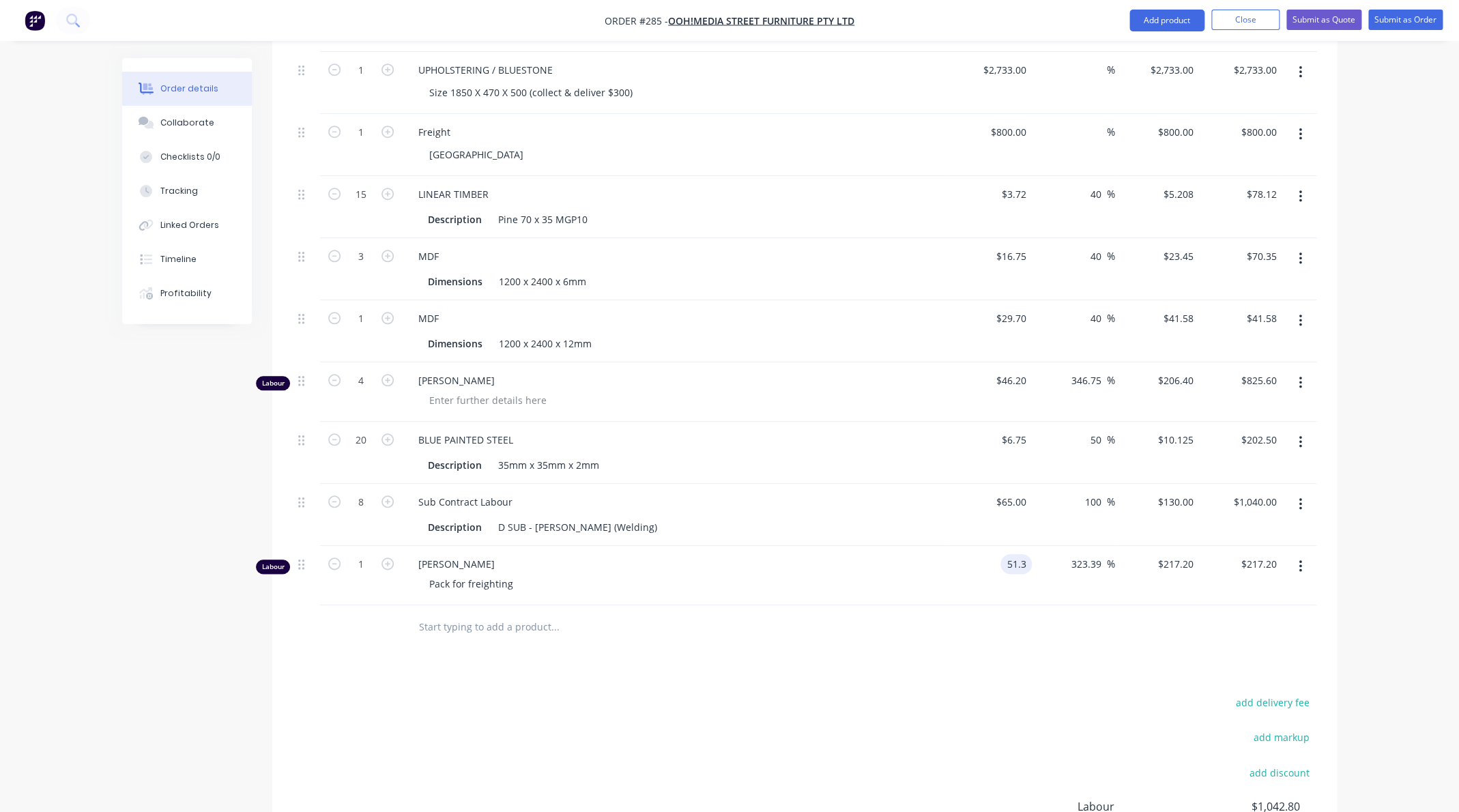
scroll to position [522, 0]
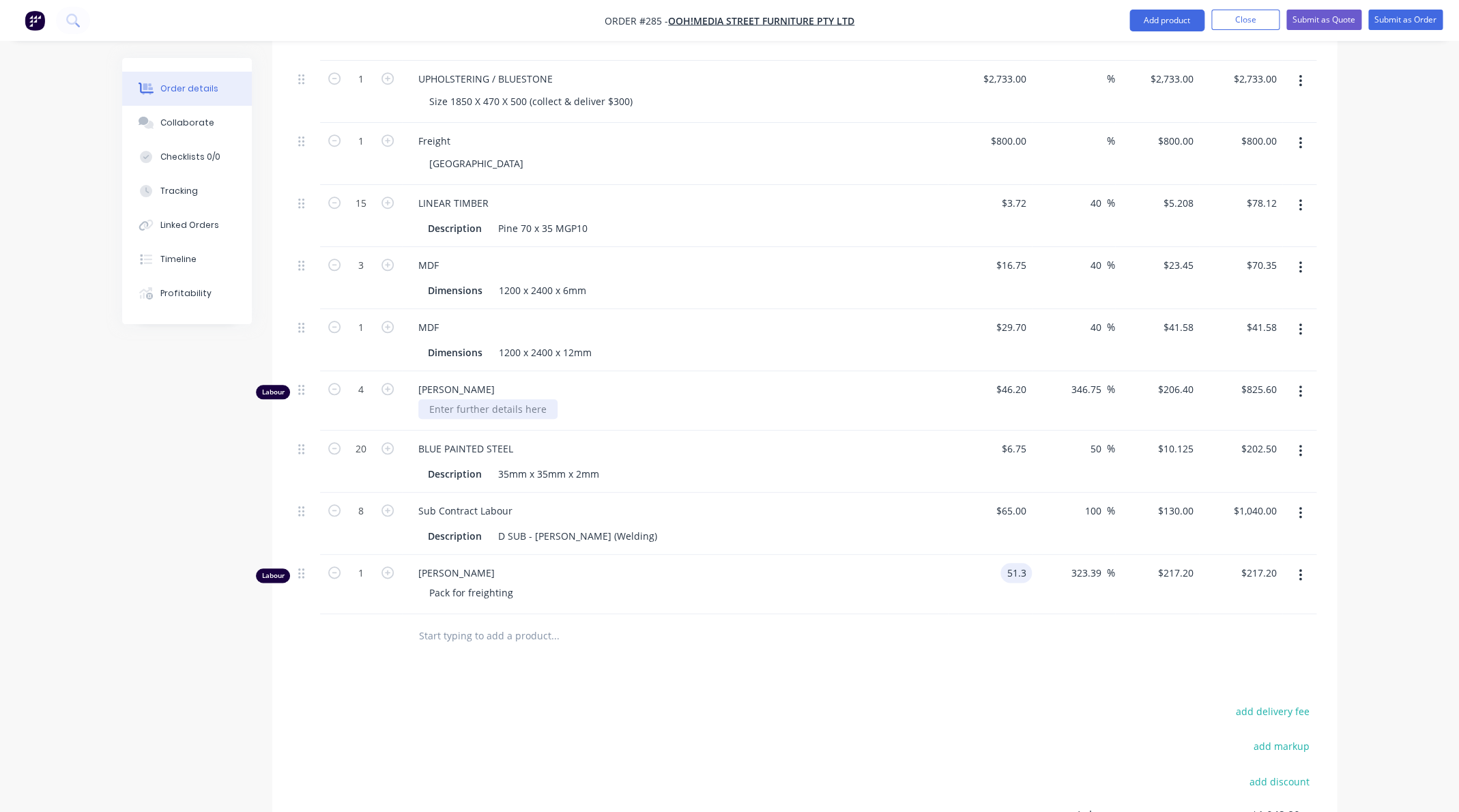
type input "$51.30"
click at [478, 406] on div at bounding box center [488, 408] width 140 height 20
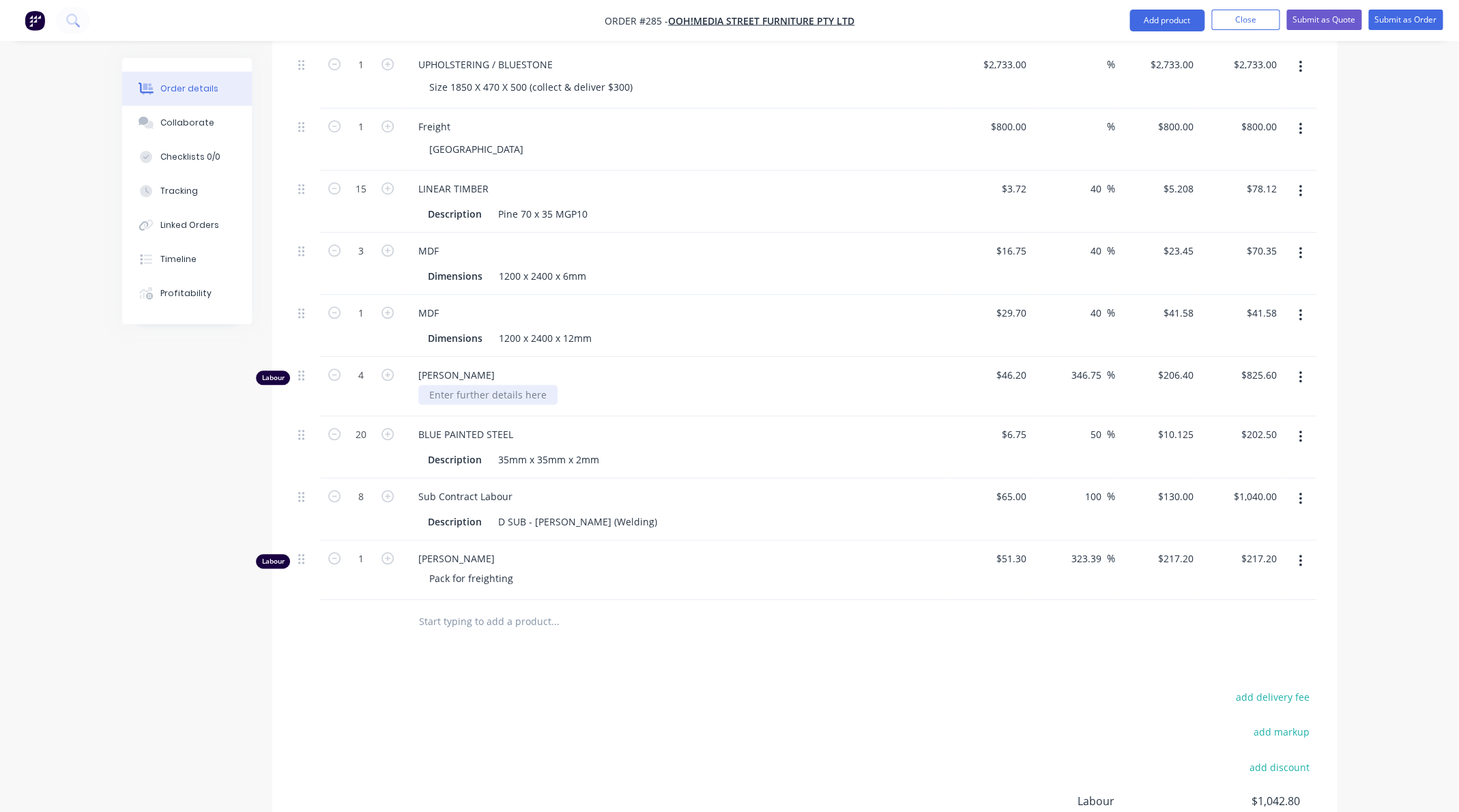
scroll to position [540, 0]
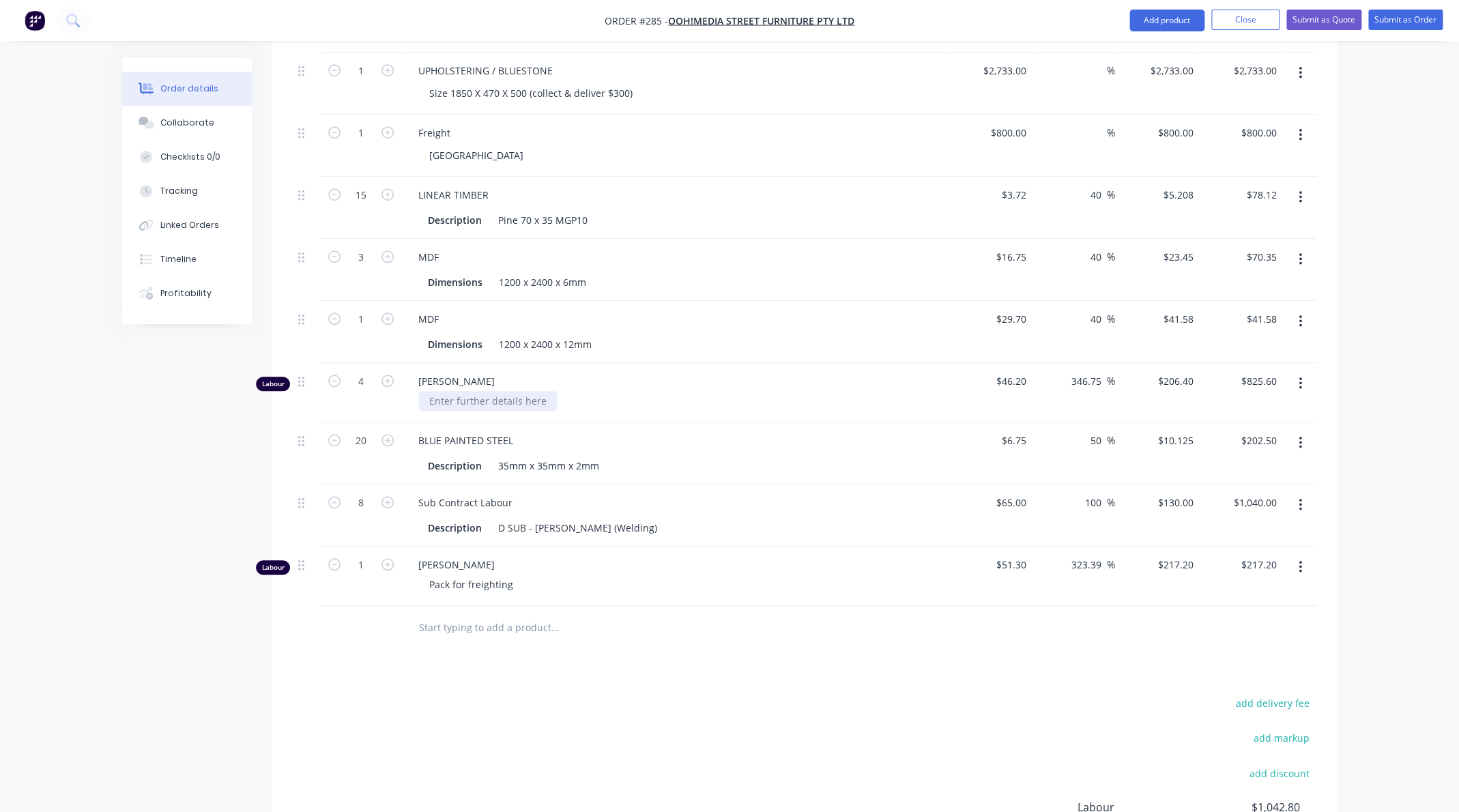
click at [493, 391] on div at bounding box center [488, 401] width 140 height 20
click at [477, 396] on div "upholsterr flats," at bounding box center [465, 398] width 94 height 20
click at [522, 398] on div "upholster flats," at bounding box center [680, 398] width 524 height 20
click at [517, 400] on div "upholster flats," at bounding box center [680, 398] width 524 height 20
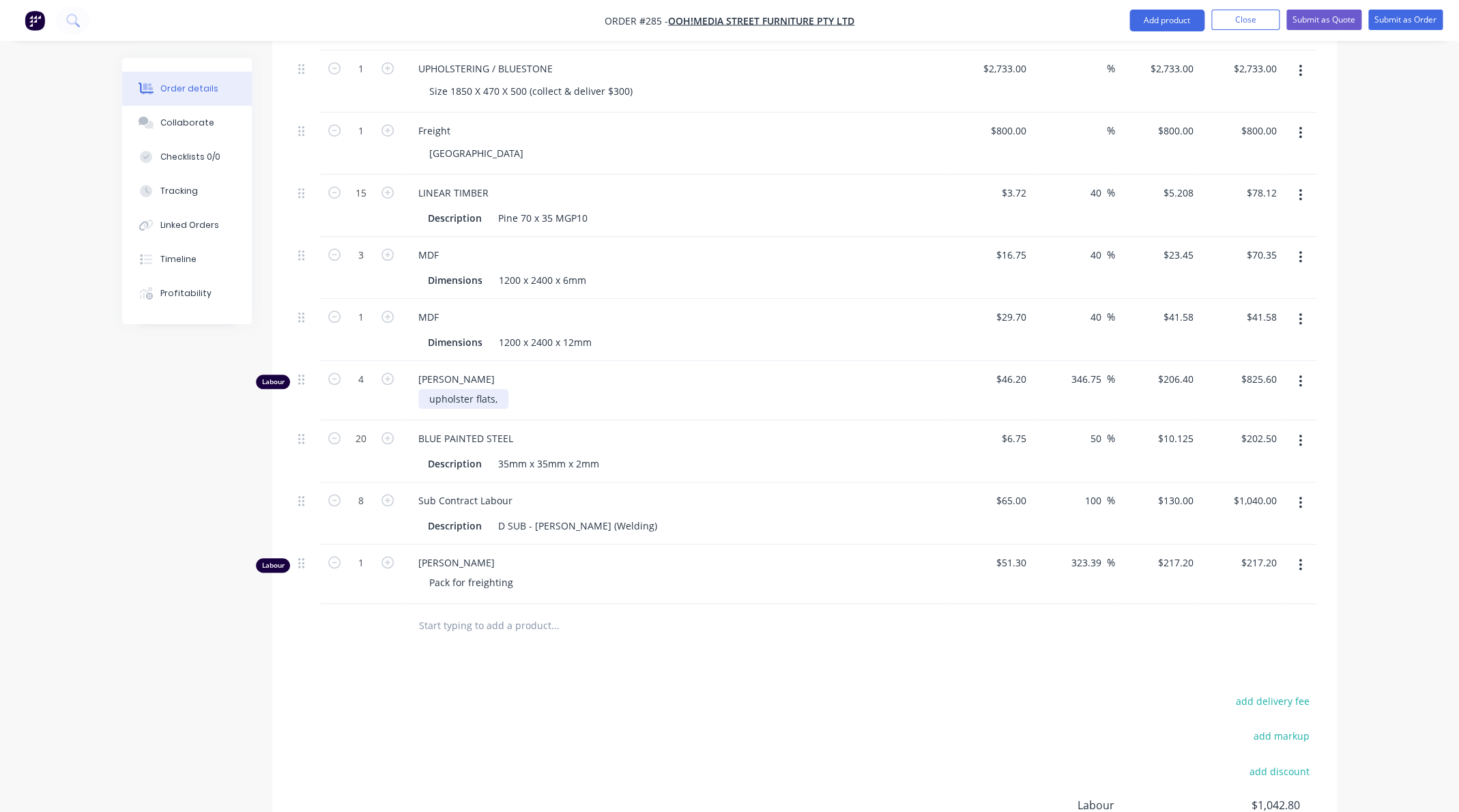
click at [499, 399] on div "upholster flats," at bounding box center [462, 398] width 90 height 20
click at [359, 381] on input "4" at bounding box center [361, 379] width 36 height 21
drag, startPoint x: 369, startPoint y: 375, endPoint x: 352, endPoint y: 376, distance: 17.0
click at [352, 376] on input "4" at bounding box center [361, 378] width 36 height 21
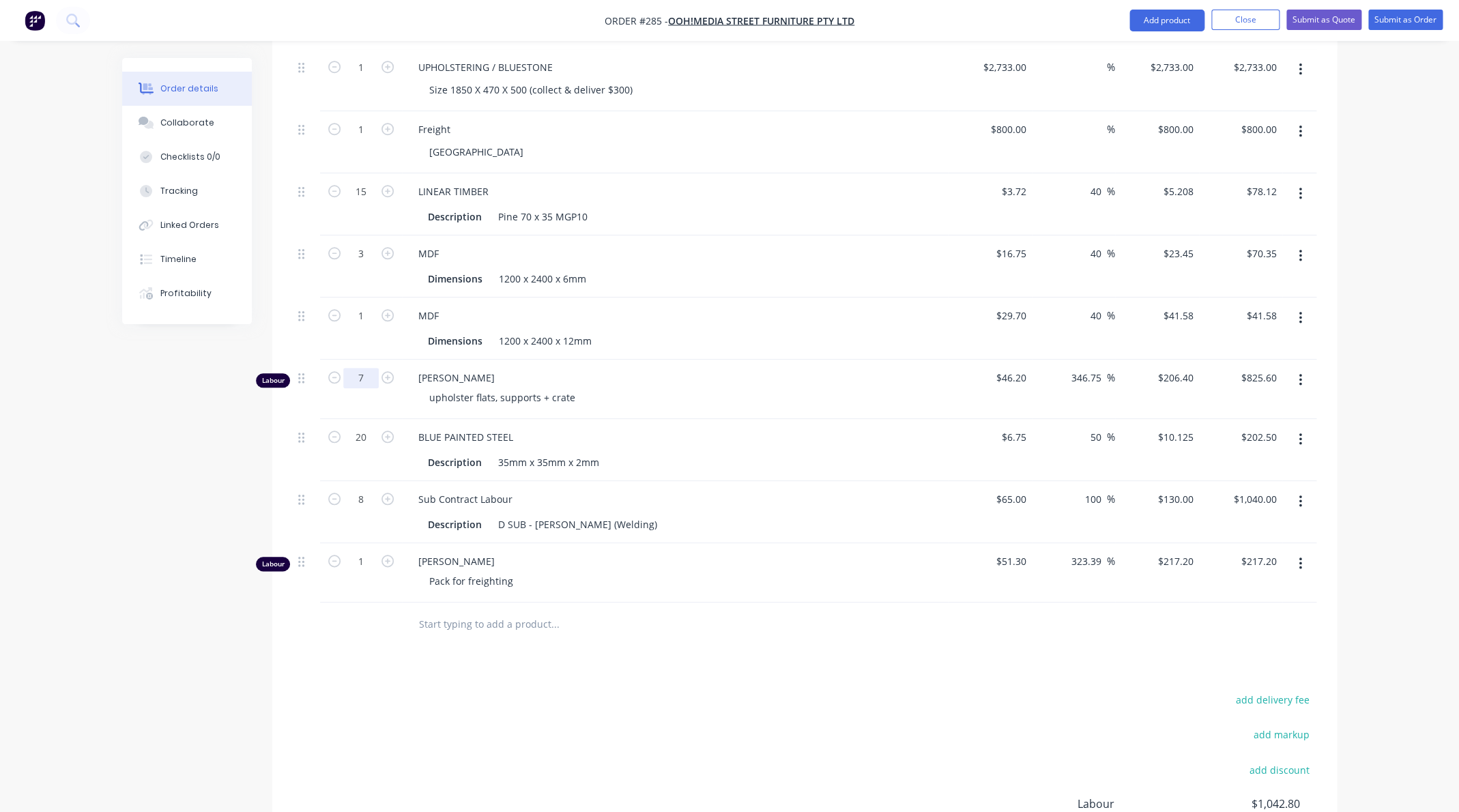
type input "7"
type input "$1,444.80"
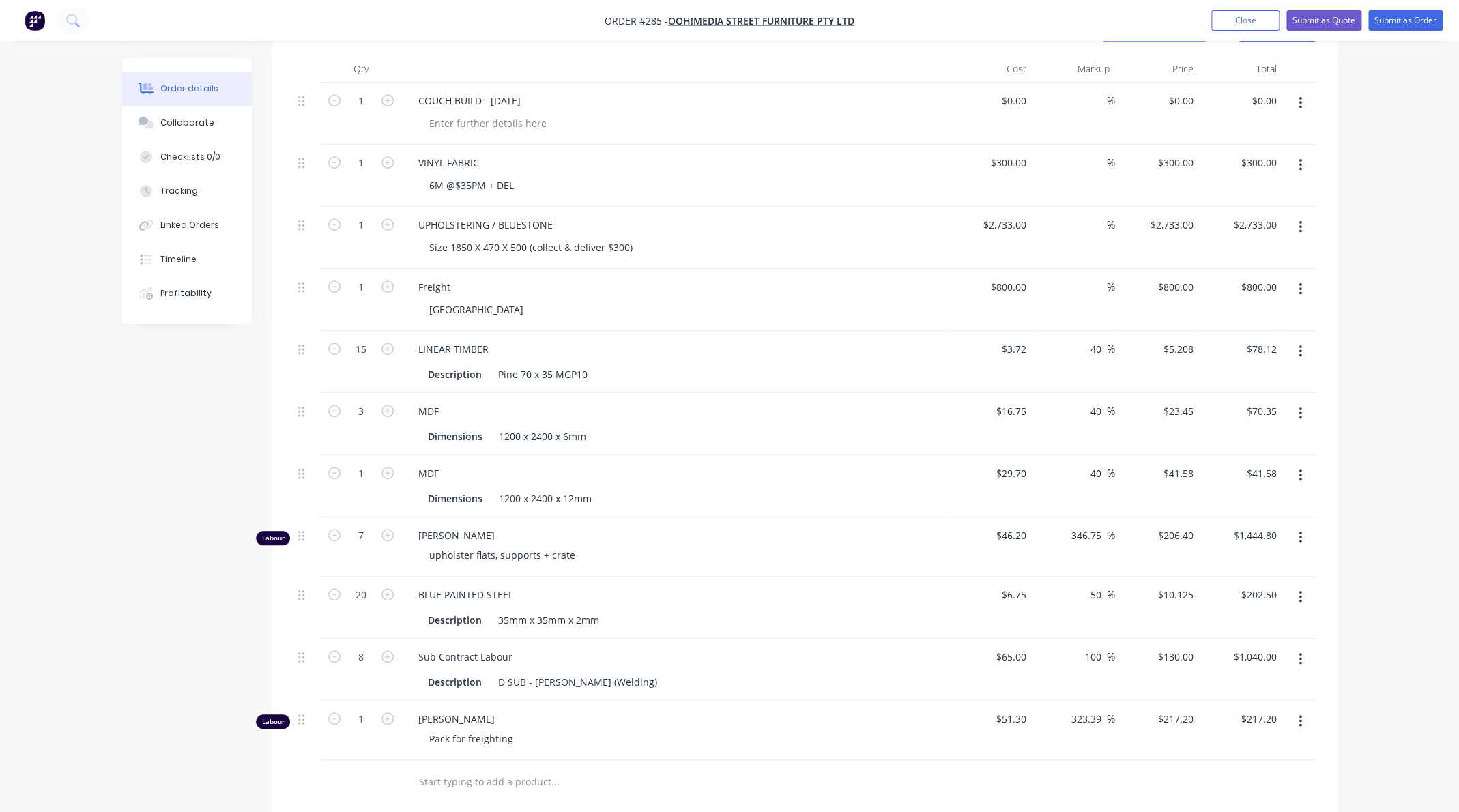
scroll to position [0, 0]
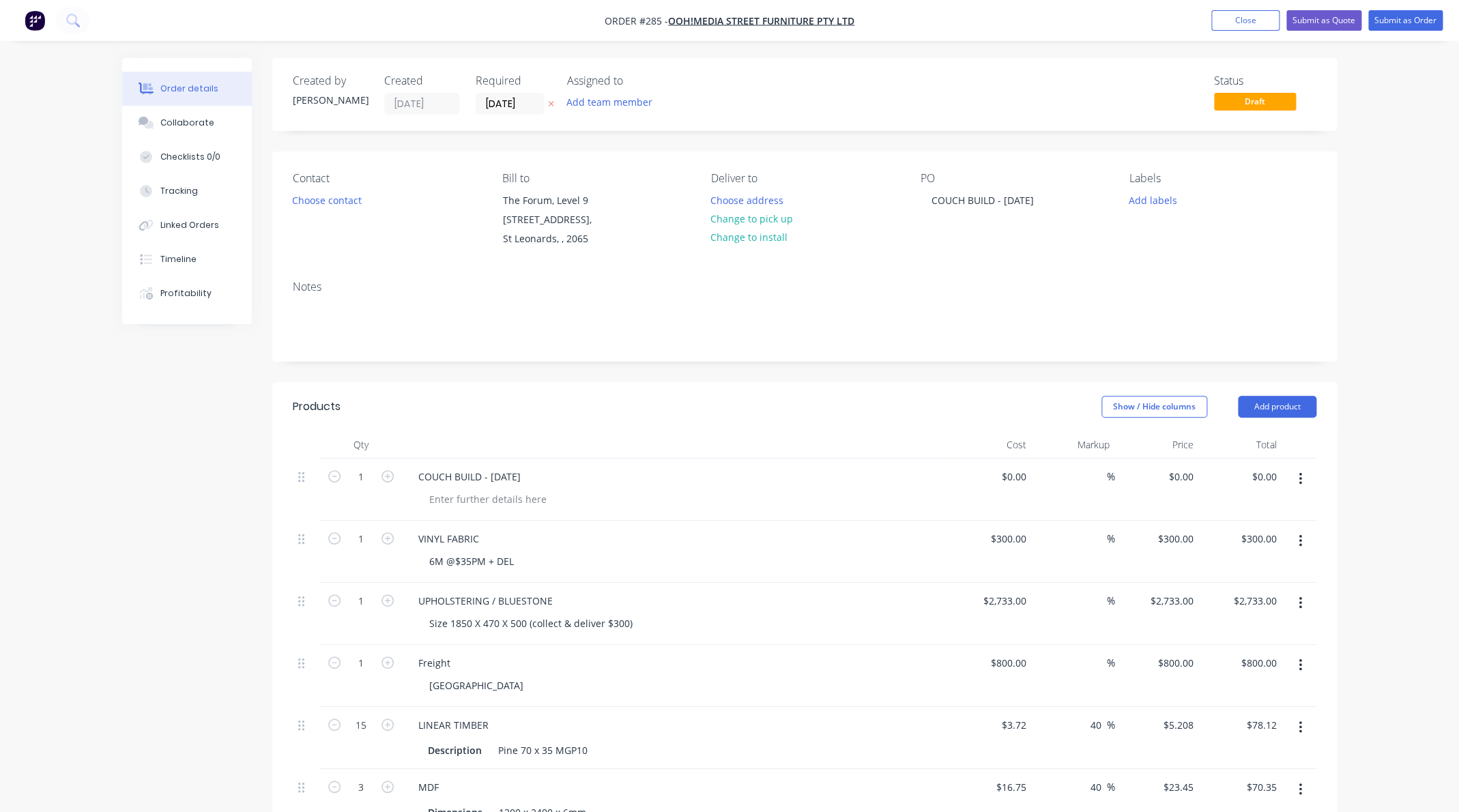
drag, startPoint x: 1089, startPoint y: 40, endPoint x: 1124, endPoint y: 38, distance: 35.1
click at [1089, 40] on nav "Order #285 - oOh!media Street Furniture Pty Ltd Add product Close Submit as Quo…" at bounding box center [729, 20] width 1459 height 41
click at [1237, 21] on button "Close" at bounding box center [1245, 21] width 68 height 21
